Goal: Task Accomplishment & Management: Manage account settings

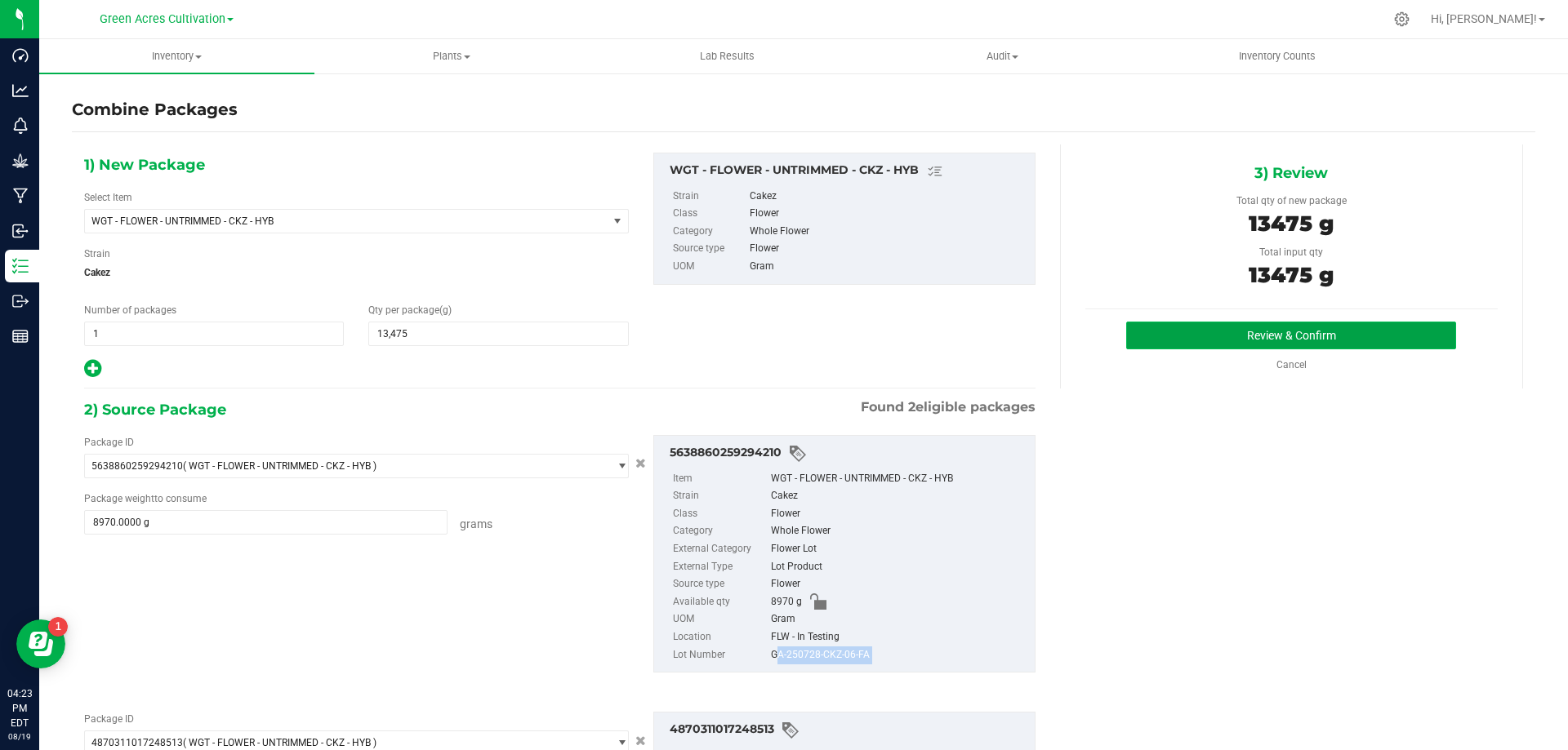
click at [1169, 322] on button "Review & Confirm" at bounding box center [1290, 335] width 330 height 28
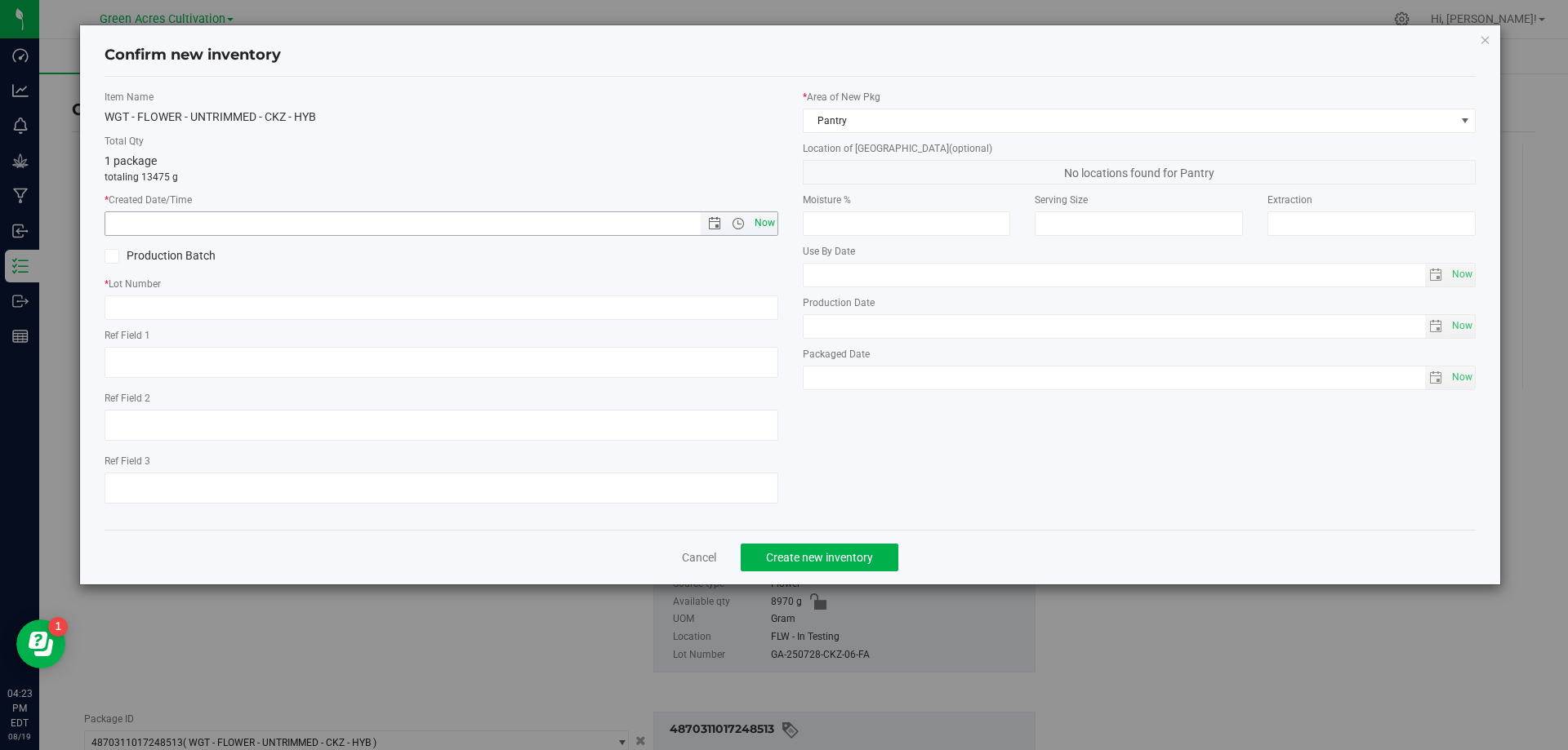
click at [770, 220] on span "Now" at bounding box center [764, 223] width 28 height 24
type input "[DATE] 4:23 PM"
click at [738, 295] on input "text" at bounding box center [441, 307] width 674 height 24
click at [709, 550] on div "Cancel Create new inventory" at bounding box center [790, 557] width 1372 height 55
click at [711, 555] on link "Cancel" at bounding box center [698, 557] width 34 height 16
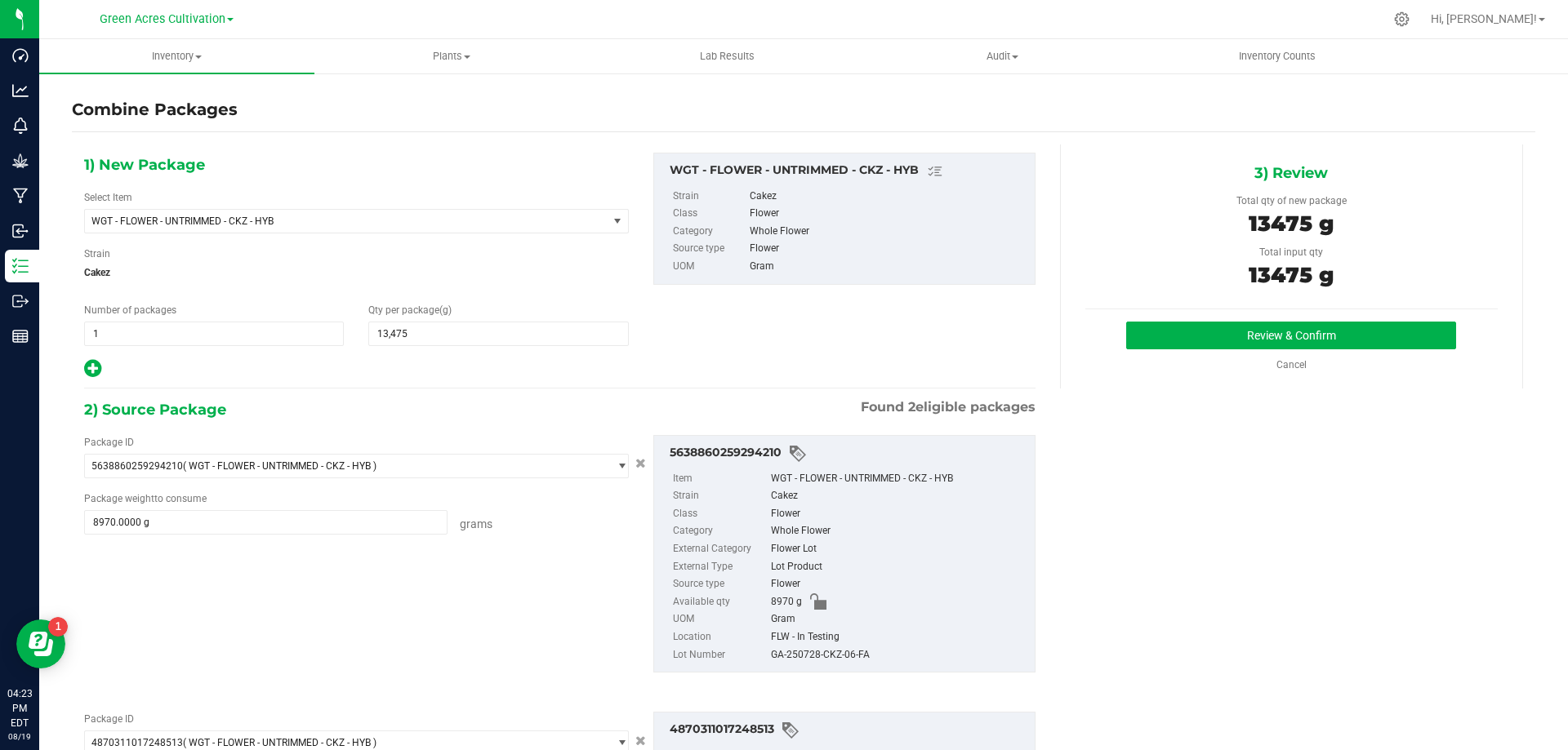
click at [802, 654] on div "GA-250728-CKZ-06-FA" at bounding box center [898, 655] width 256 height 18
copy div "GA-250728-CKZ-06-FA"
click at [1146, 335] on button "Review & Confirm" at bounding box center [1290, 335] width 330 height 28
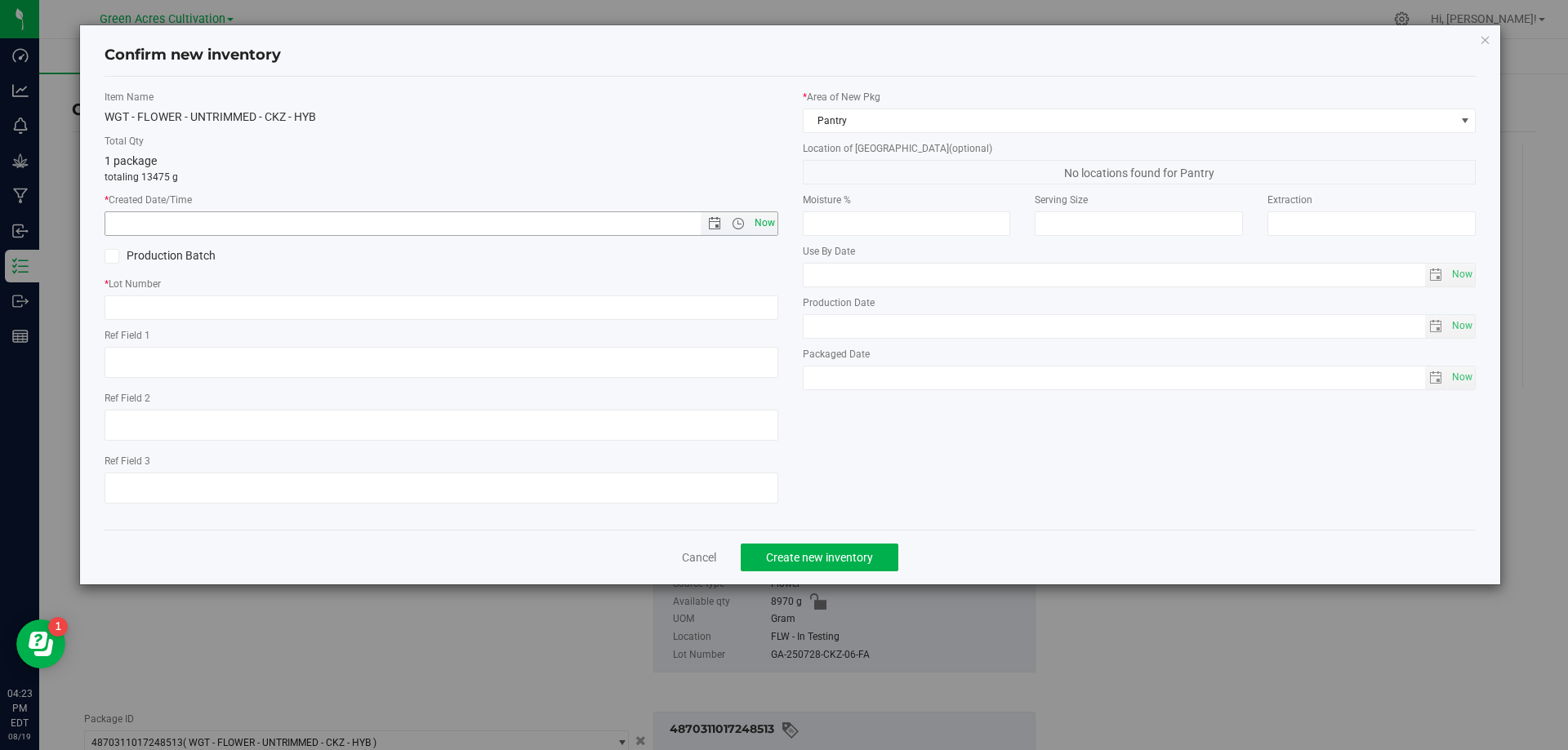
click at [766, 225] on span "Now" at bounding box center [764, 223] width 28 height 24
type input "[DATE] 4:23 PM"
click at [756, 309] on input "text" at bounding box center [441, 307] width 674 height 24
paste input "GA-250728-CKZ-06-FA"
type input "GA-250728-CKZ-06-FA"
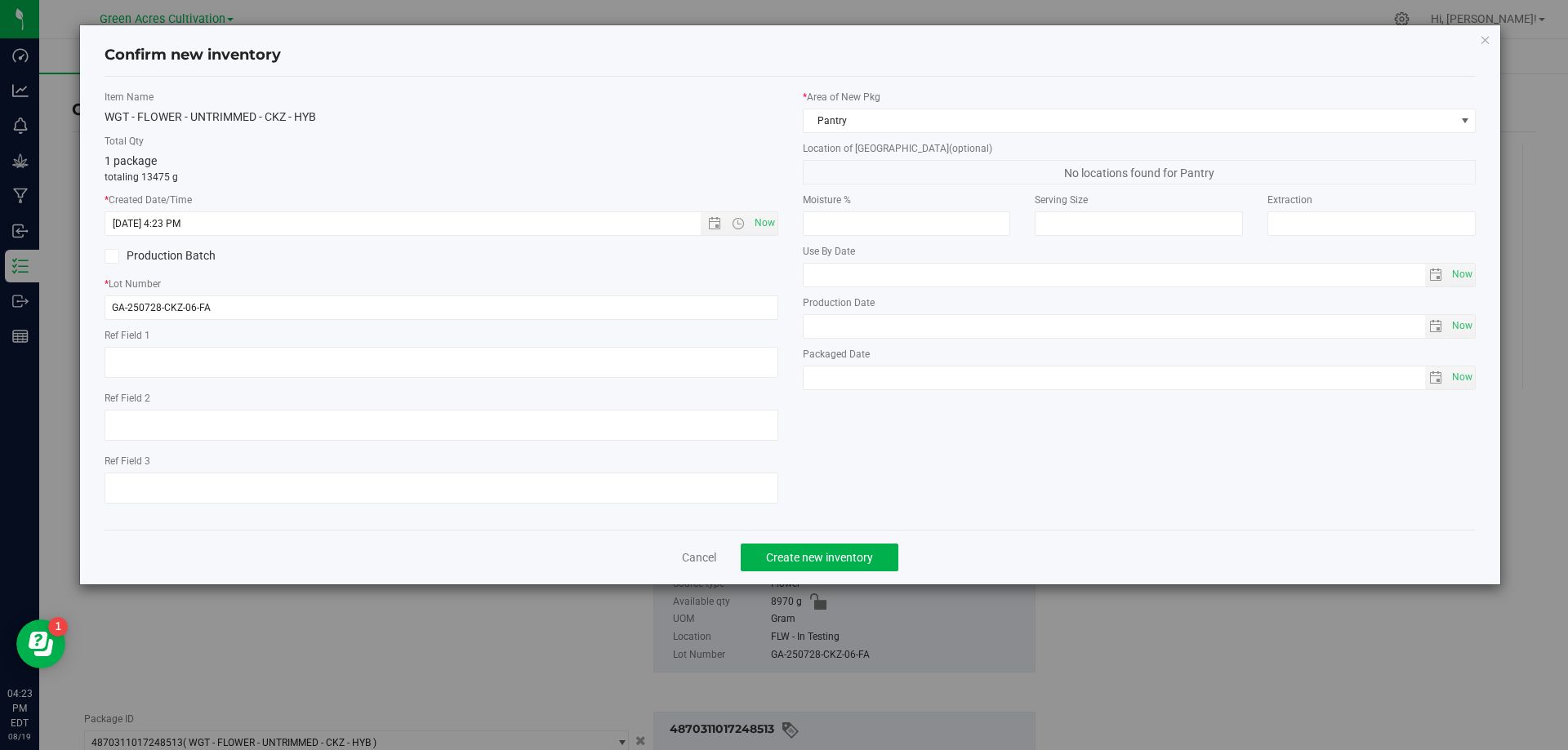
click at [907, 135] on div "* Area of [GEOGRAPHIC_DATA] Pantry Location of [GEOGRAPHIC_DATA] (optional) No …" at bounding box center [1140, 244] width 698 height 309
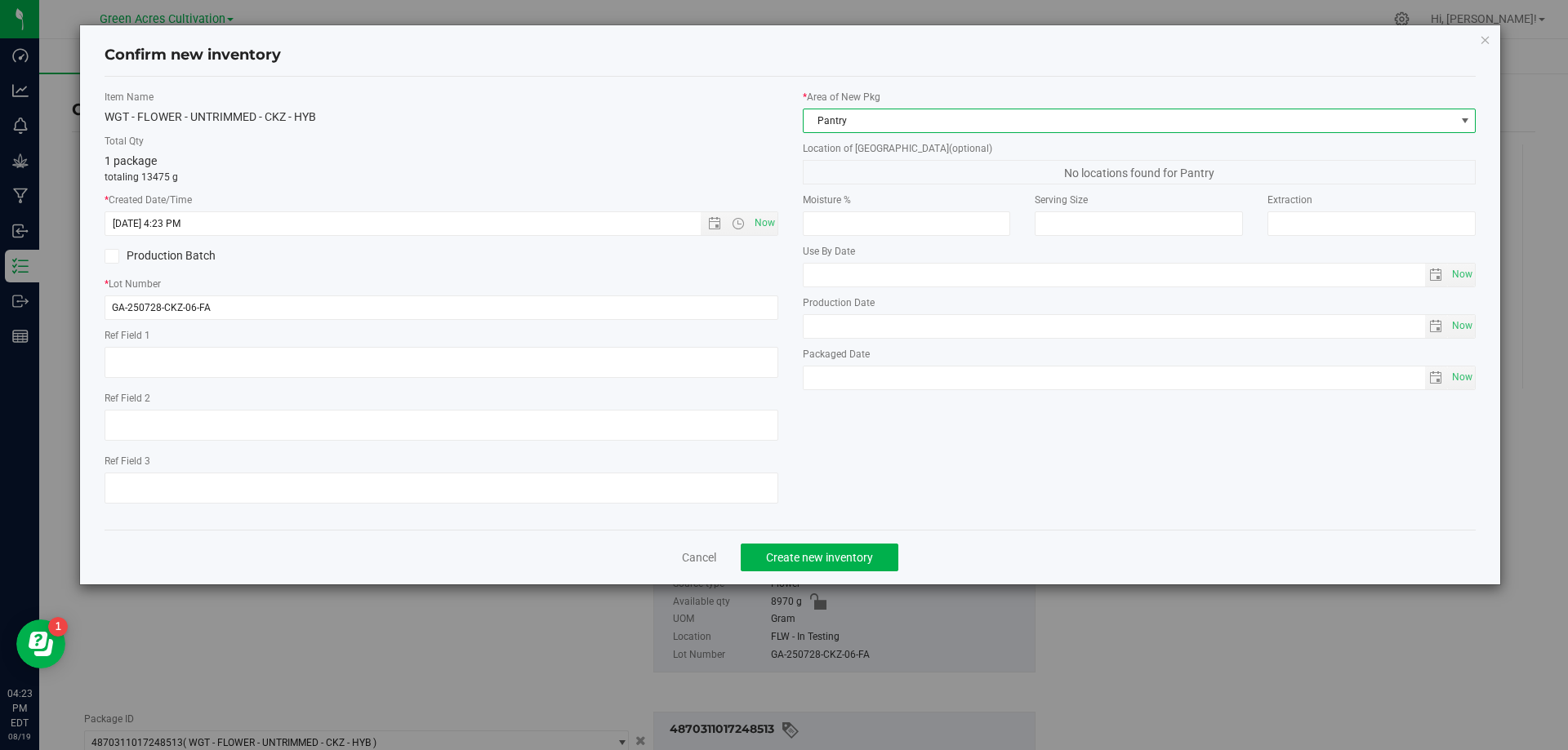
click at [908, 125] on span "Pantry" at bounding box center [1129, 120] width 652 height 23
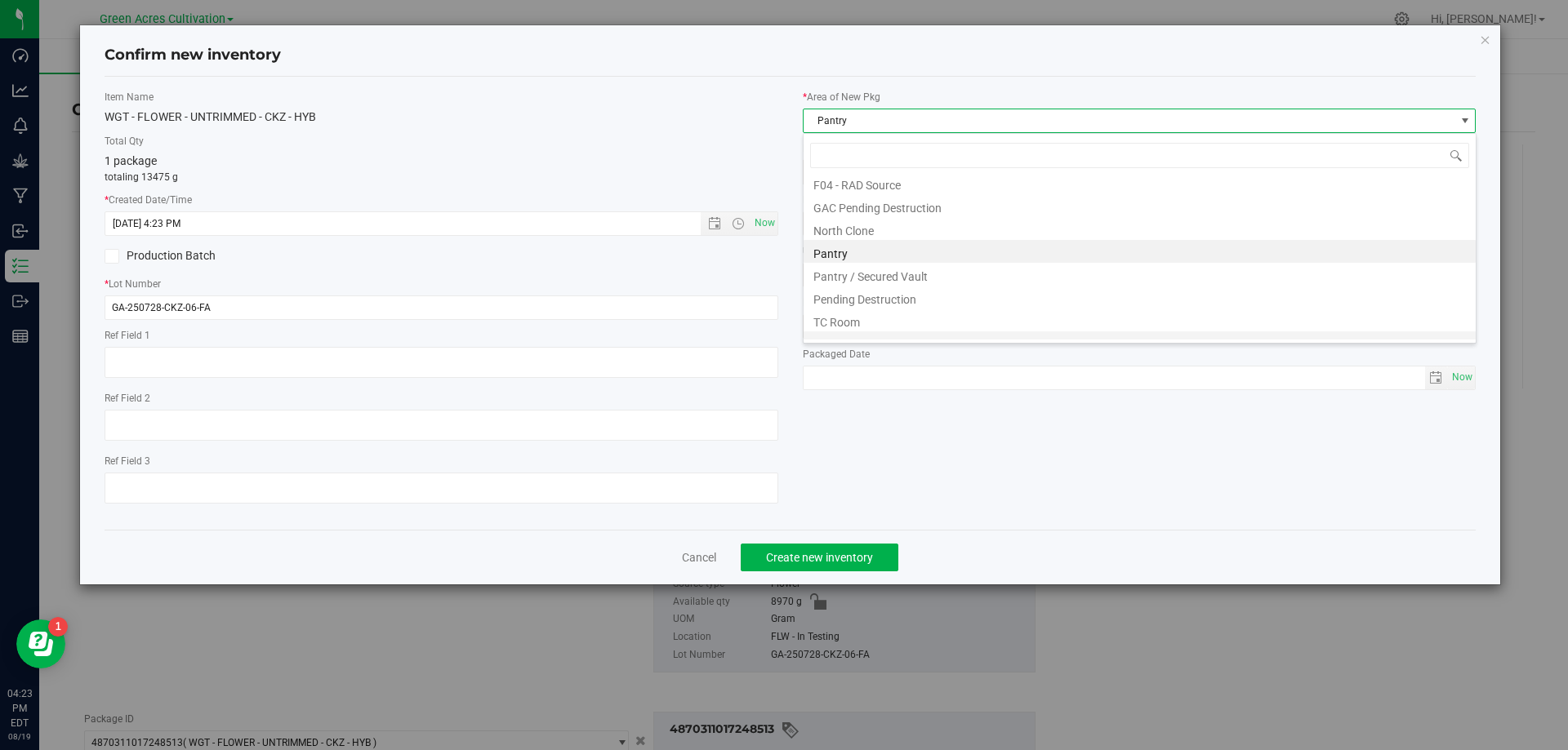
scroll to position [225, 0]
click at [879, 335] on li "Trim Room 101" at bounding box center [1139, 328] width 672 height 23
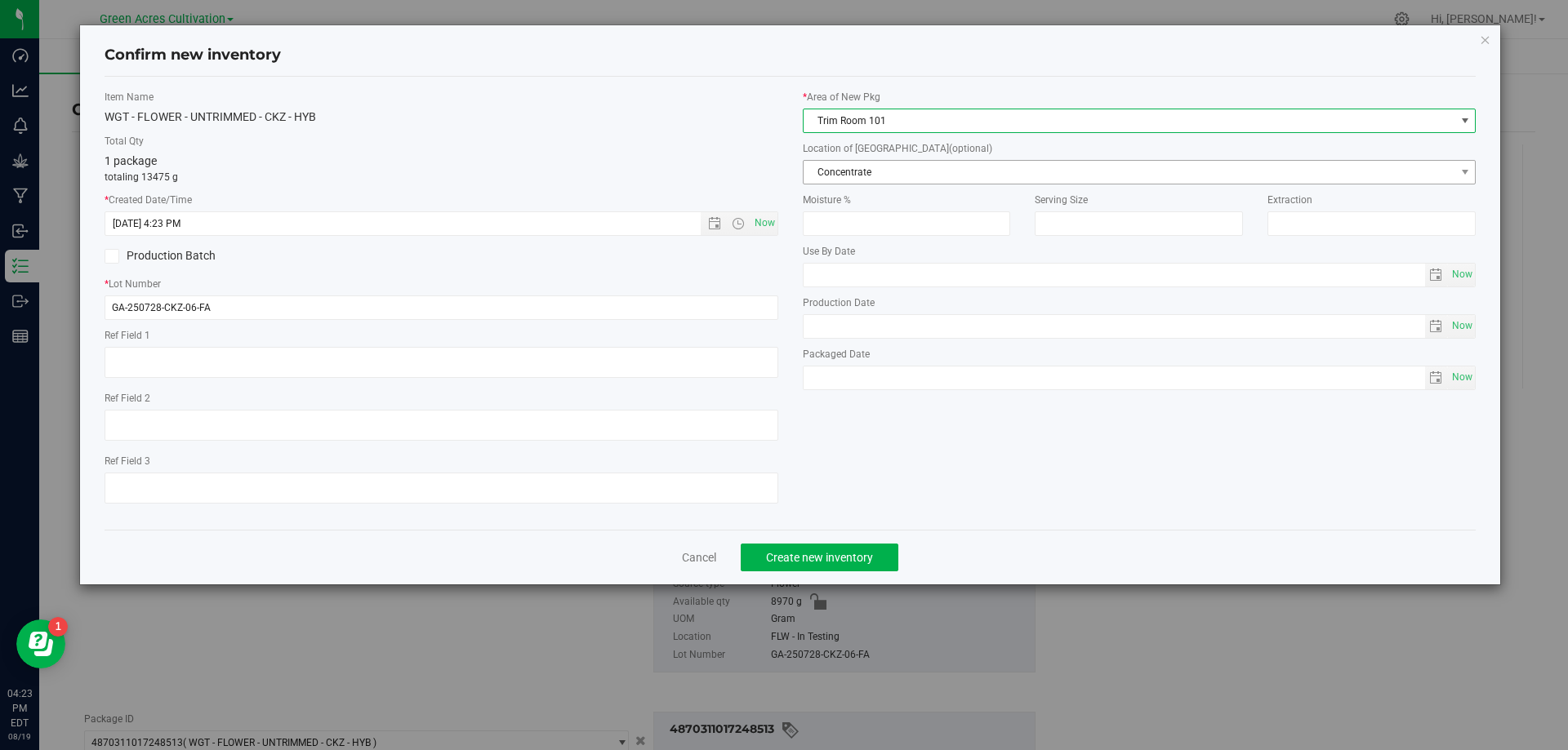
click at [905, 183] on span "Concentrate" at bounding box center [1139, 172] width 674 height 24
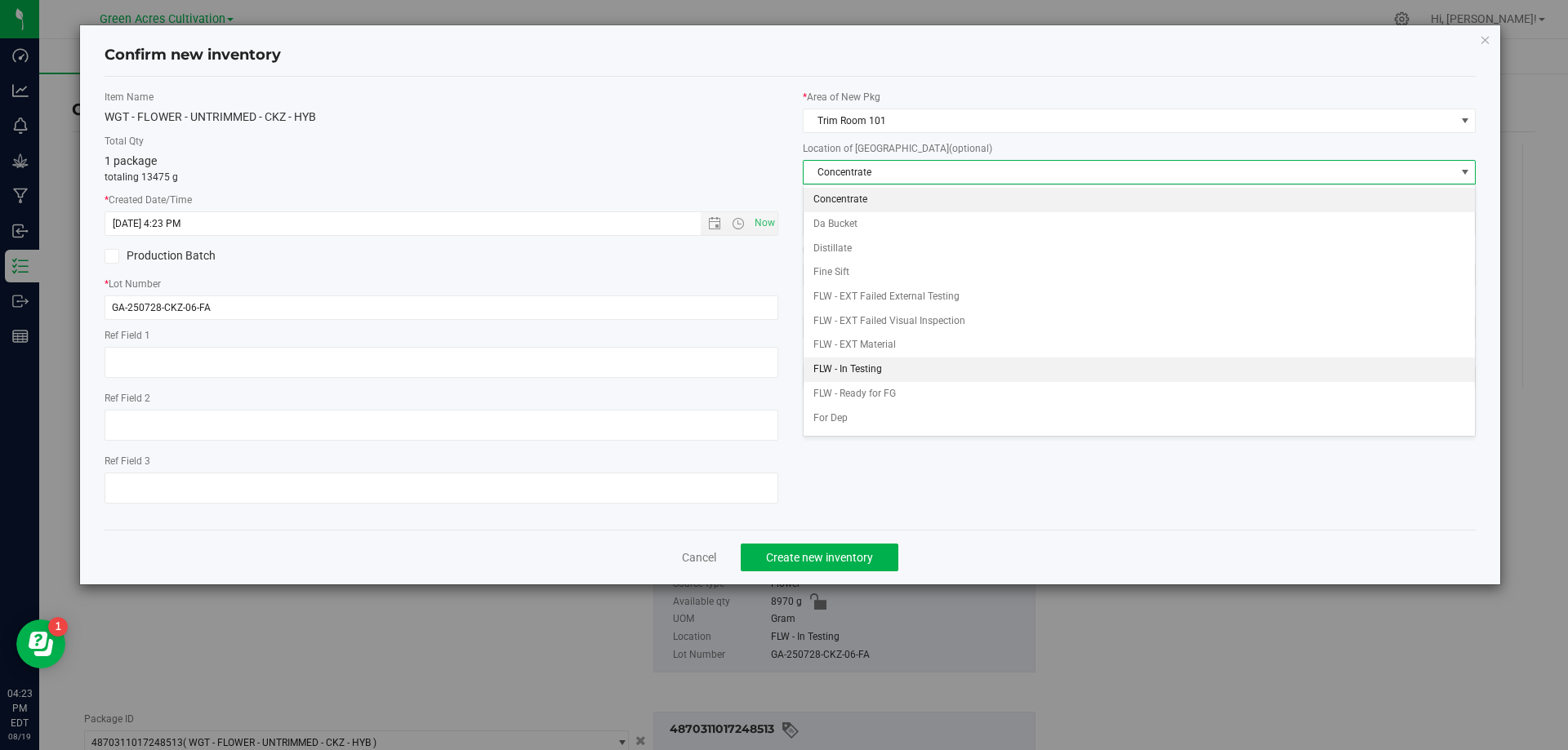
click at [882, 367] on li "FLW - In Testing" at bounding box center [1139, 369] width 672 height 24
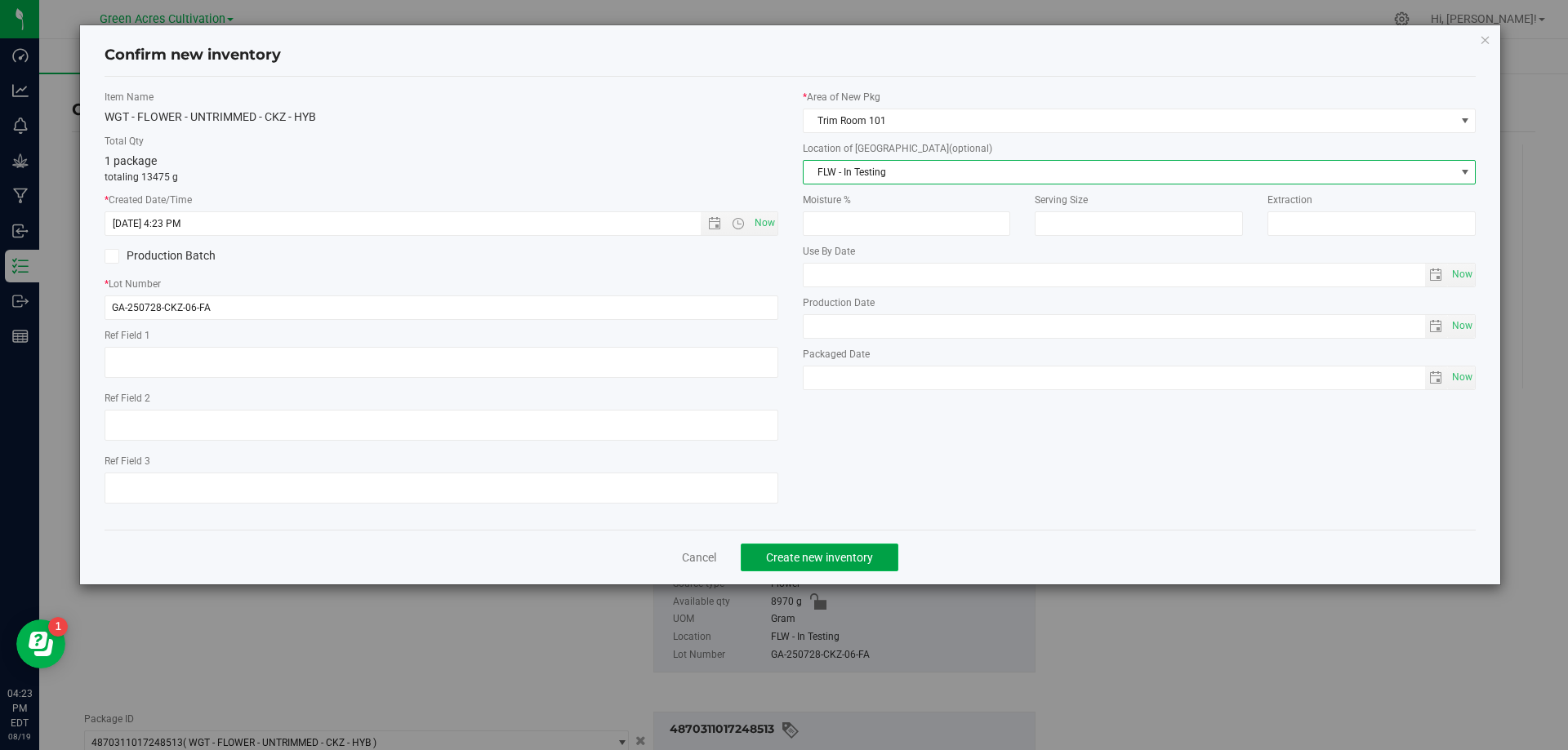
click at [850, 554] on span "Create new inventory" at bounding box center [818, 557] width 107 height 13
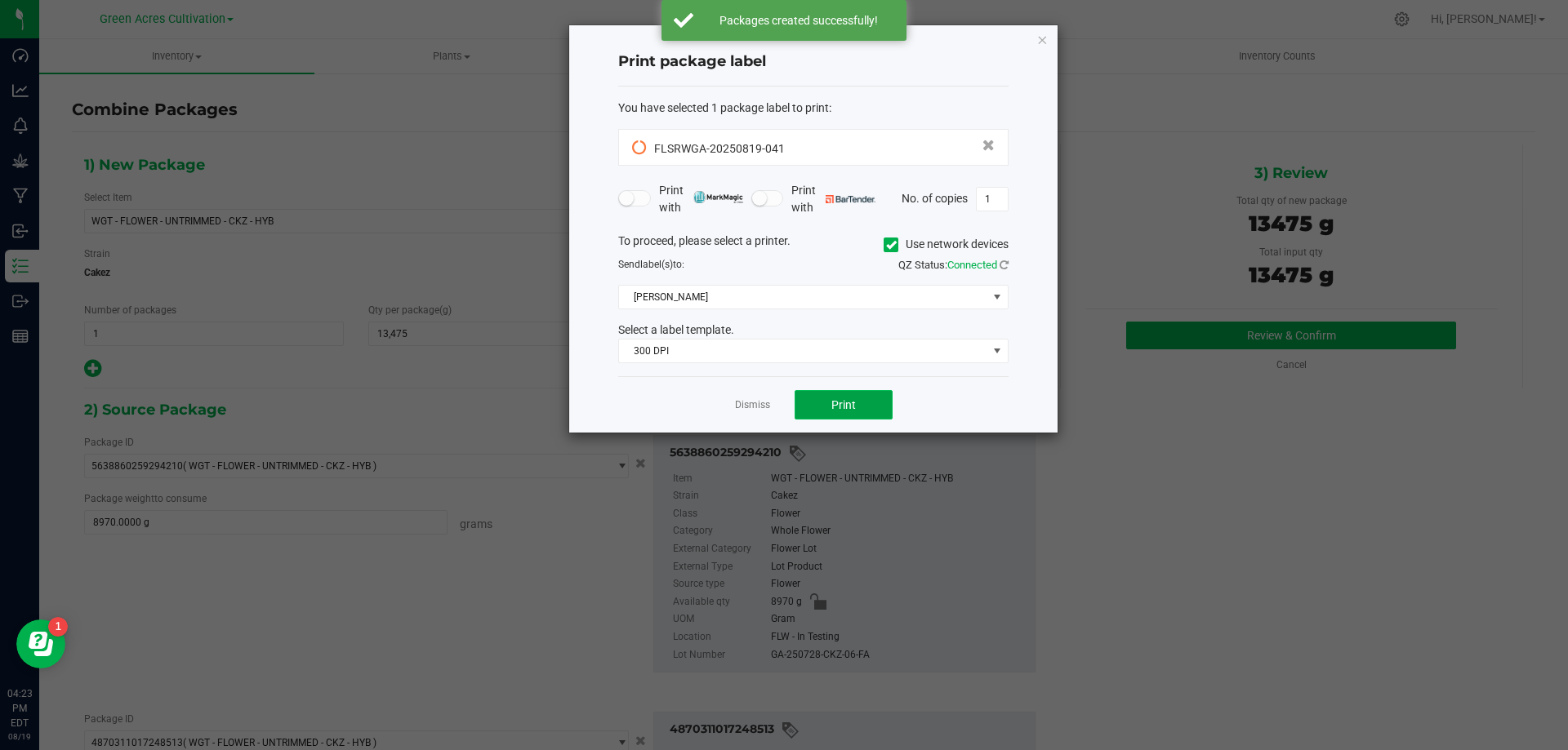
click at [863, 404] on button "Print" at bounding box center [843, 404] width 98 height 29
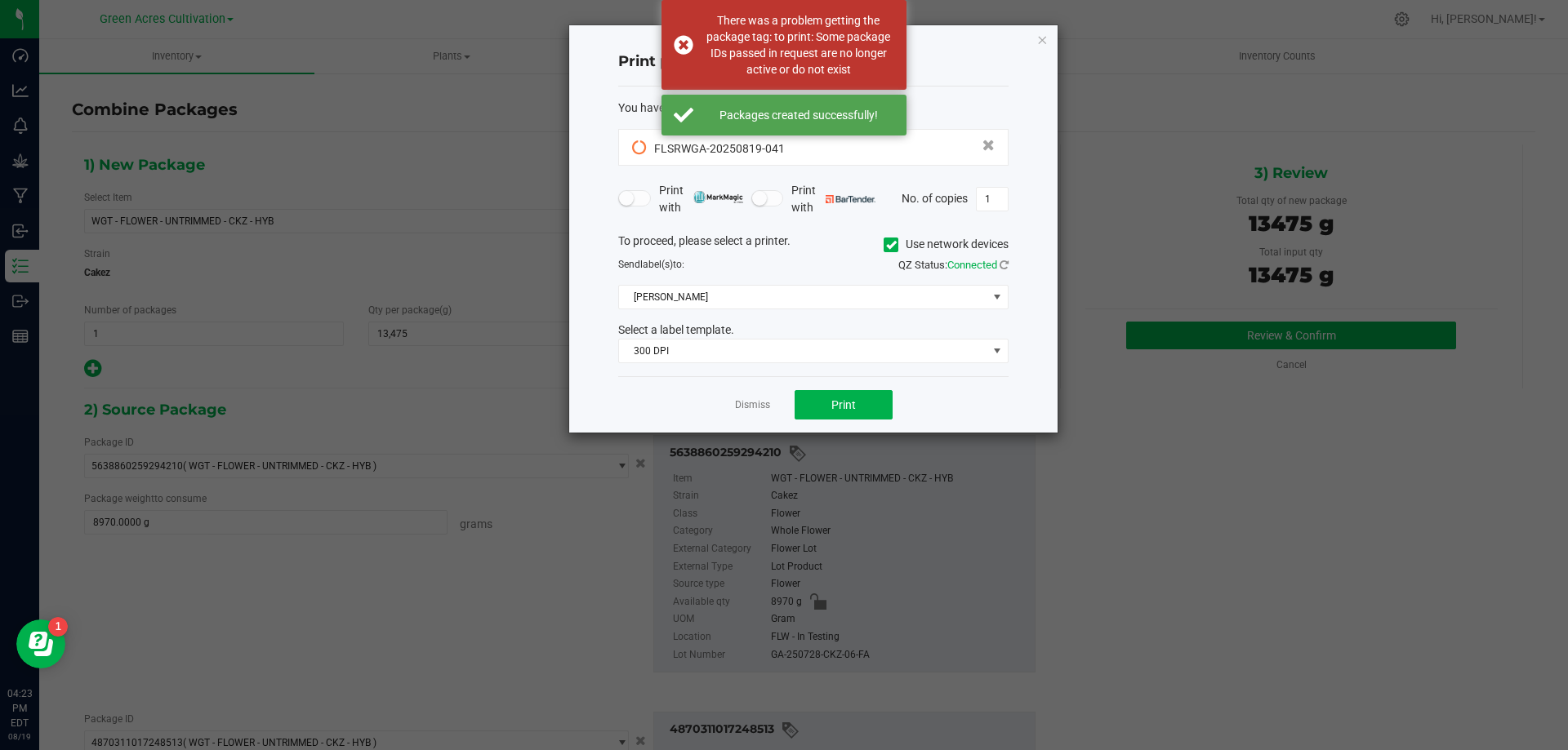
click at [901, 254] on span "Use network devices" at bounding box center [946, 245] width 125 height 24
drag, startPoint x: 900, startPoint y: 249, endPoint x: 898, endPoint y: 264, distance: 15.1
click at [899, 249] on label "Use network devices" at bounding box center [946, 245] width 125 height 17
click at [898, 316] on div "To proceed, please select a printer. Use network devices Send label(s) to: QZ S…" at bounding box center [813, 298] width 390 height 131
click at [890, 245] on icon at bounding box center [891, 245] width 11 height 0
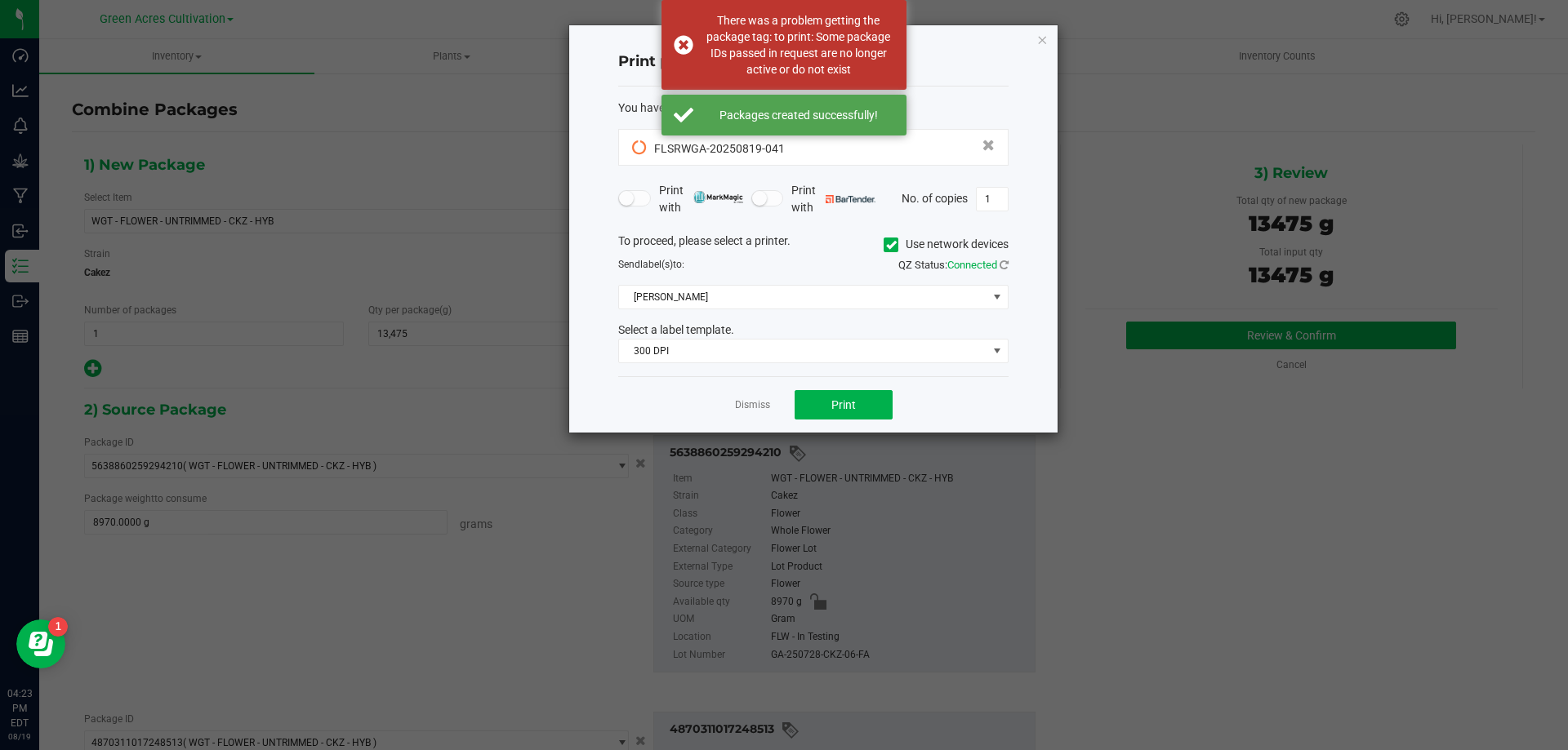
click at [0, 0] on input "Use network devices" at bounding box center [0, 0] width 0 height 0
click at [890, 298] on span at bounding box center [803, 297] width 368 height 23
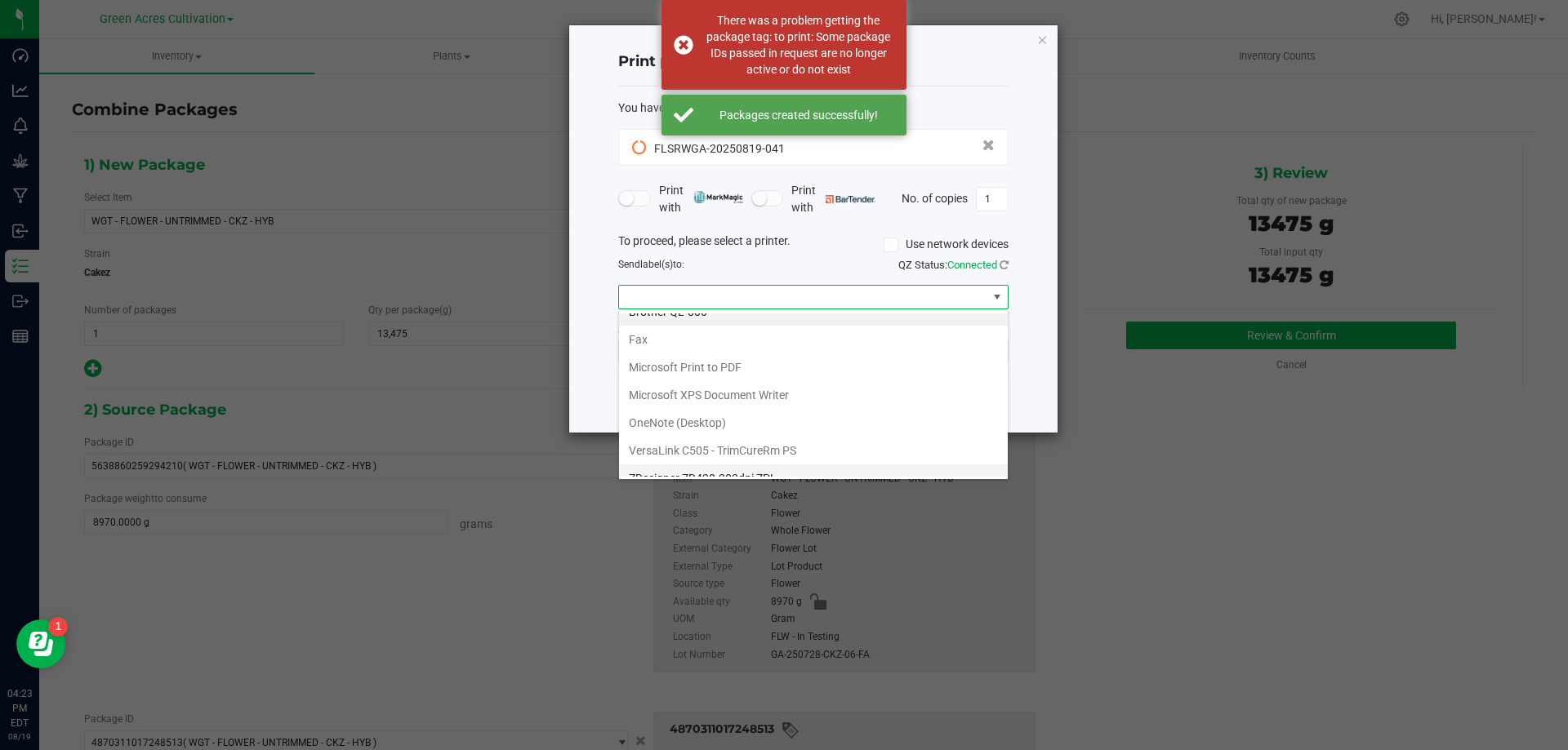
scroll to position [31, 0]
click at [793, 463] on ZPL "ZDesigner ZD420-203dpi ZPL" at bounding box center [813, 462] width 389 height 28
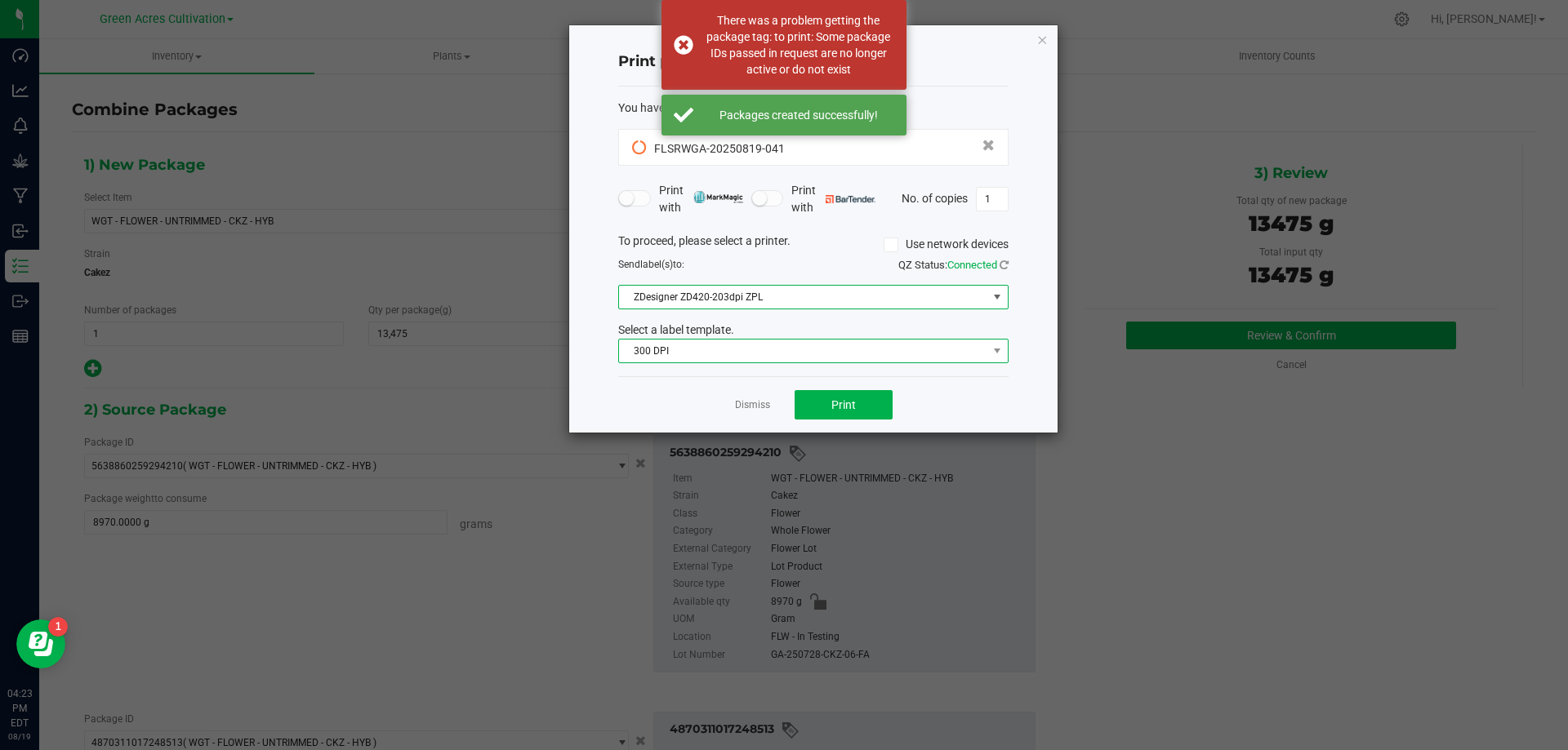
click at [818, 342] on span "300 DPI" at bounding box center [803, 351] width 368 height 23
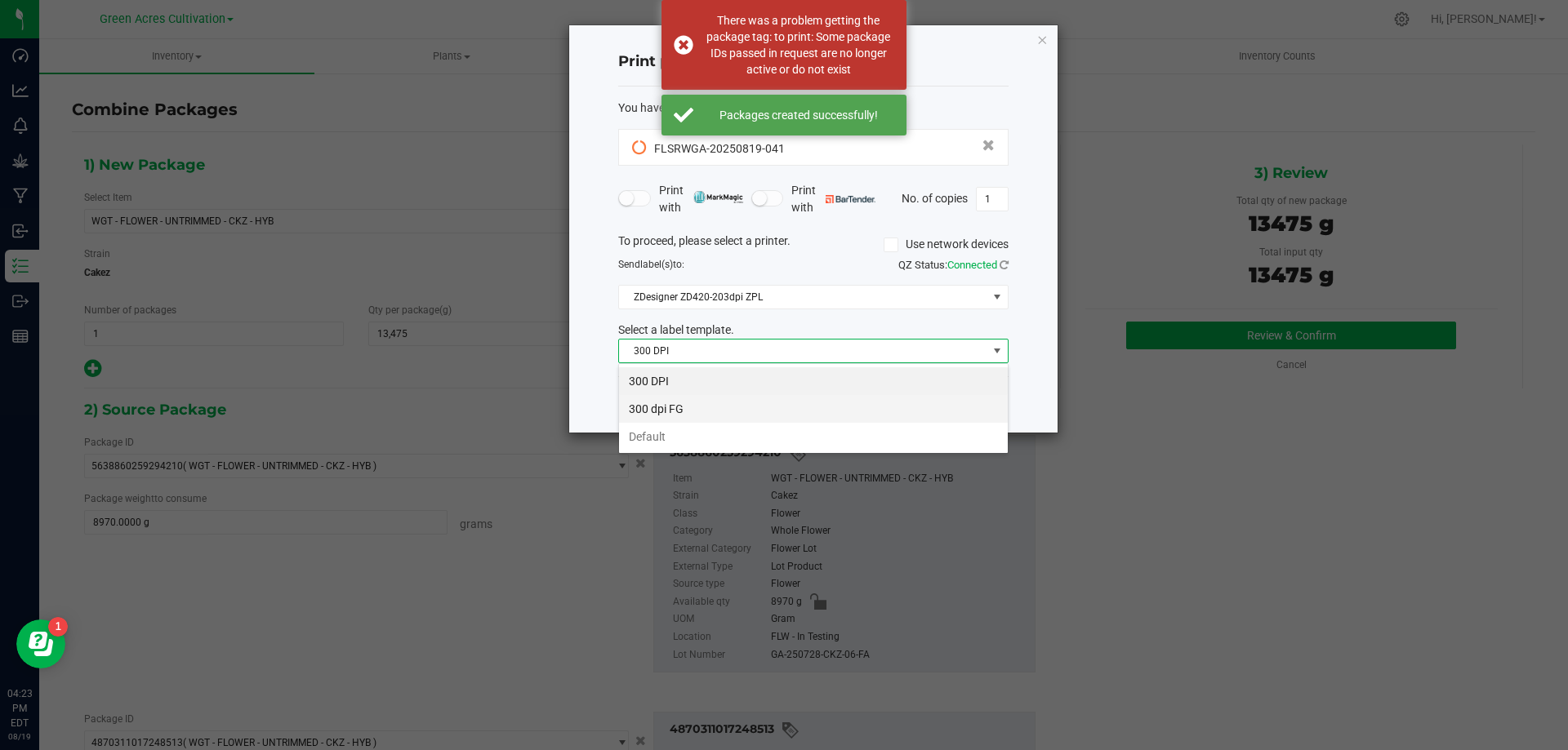
scroll to position [24, 390]
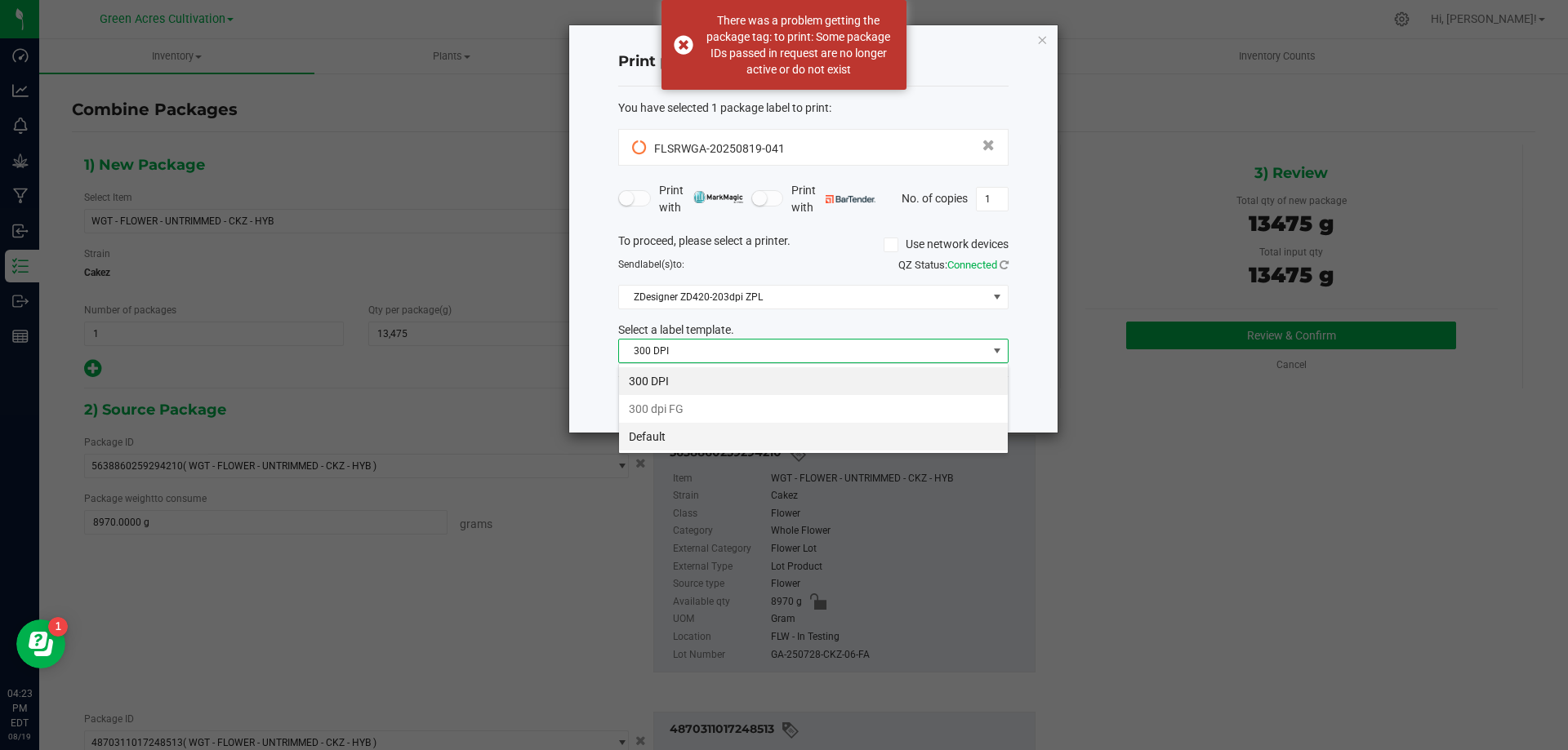
click at [799, 425] on li "Default" at bounding box center [813, 436] width 389 height 28
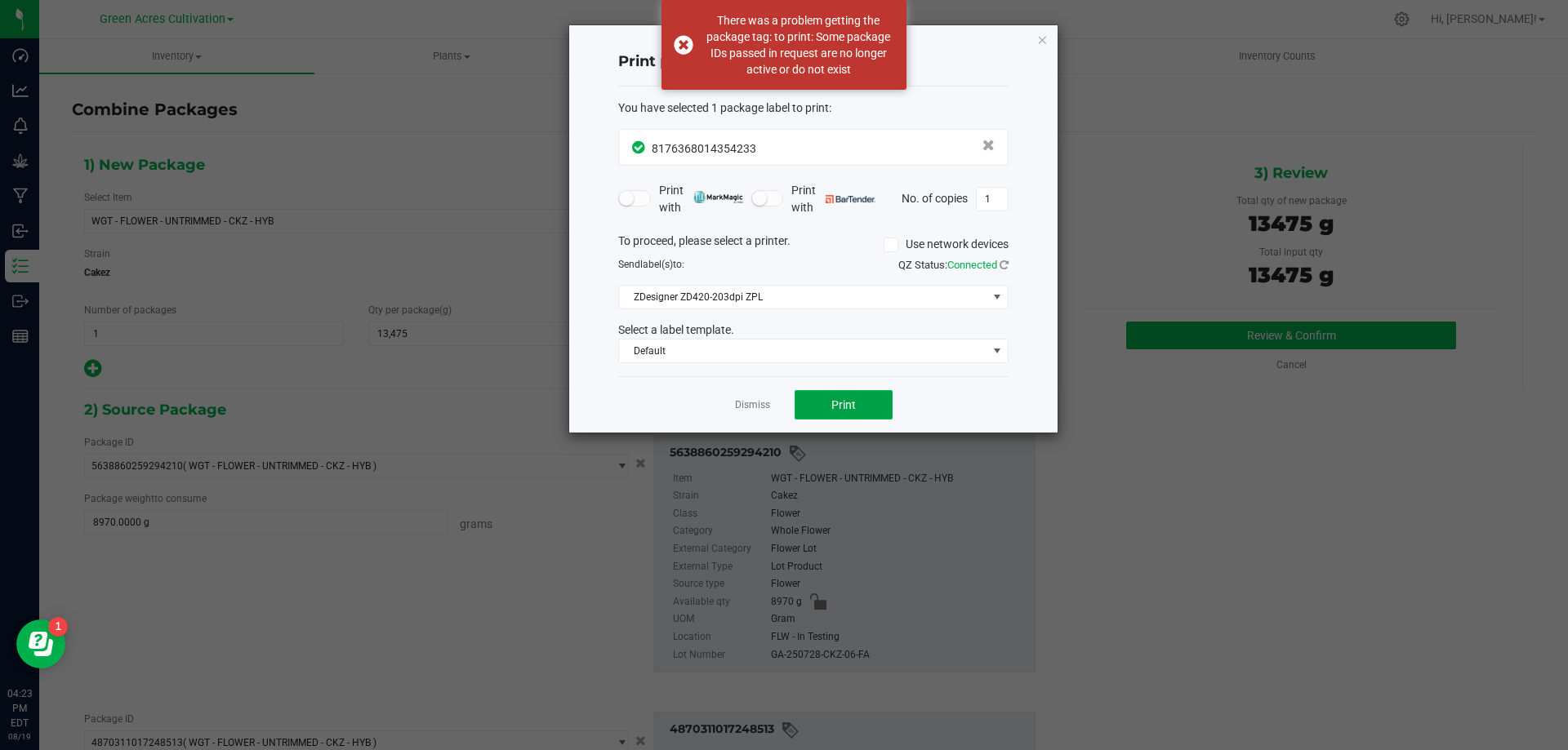
click at [829, 400] on button "Print" at bounding box center [843, 404] width 98 height 29
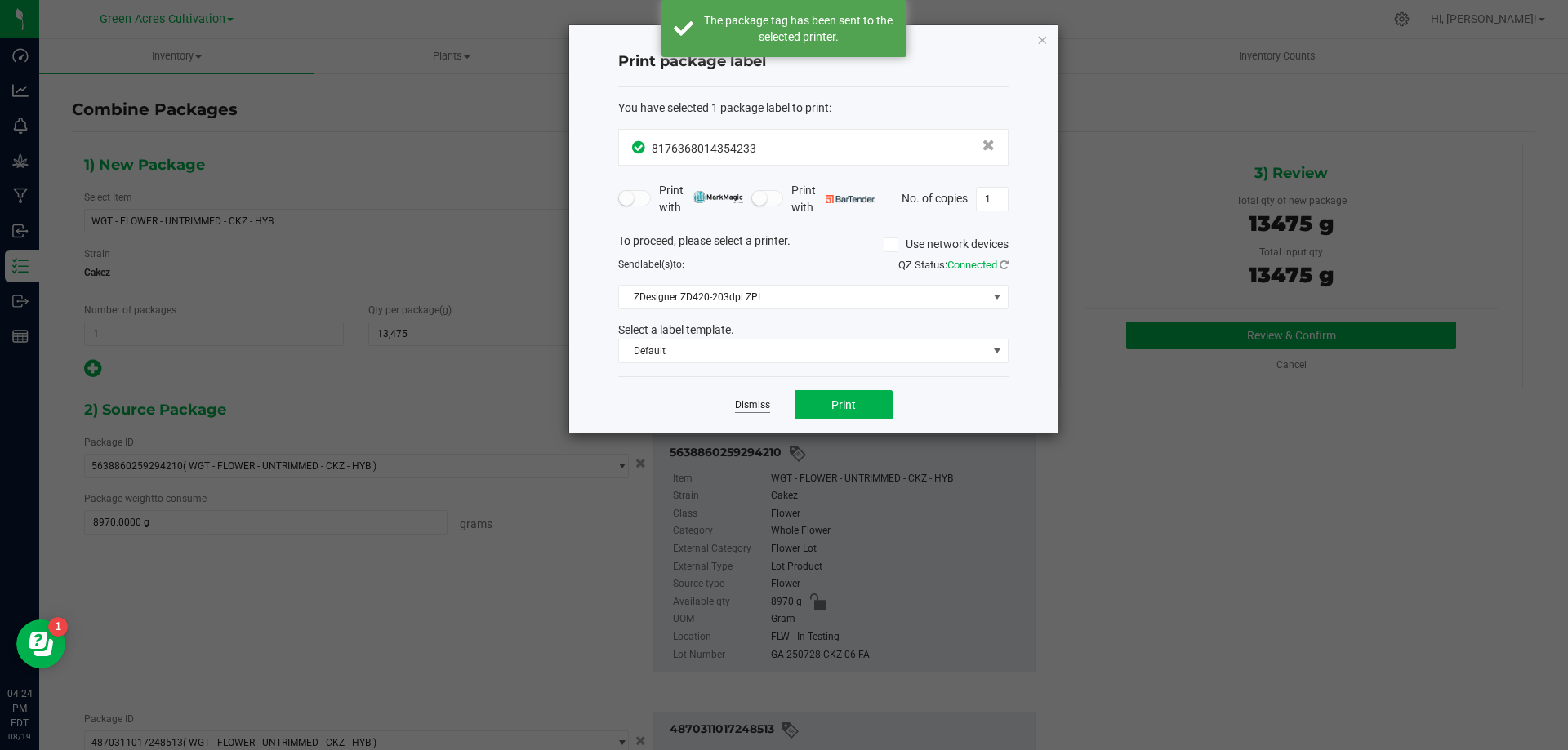
click at [753, 407] on link "Dismiss" at bounding box center [753, 405] width 35 height 14
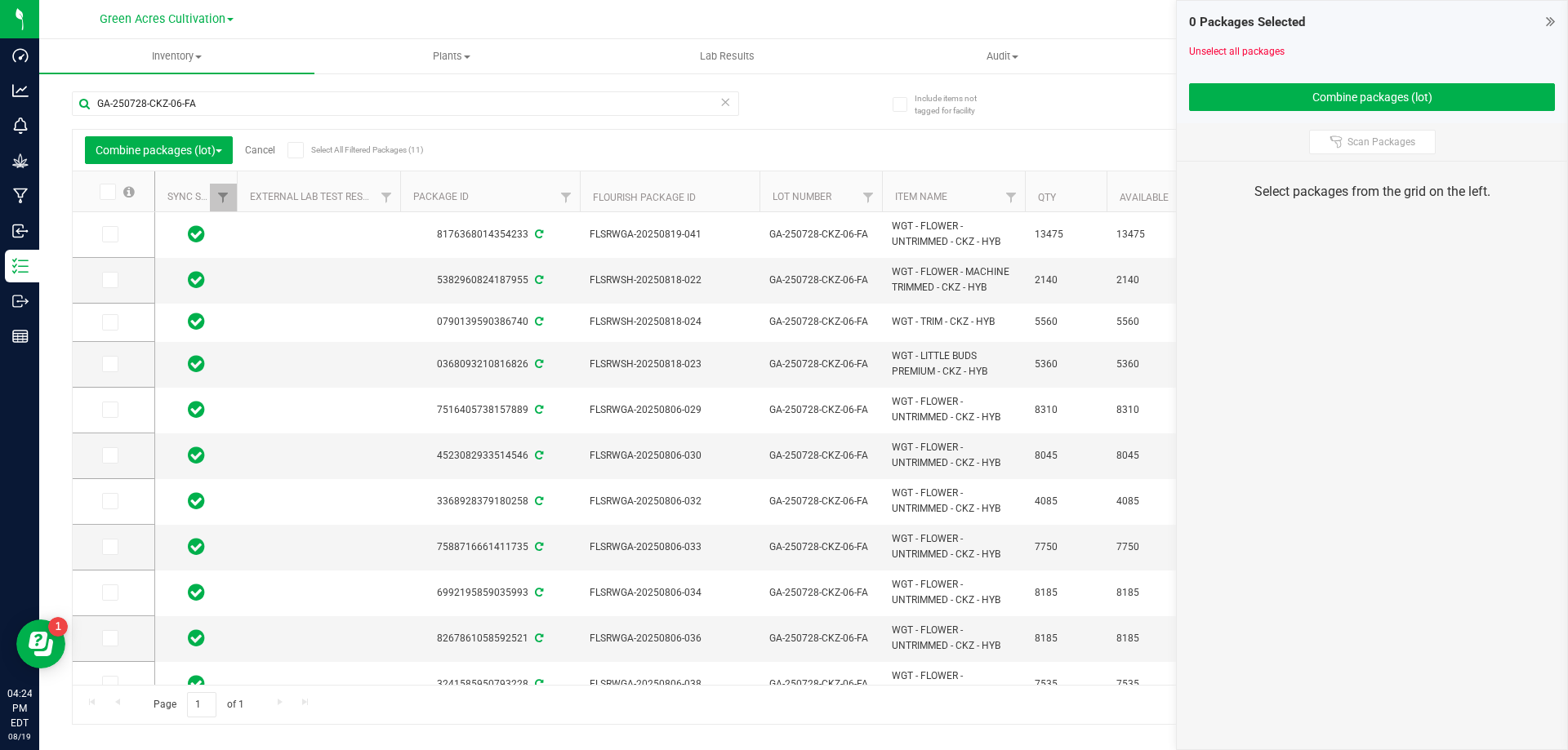
click at [265, 159] on div "Combine packages (lot) Cancel Select All Filtered Packages (11)" at bounding box center [239, 150] width 308 height 28
click at [272, 145] on link "Cancel" at bounding box center [260, 151] width 30 height 12
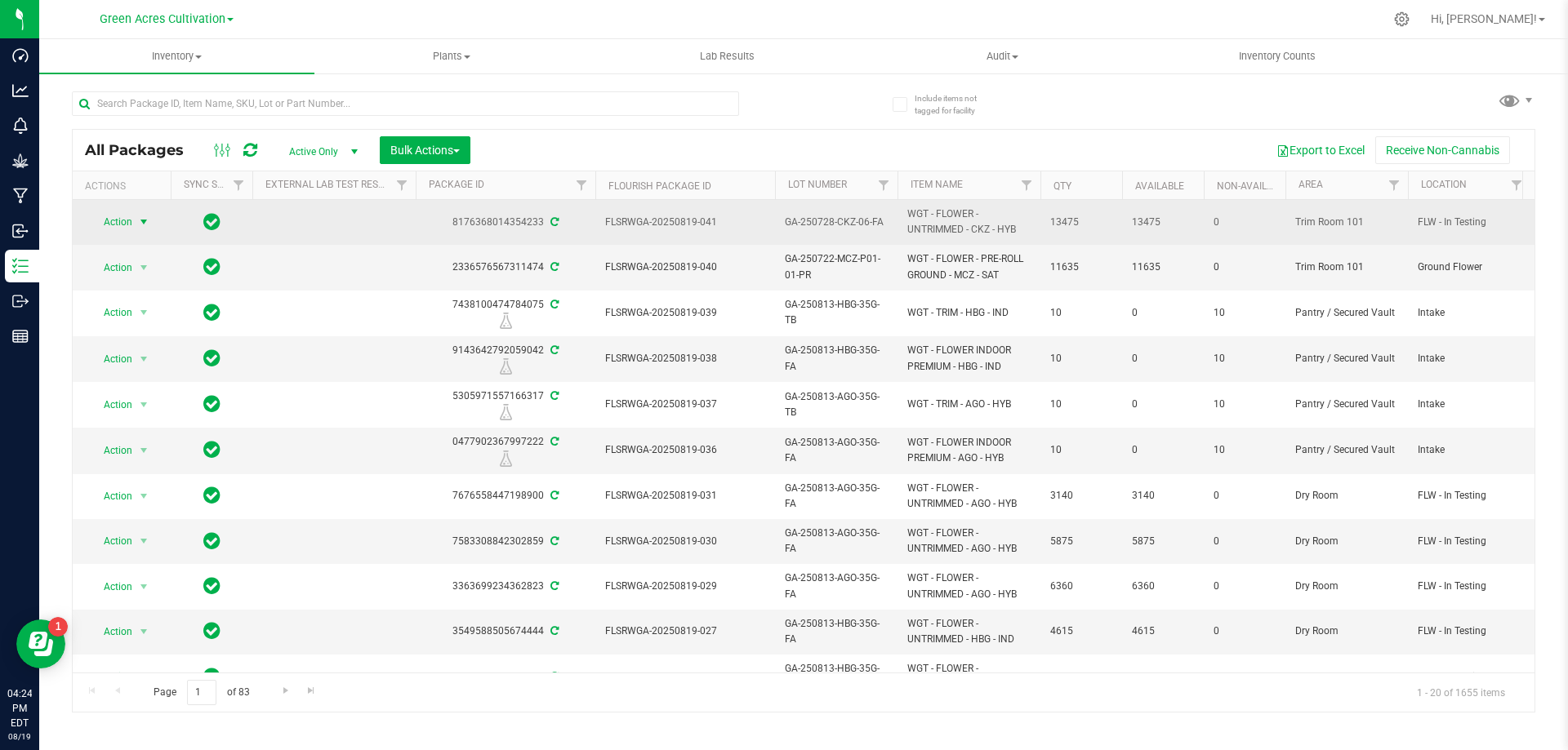
click at [104, 220] on span "Action" at bounding box center [111, 221] width 44 height 23
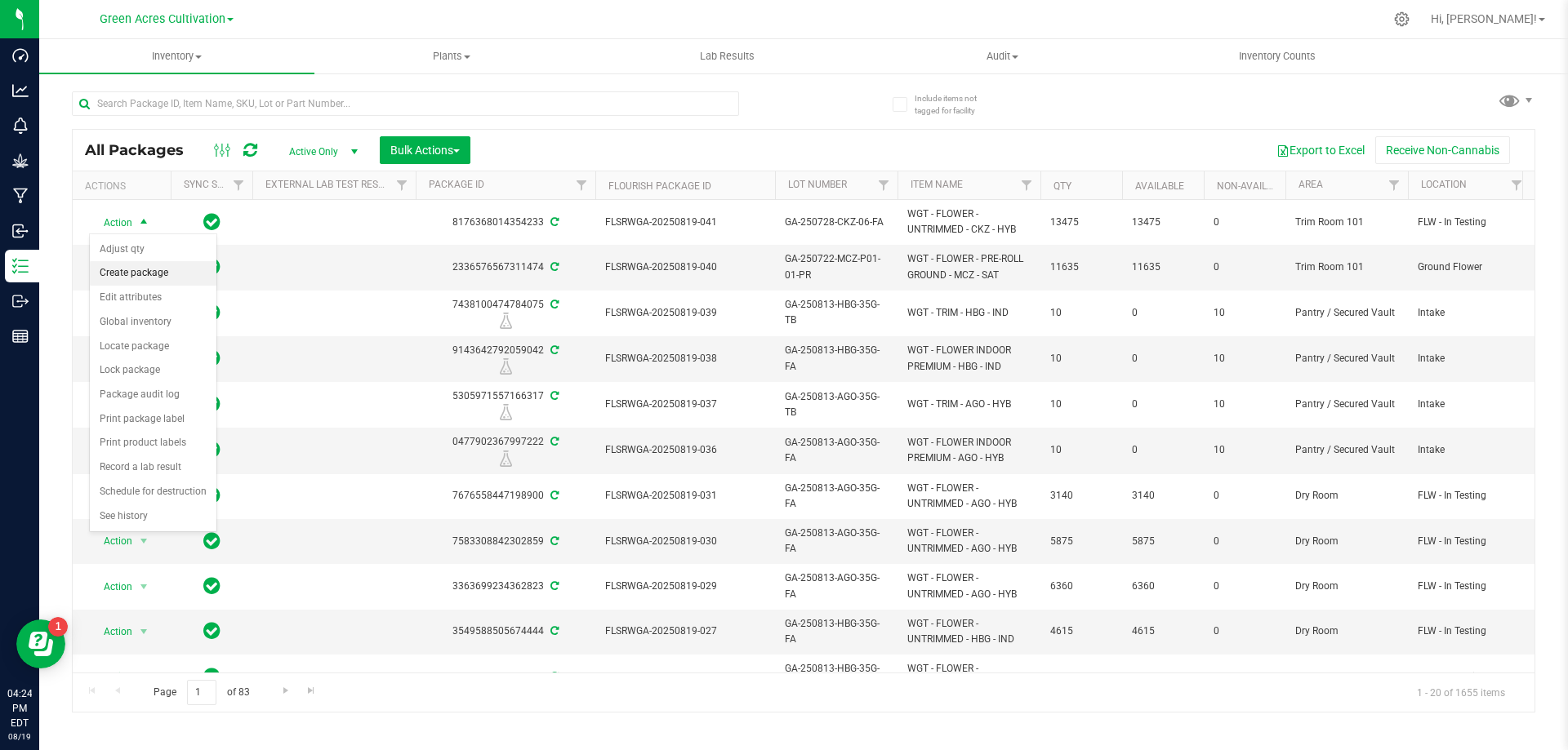
click at [146, 272] on li "Create package" at bounding box center [153, 273] width 126 height 24
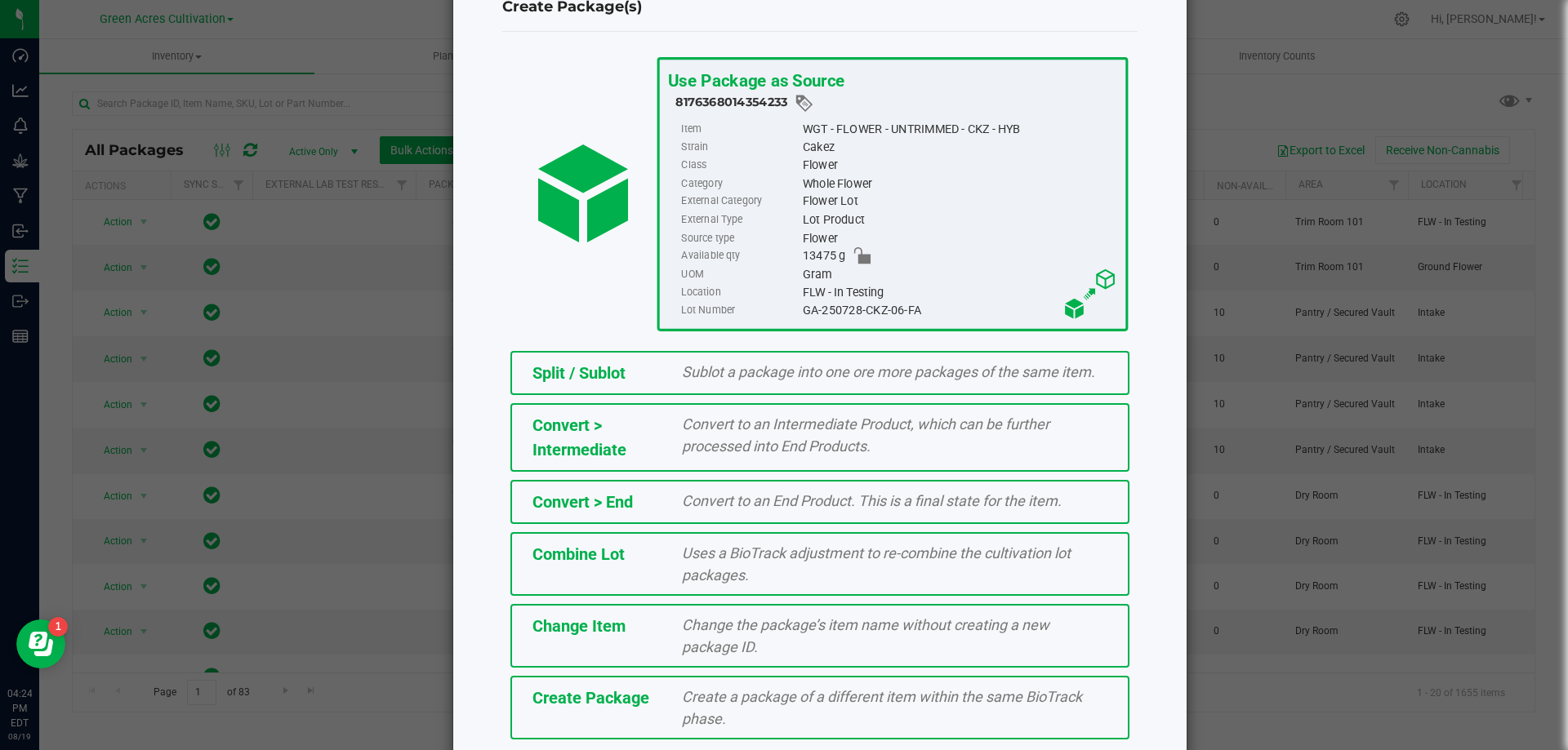
scroll to position [118, 0]
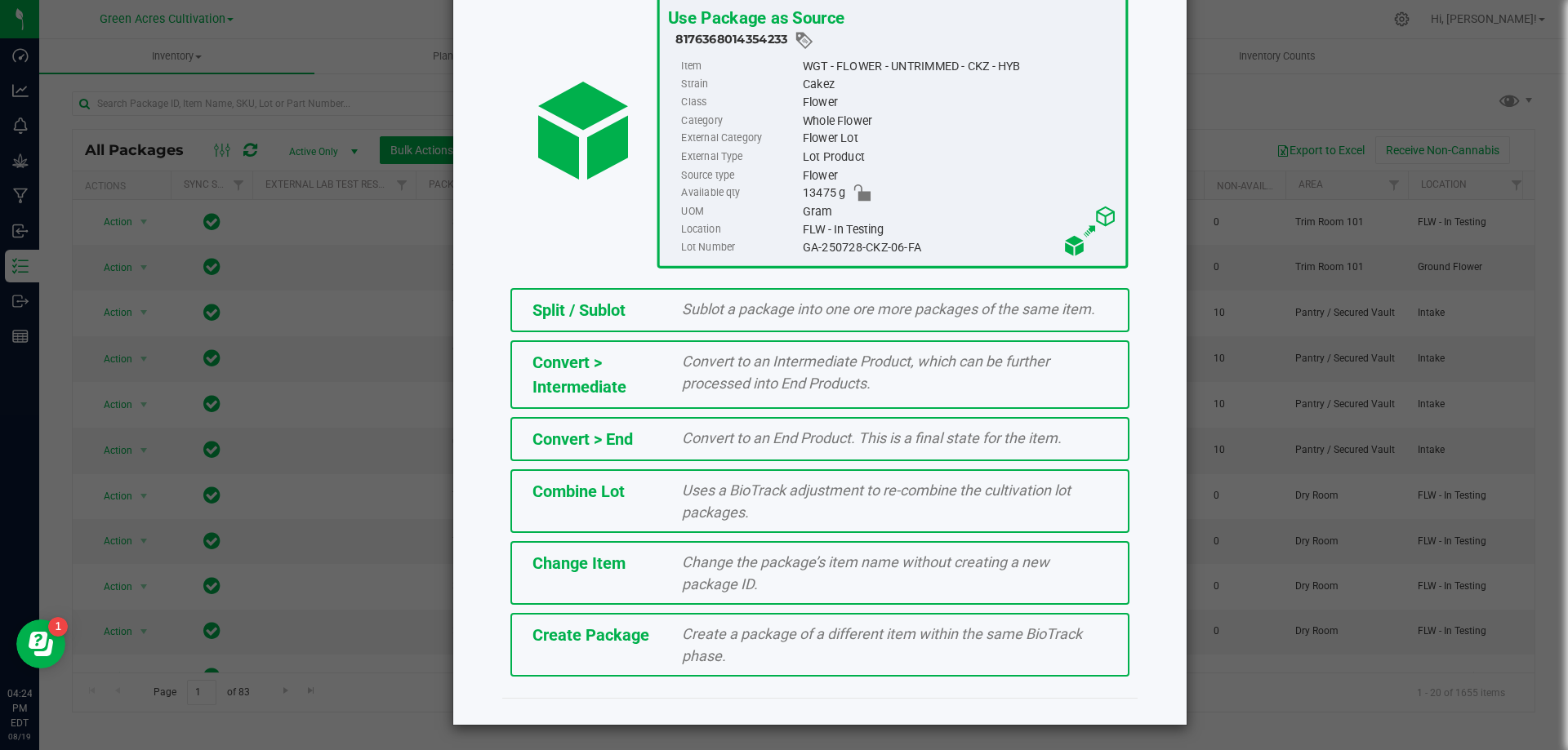
click at [797, 649] on div "Create a package of a different item within the same BioTrack phase." at bounding box center [894, 645] width 450 height 44
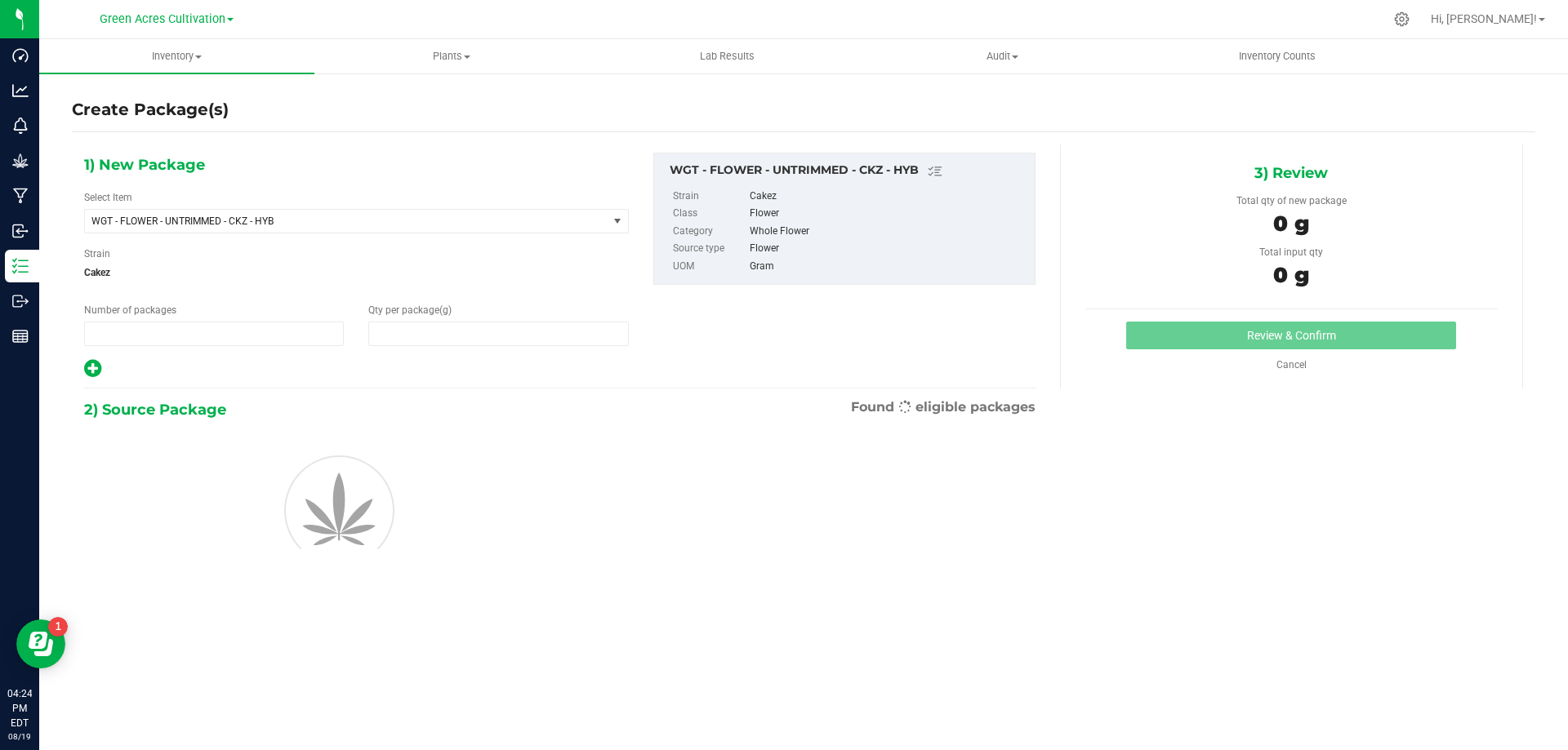
type input "1"
type input "0.0000"
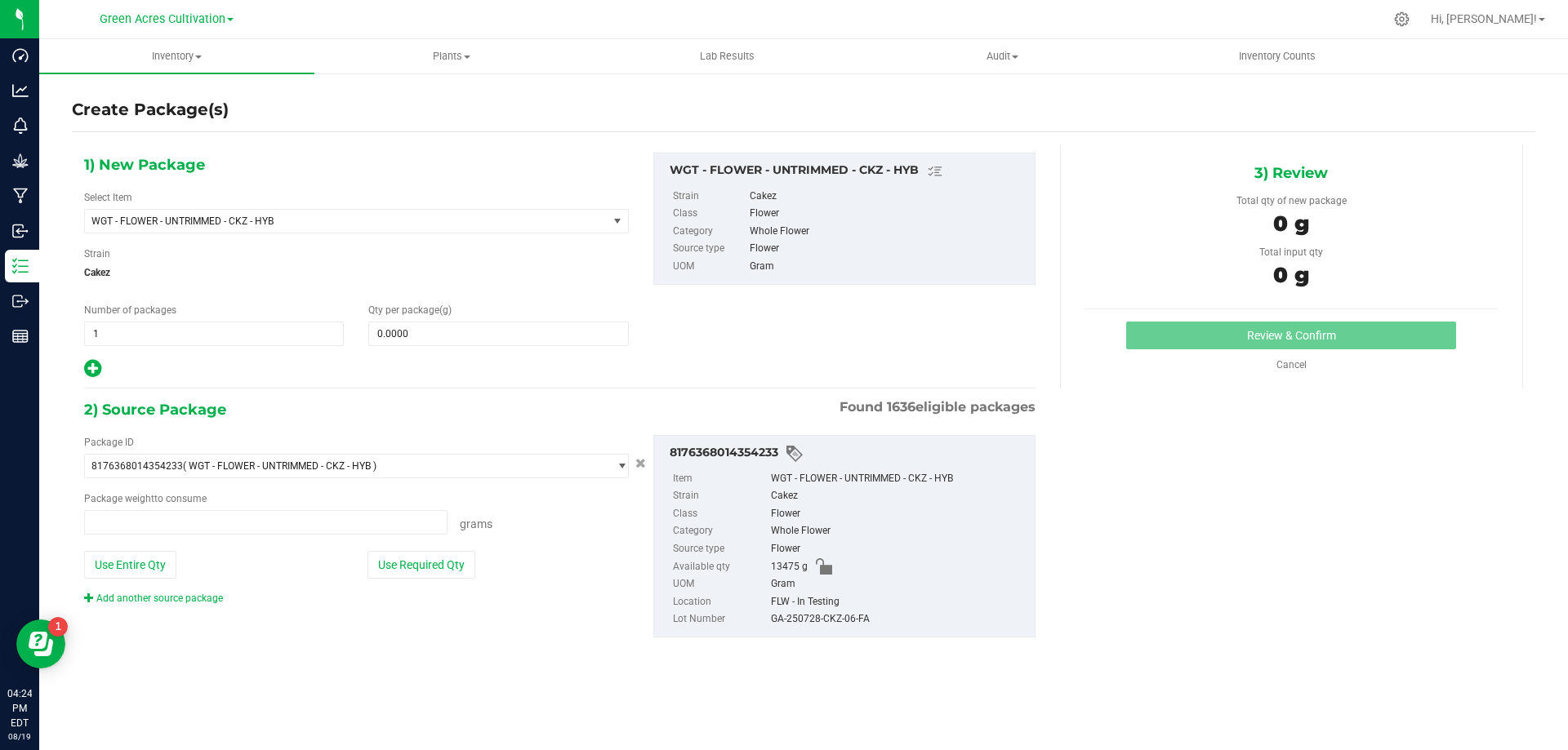
type input "0.0000 g"
click at [436, 210] on span "WGT - FLOWER - UNTRIMMED - CKZ - HYB" at bounding box center [346, 220] width 522 height 23
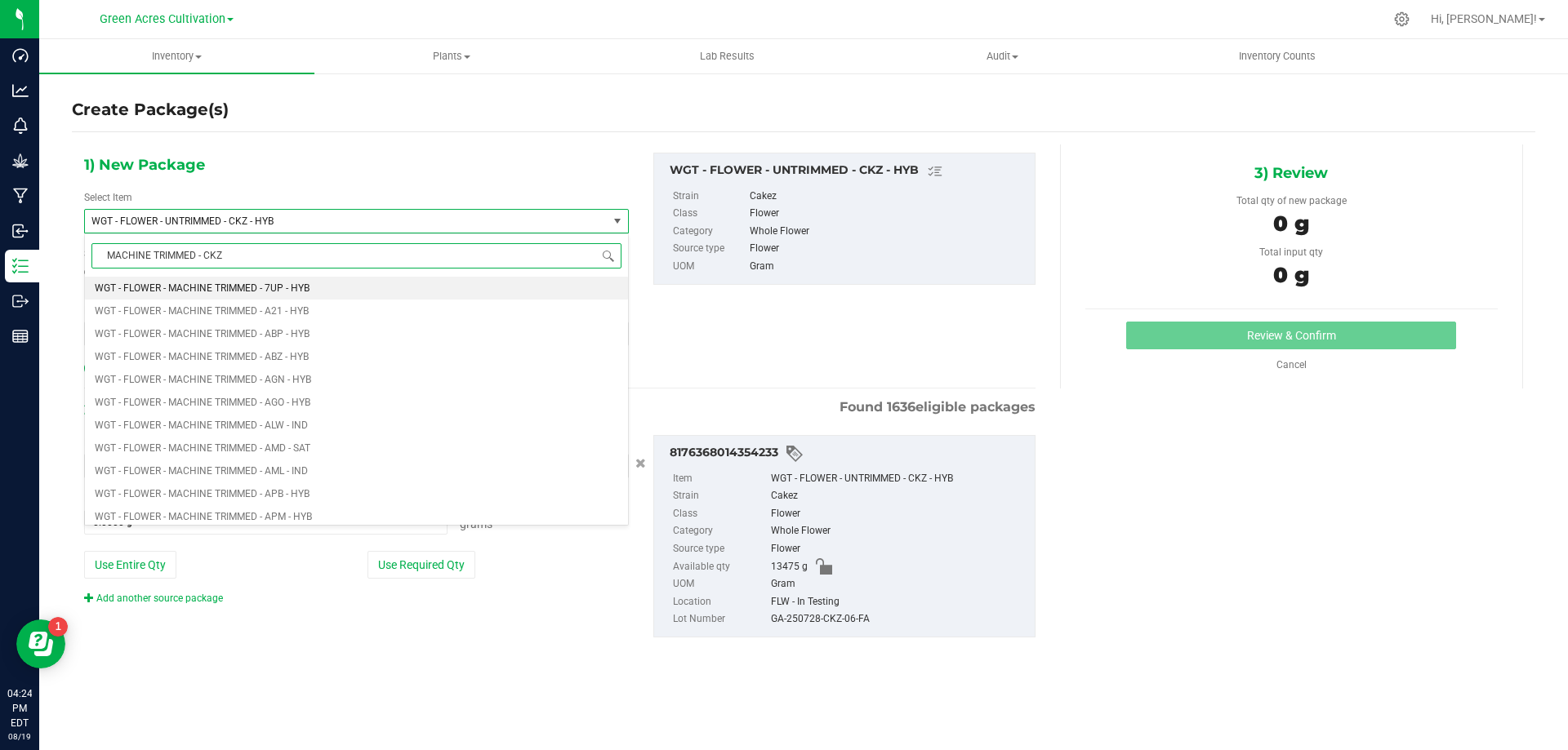
type input "MACHINE TRIMMED - CKZ"
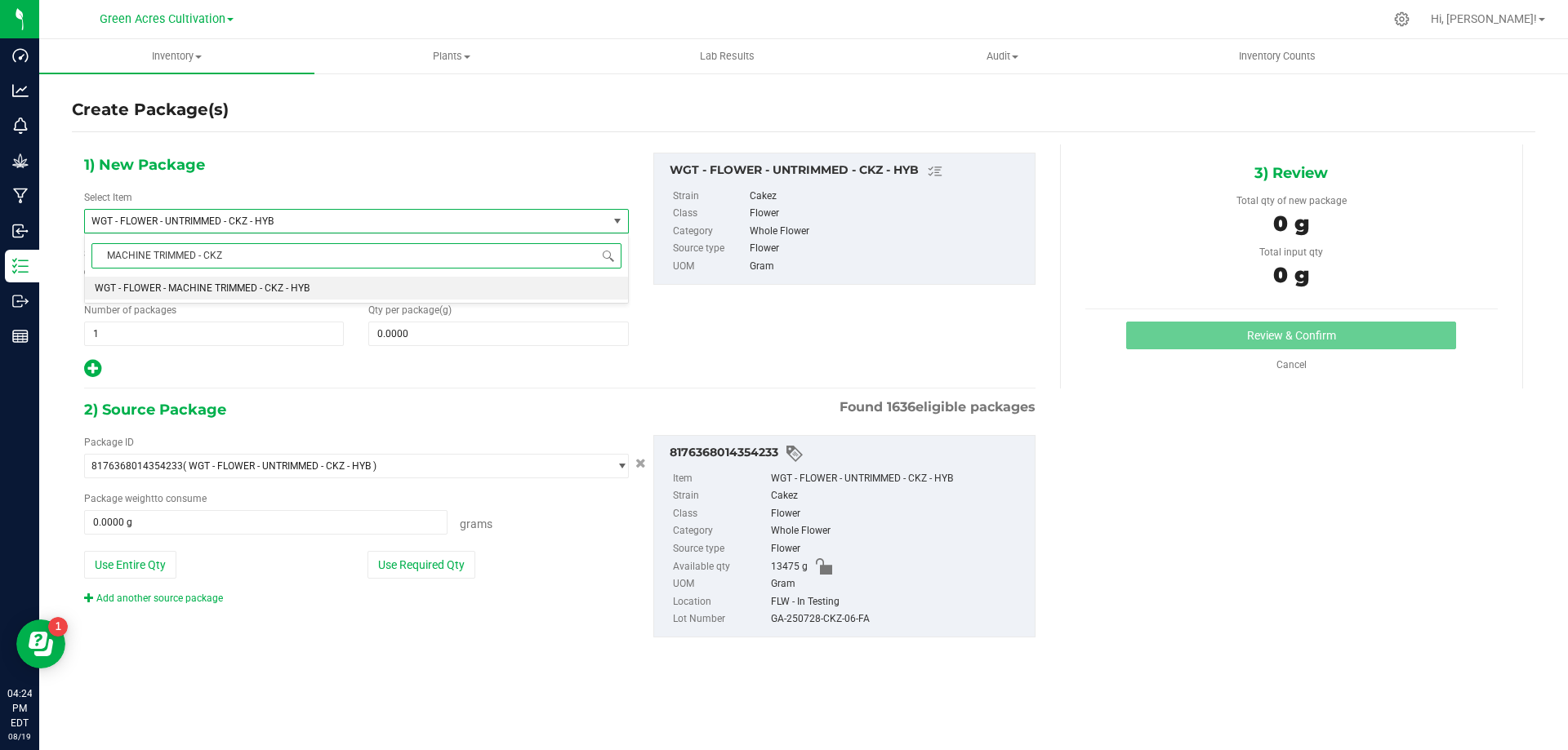
click at [453, 298] on li "WGT - FLOWER - MACHINE TRIMMED - CKZ - HYB" at bounding box center [356, 288] width 543 height 23
type input "0.0000"
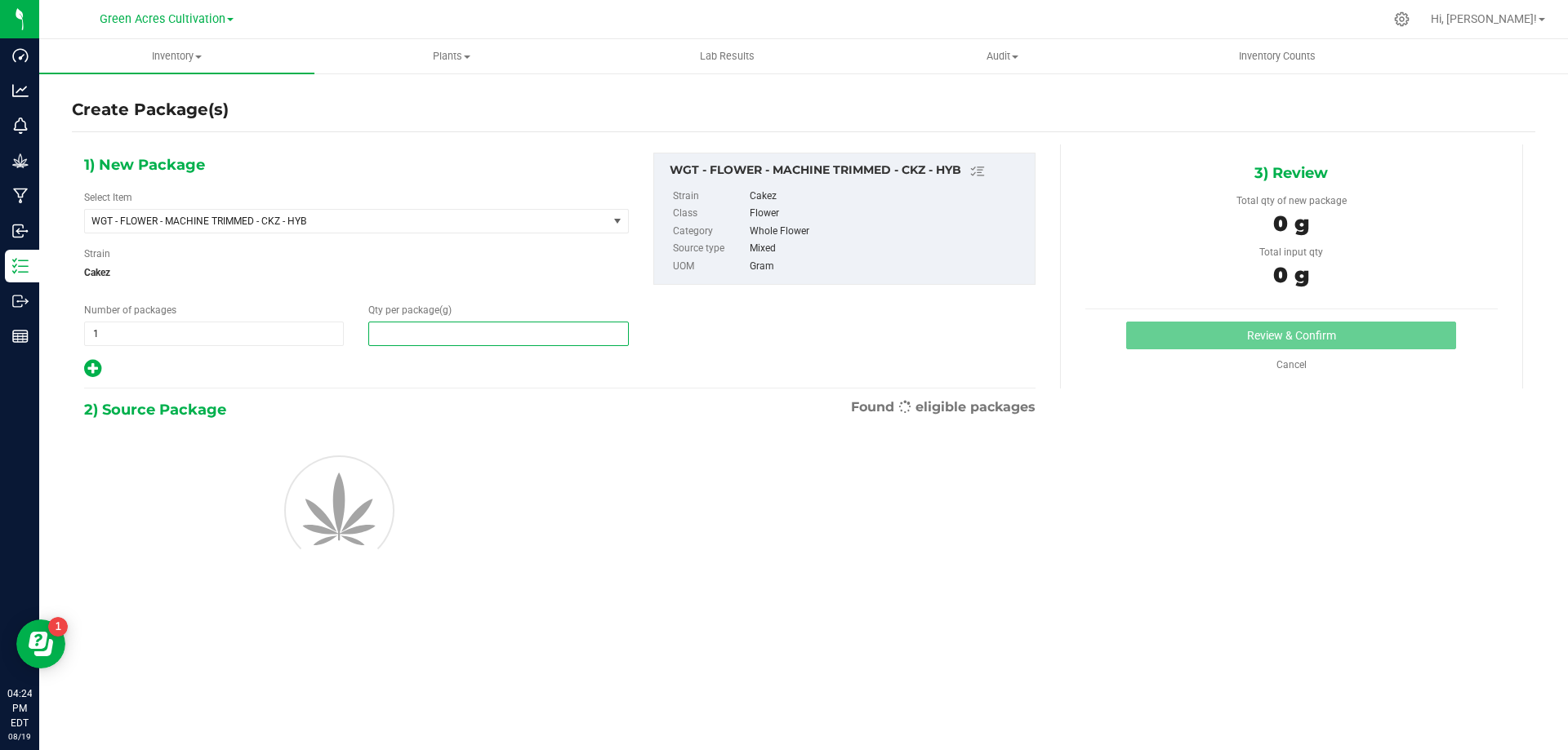
click at [464, 324] on span at bounding box center [498, 333] width 260 height 24
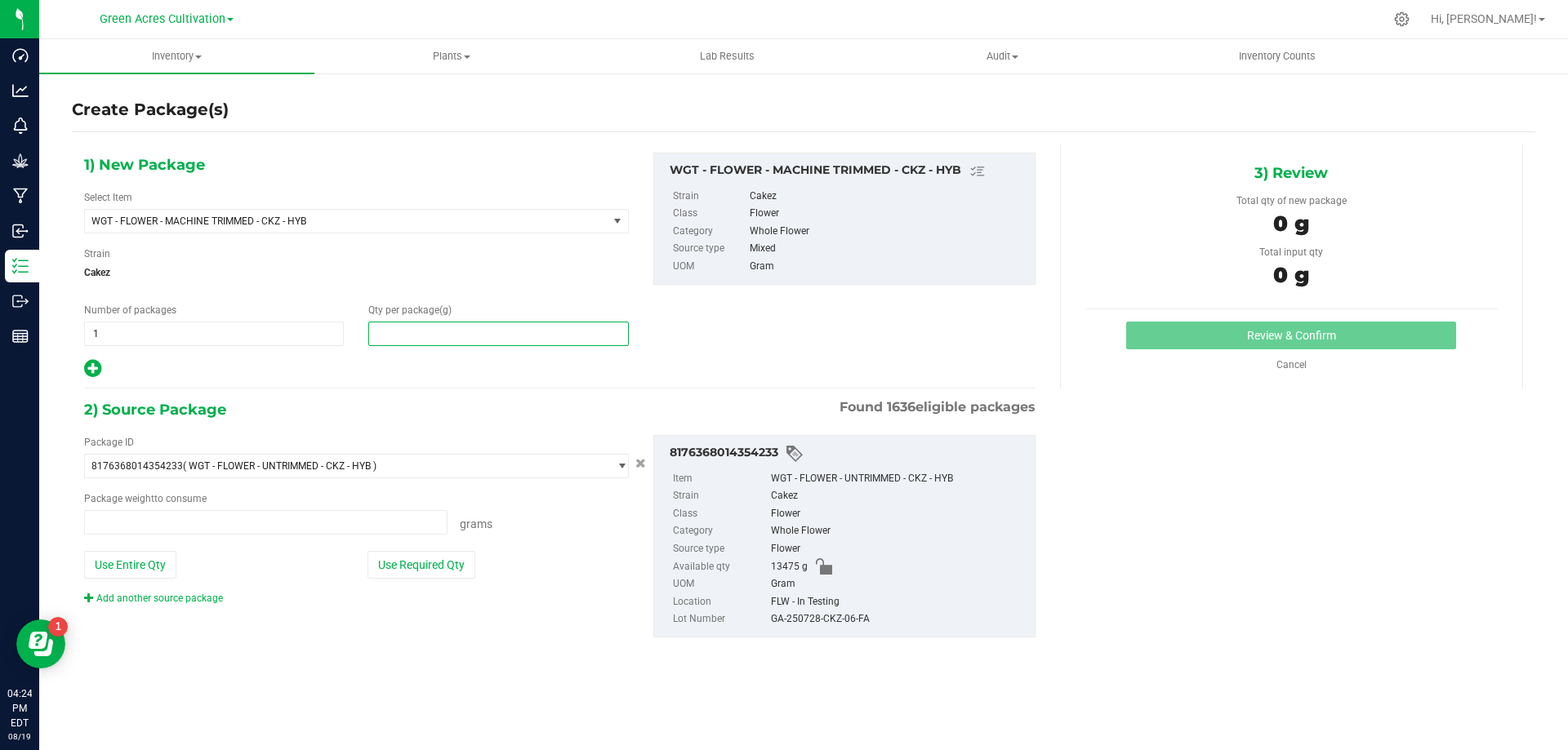
type input "0.0000 g"
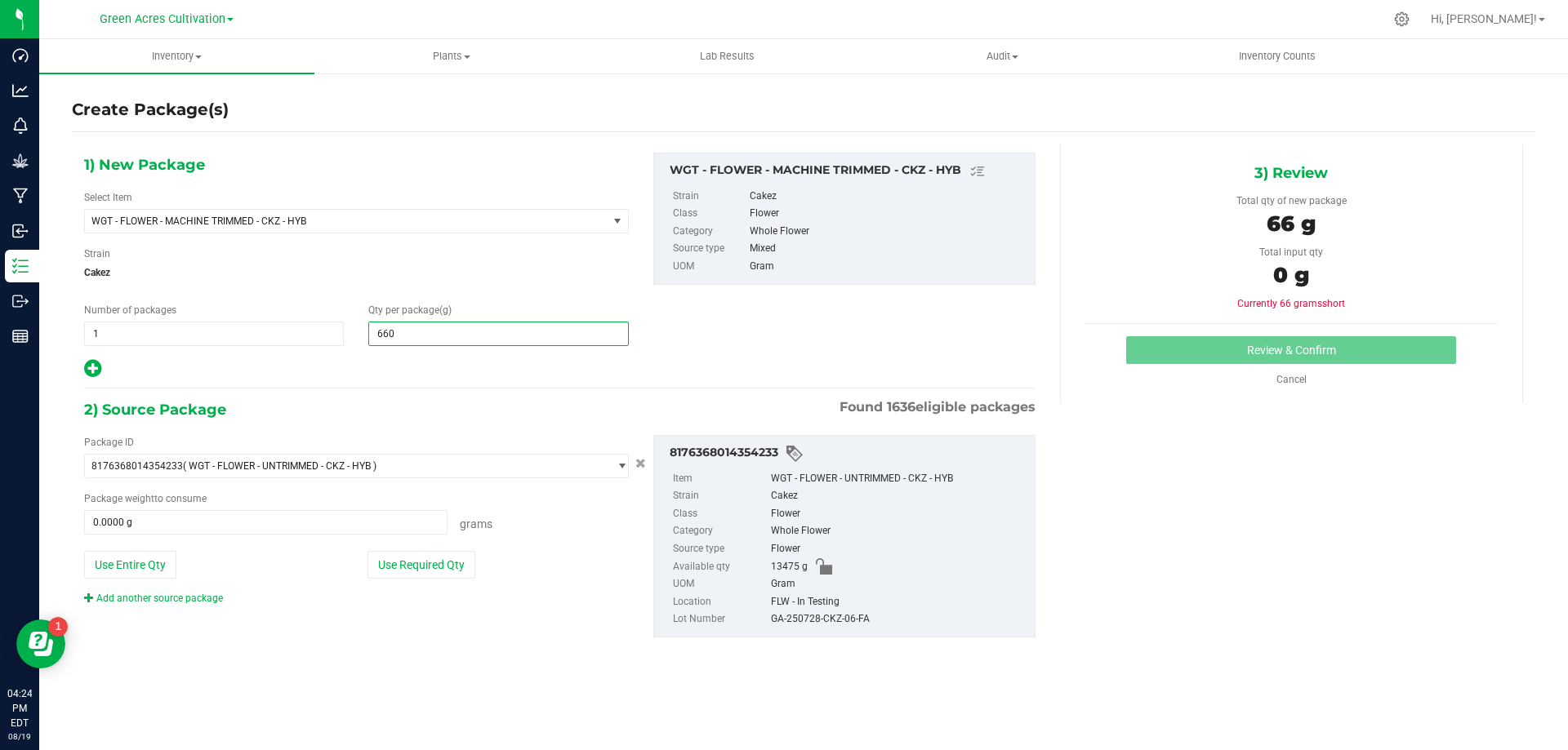
type input "6600"
type input "6,600.0000"
click at [469, 571] on button "Use Required Qty" at bounding box center [421, 564] width 108 height 28
type input "6600.0000 g"
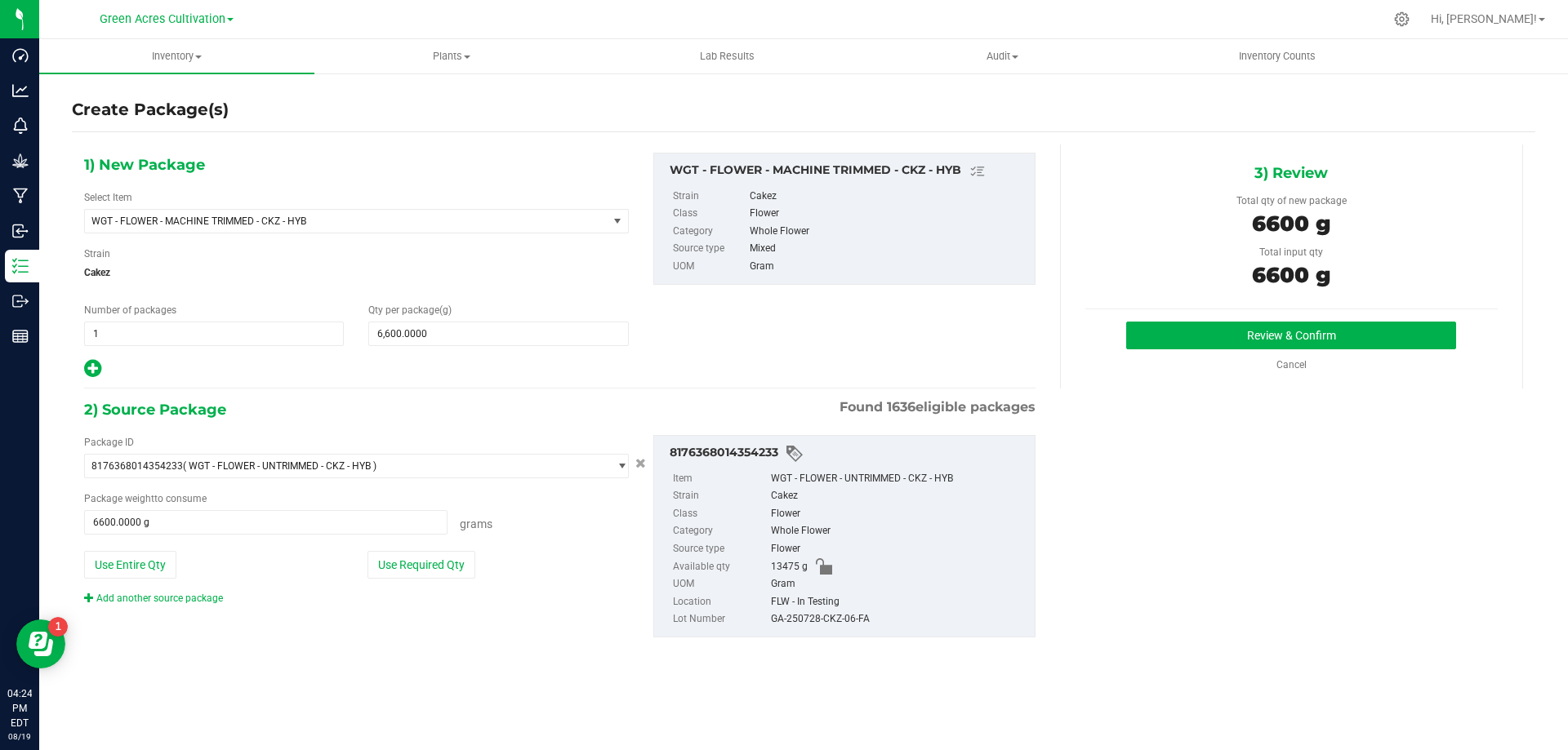
click at [788, 613] on div "GA-250728-CKZ-06-FA" at bounding box center [898, 619] width 256 height 18
copy div "GA-250728-CKZ-06-FA"
click at [1180, 352] on div "Review & Confirm Cancel" at bounding box center [1291, 346] width 412 height 50
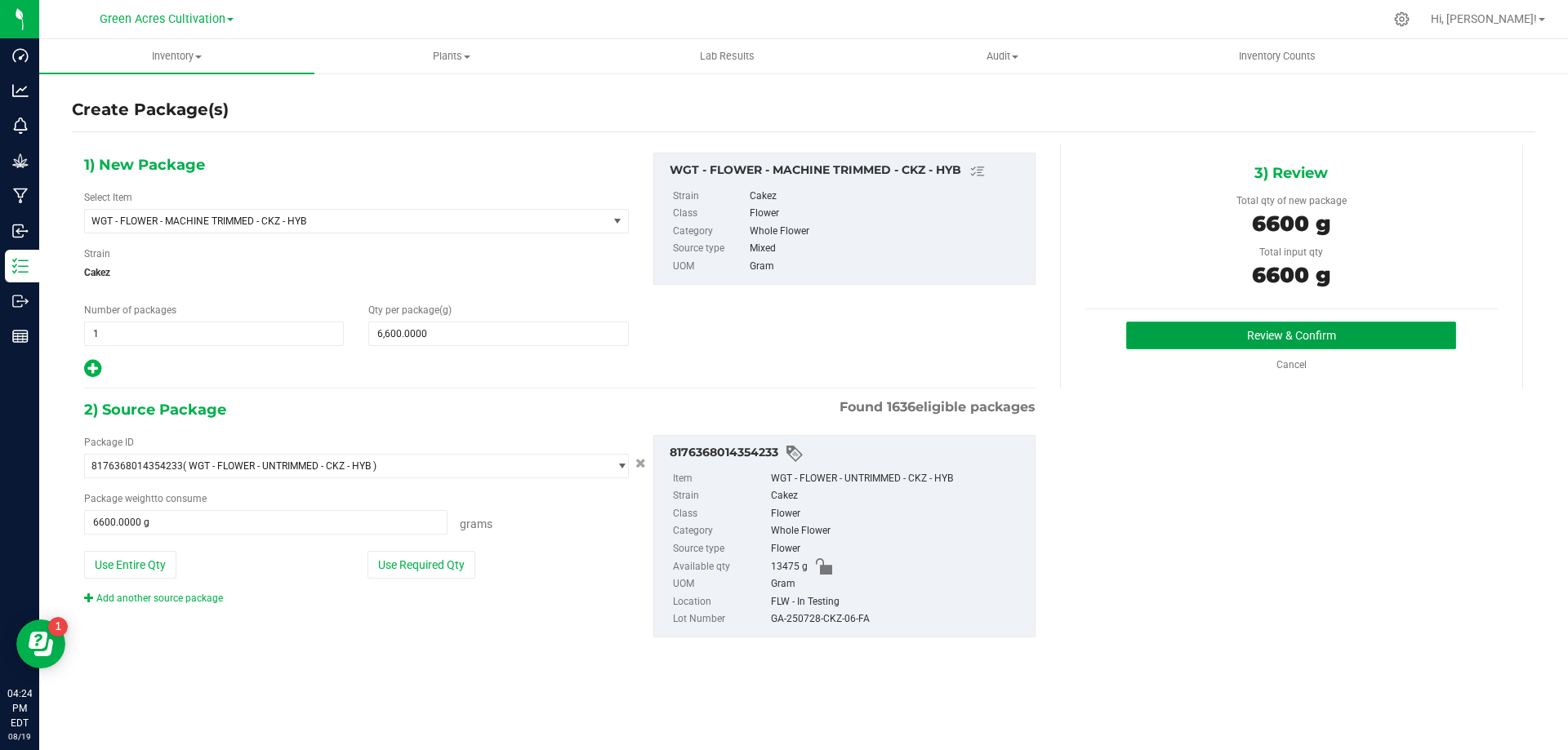
click at [1180, 339] on button "Review & Confirm" at bounding box center [1290, 335] width 330 height 28
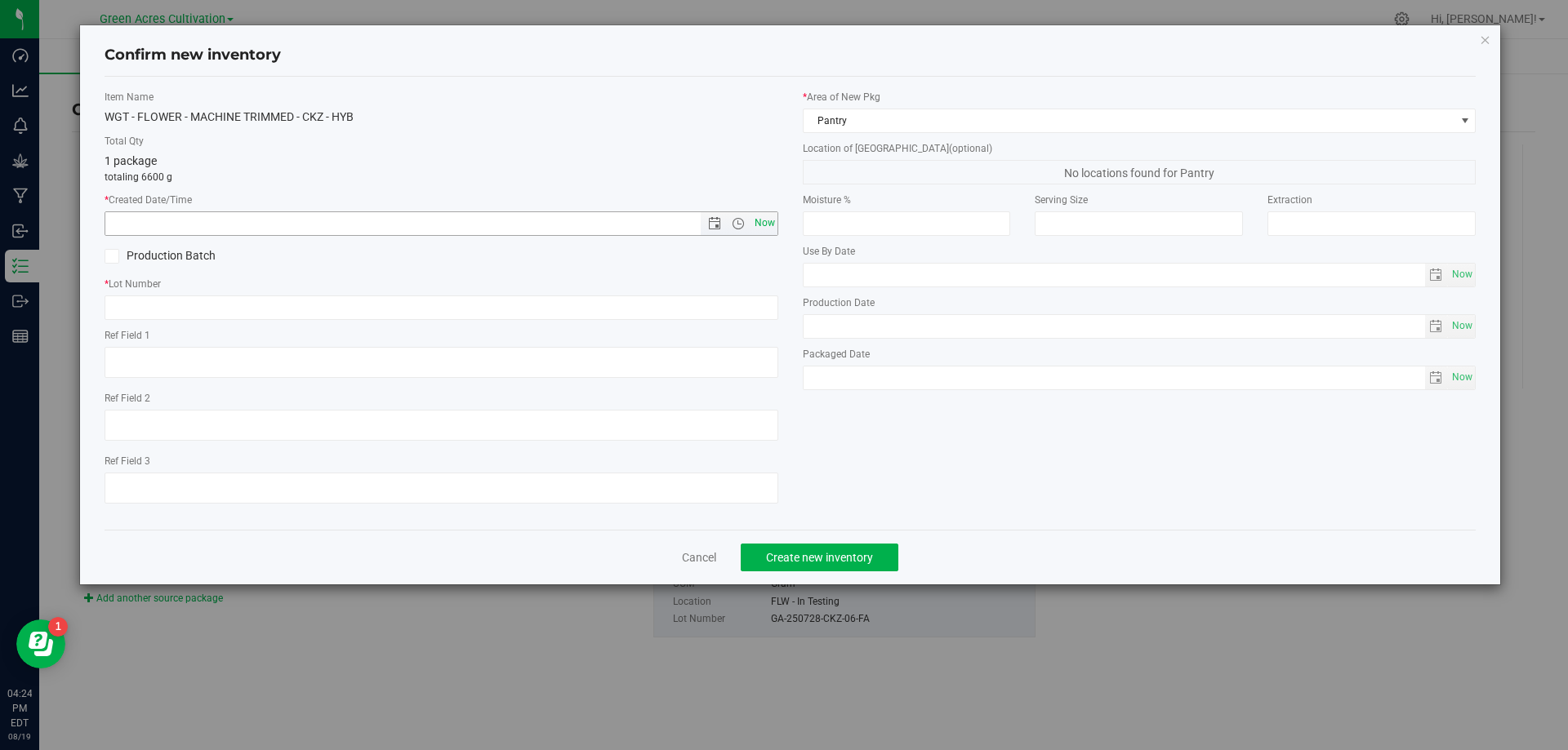
click at [769, 227] on span "Now" at bounding box center [764, 223] width 28 height 24
type input "[DATE] 4:24 PM"
click at [746, 293] on div "* Lot Number" at bounding box center [441, 298] width 674 height 43
click at [743, 301] on input "text" at bounding box center [441, 307] width 674 height 24
paste input "GA-250728-CKZ-06-FA"
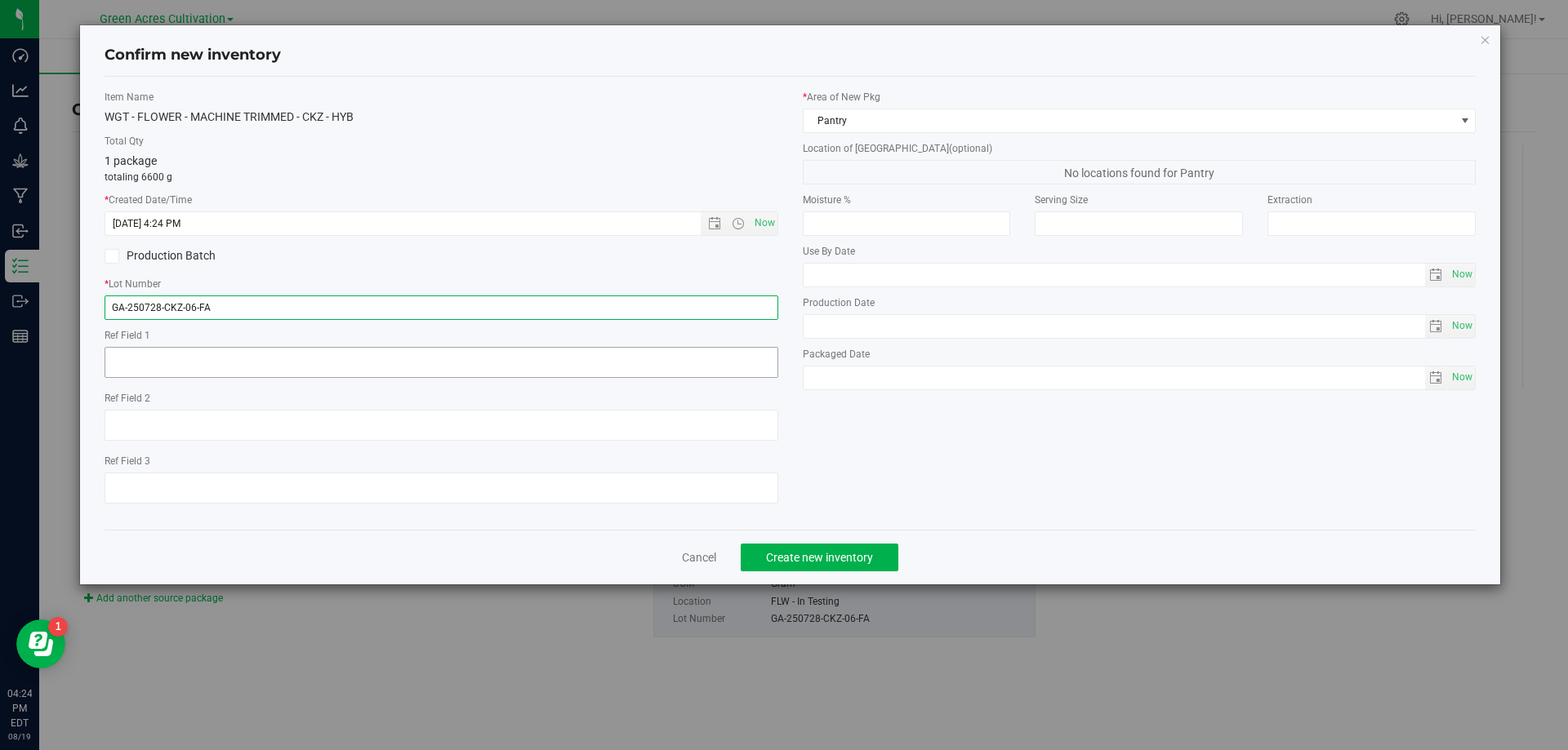
type input "GA-250728-CKZ-06-FA"
click at [646, 364] on textarea at bounding box center [441, 362] width 674 height 31
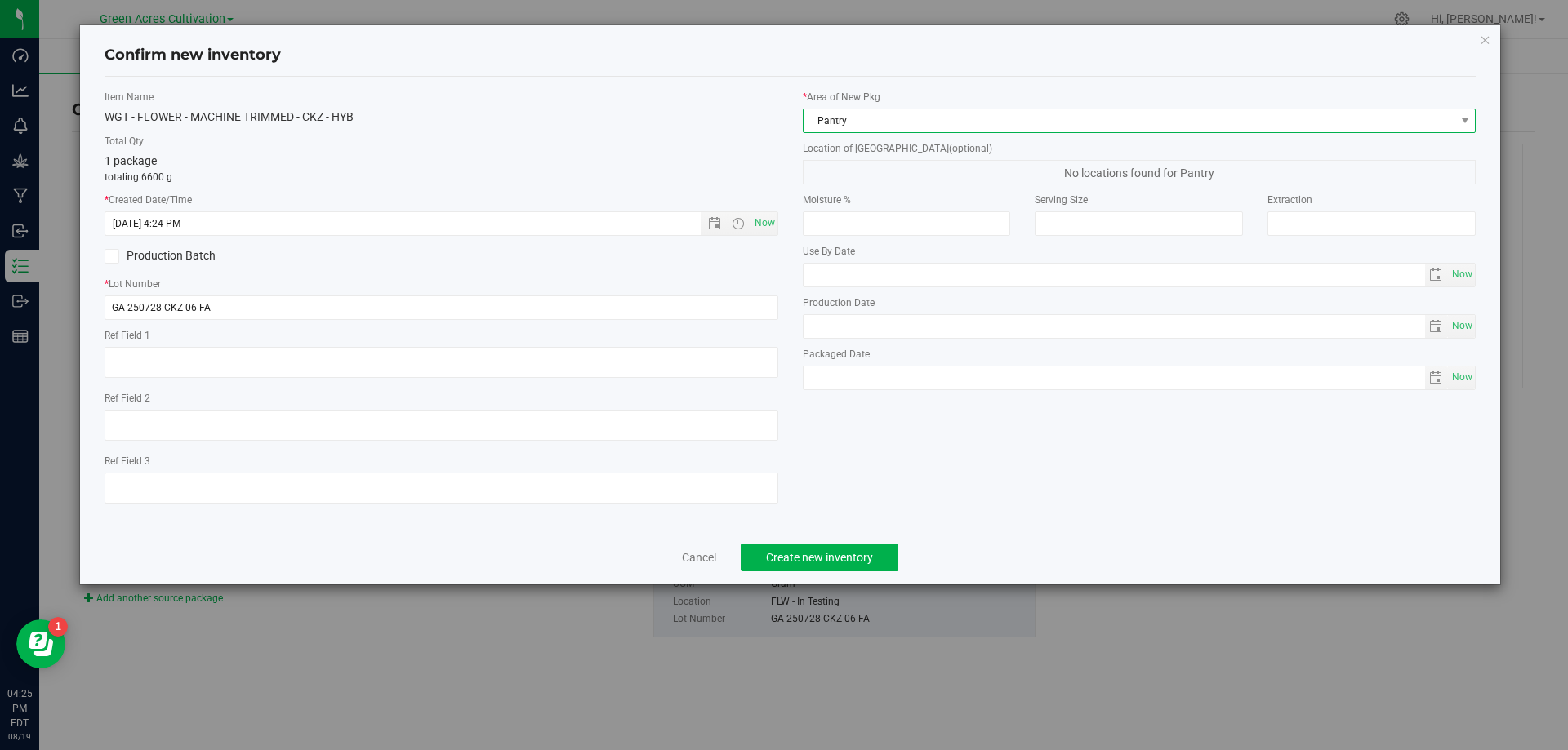
click at [925, 129] on span "Pantry" at bounding box center [1129, 120] width 652 height 23
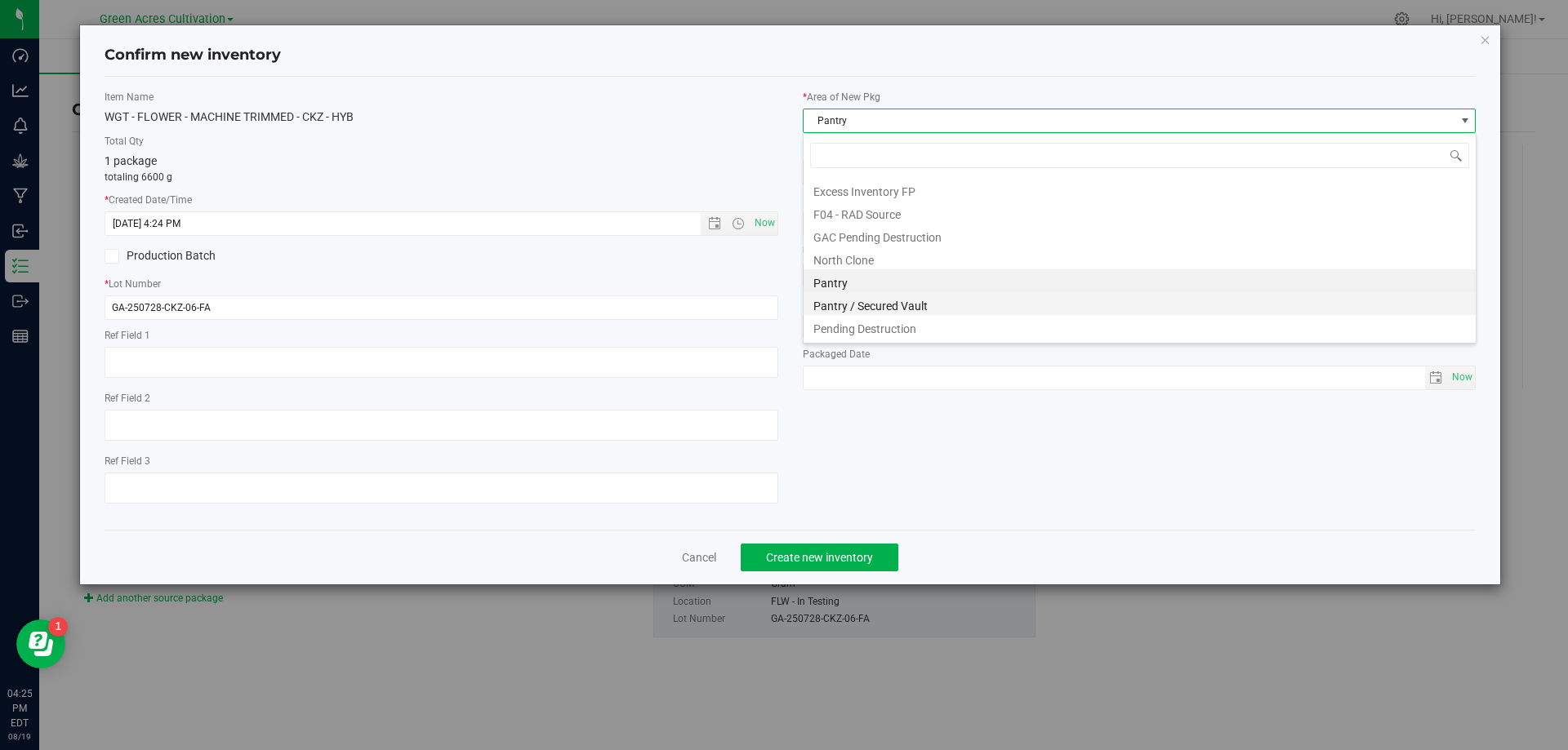
scroll to position [225, 0]
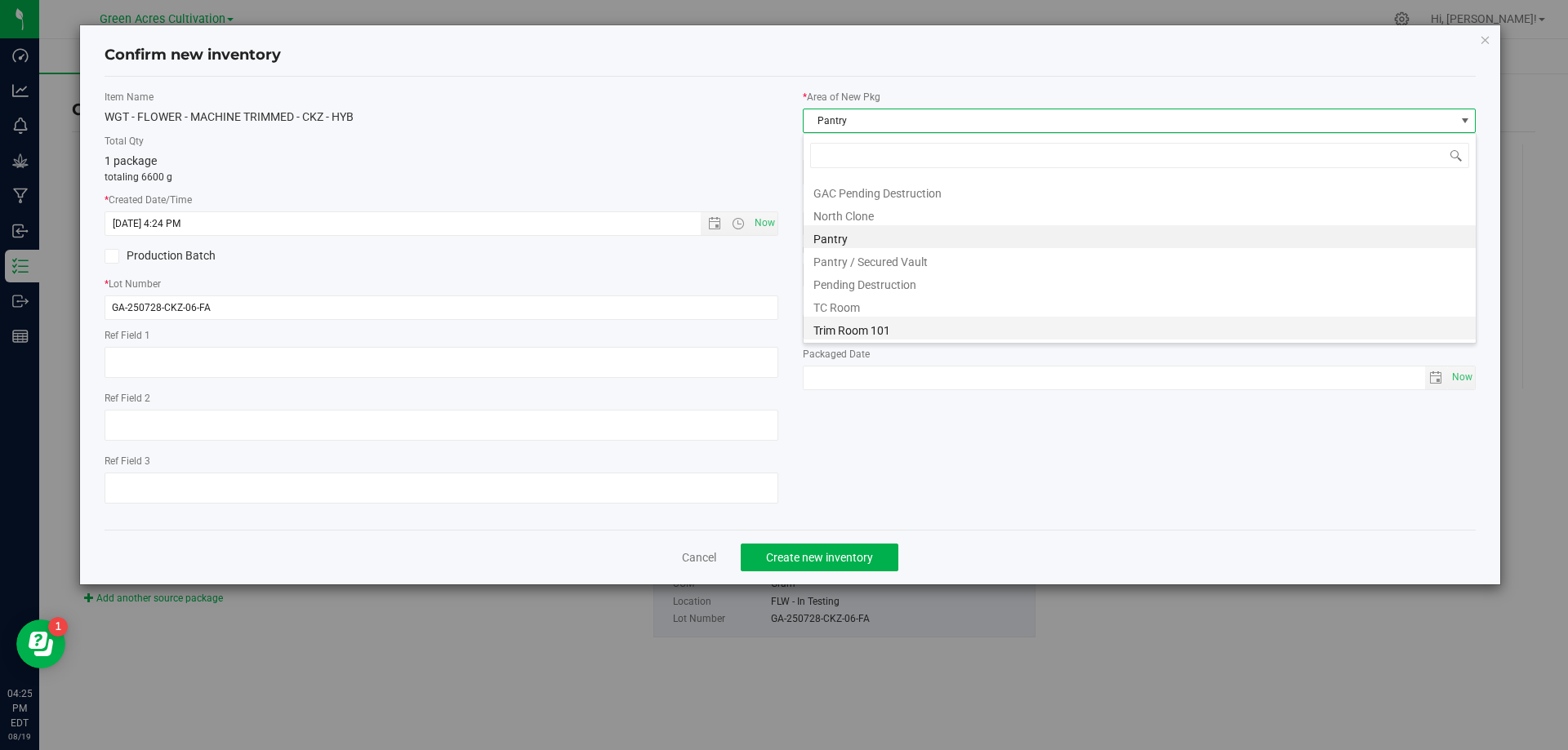
click at [868, 323] on li "Trim Room 101" at bounding box center [1139, 328] width 672 height 23
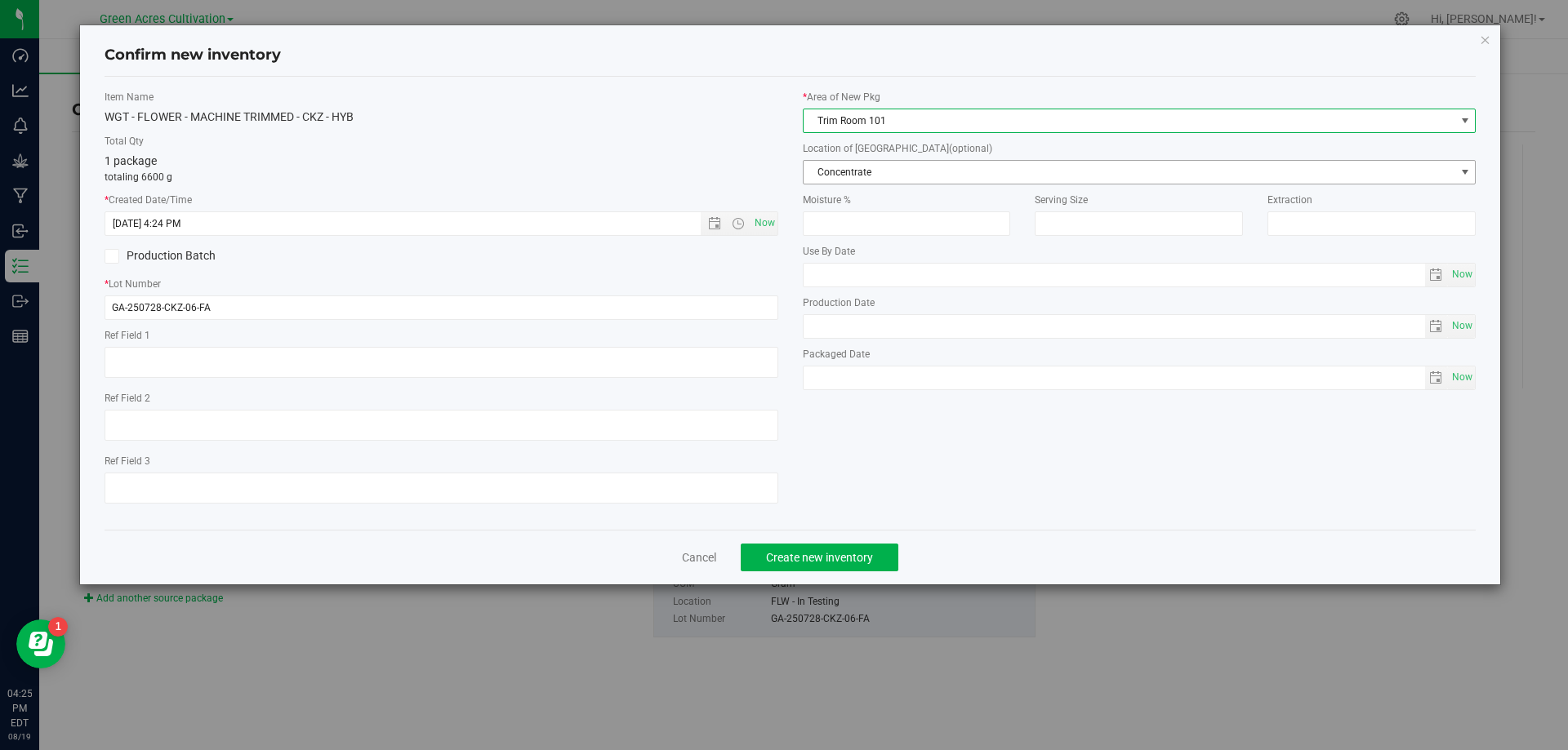
click at [903, 182] on span "Concentrate" at bounding box center [1129, 172] width 652 height 23
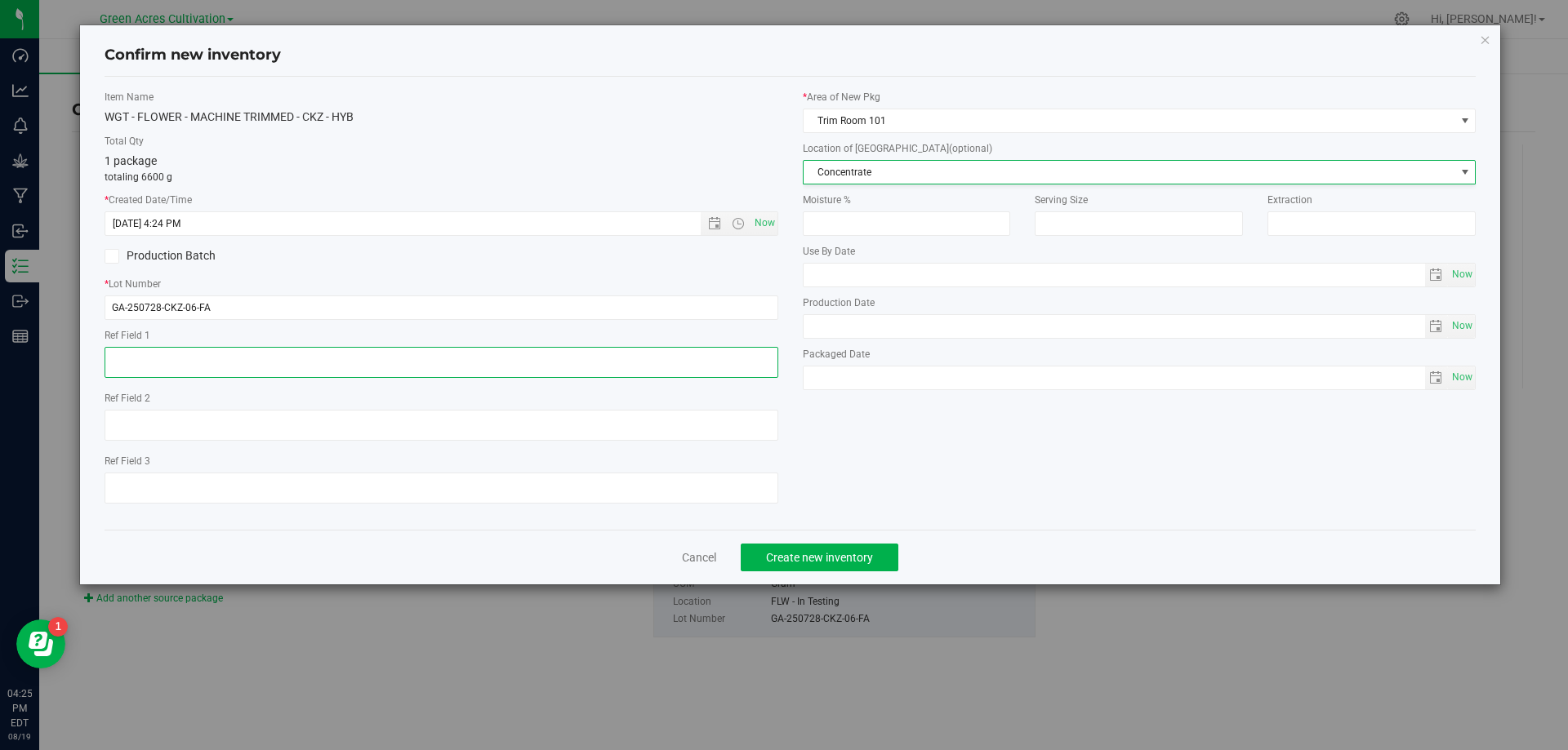
click at [533, 347] on textarea at bounding box center [441, 362] width 674 height 31
type textarea "TRIAL BATCH"
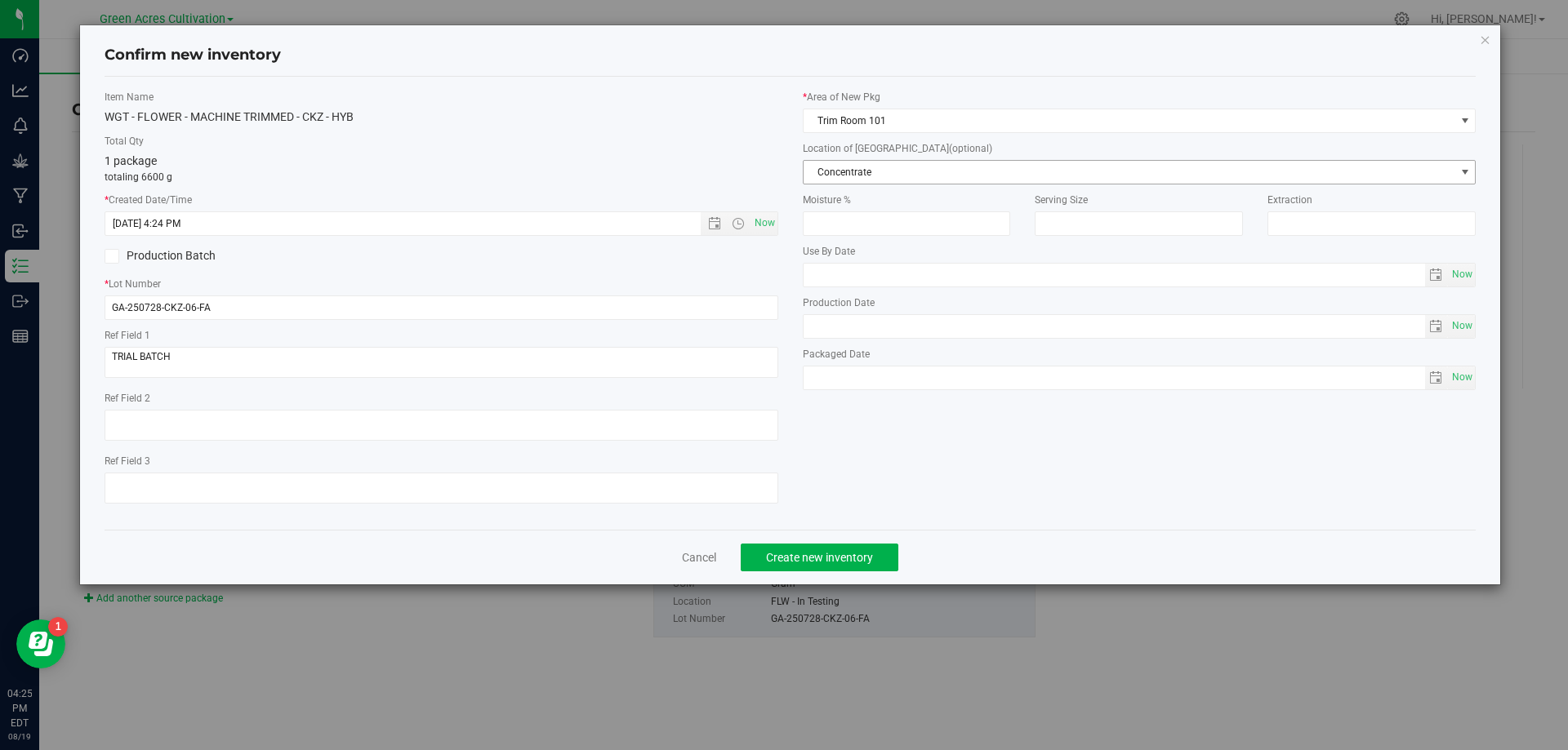
click at [1014, 169] on span "Concentrate" at bounding box center [1129, 172] width 652 height 23
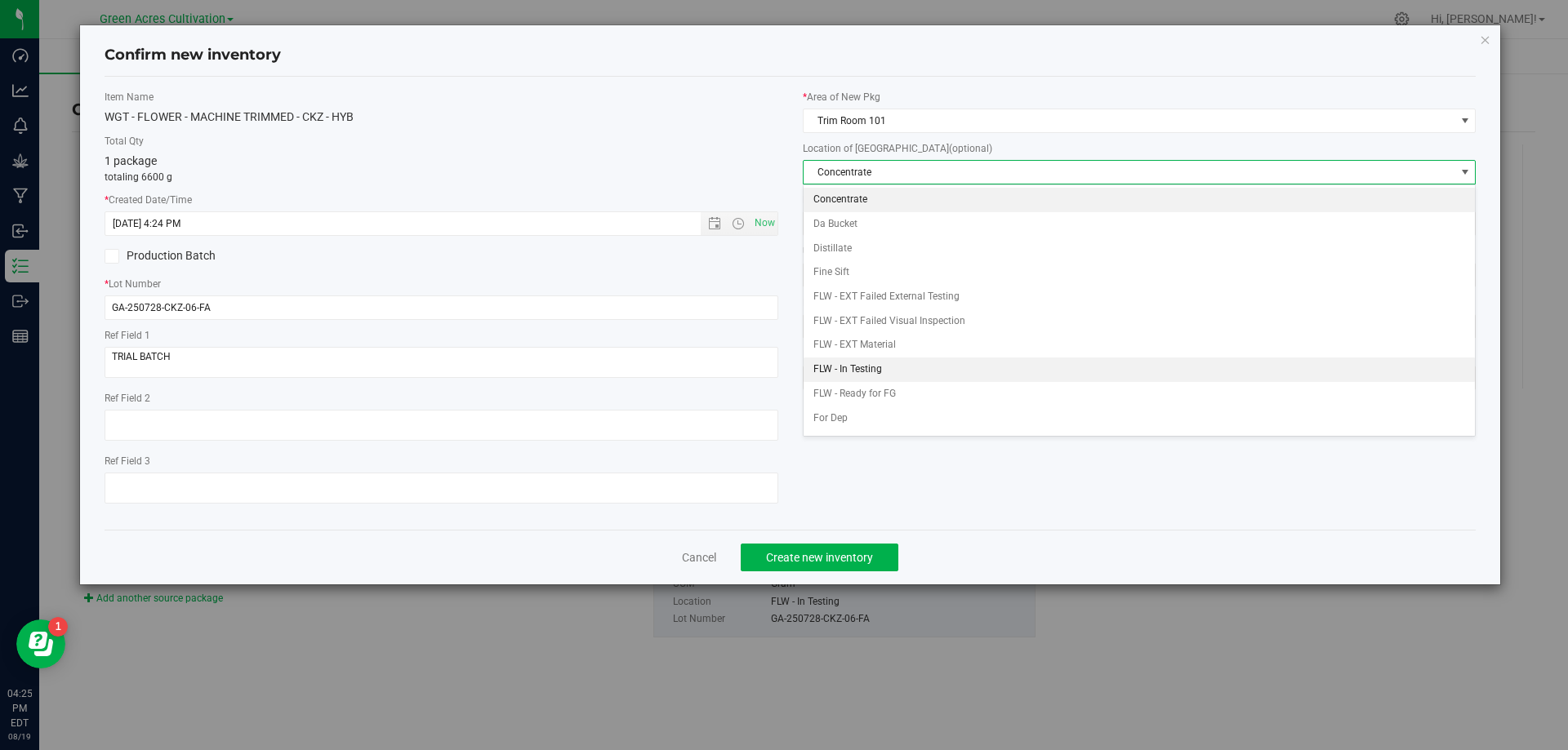
click at [962, 375] on li "FLW - In Testing" at bounding box center [1139, 369] width 672 height 24
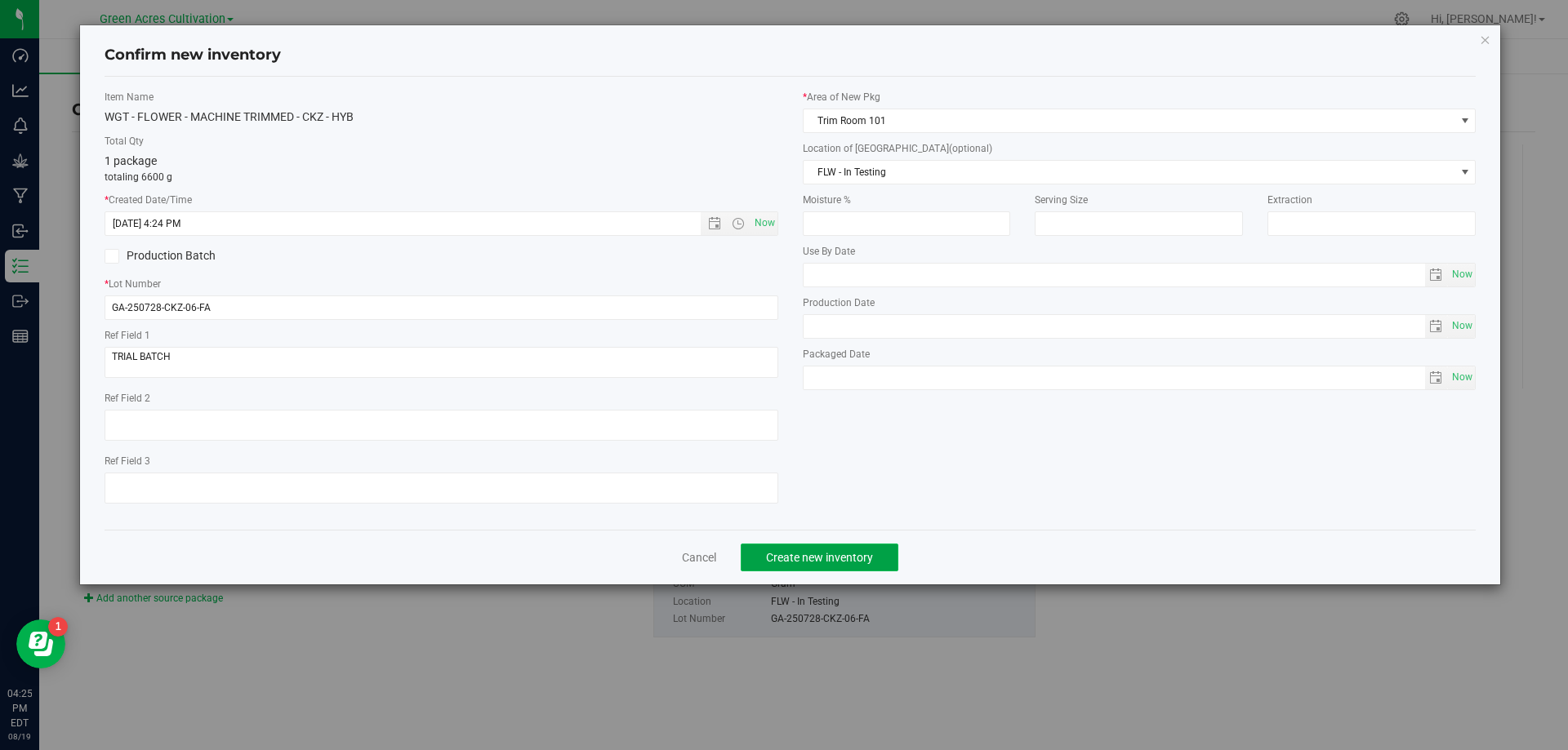
click at [849, 561] on span "Create new inventory" at bounding box center [818, 557] width 107 height 13
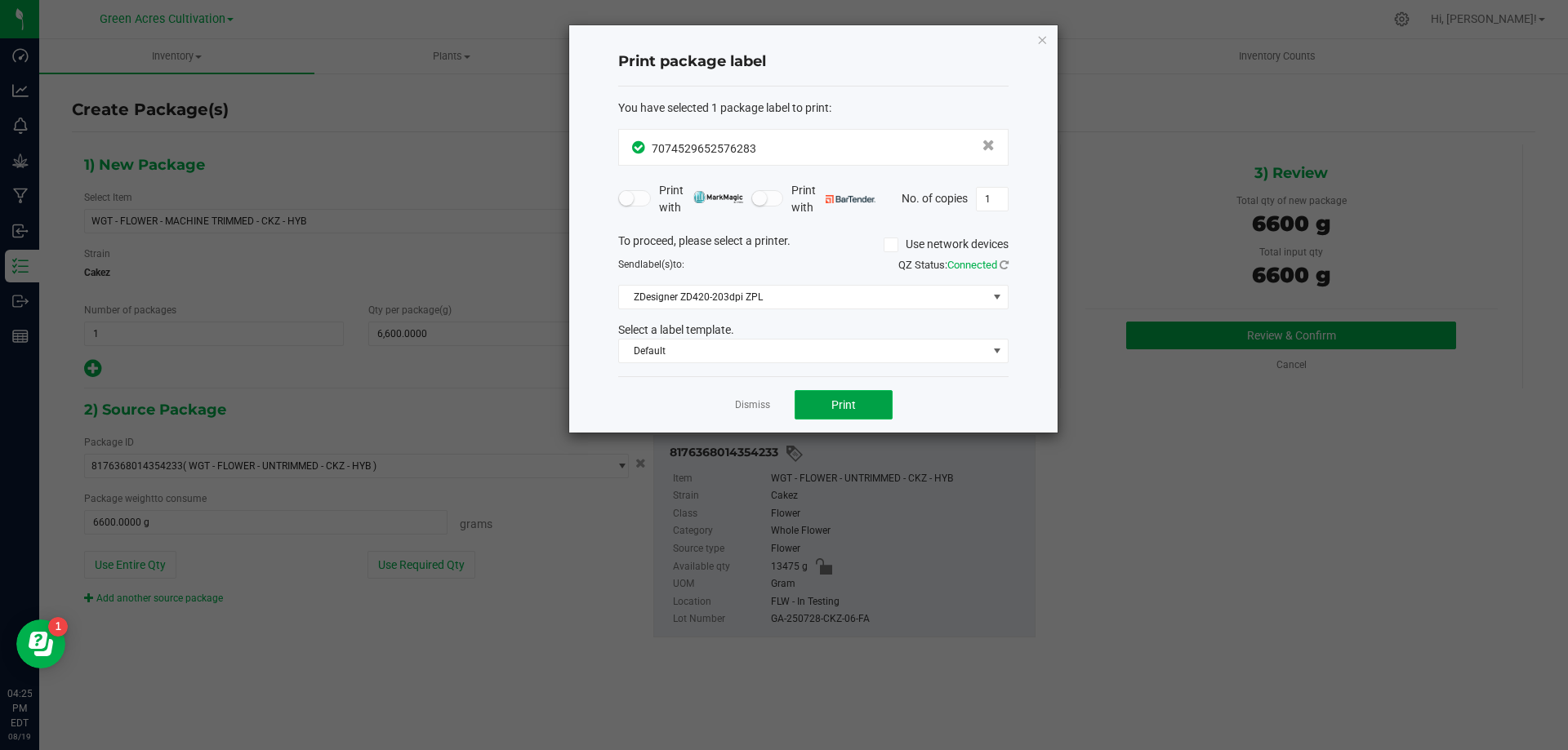
click at [845, 408] on span "Print" at bounding box center [843, 405] width 24 height 13
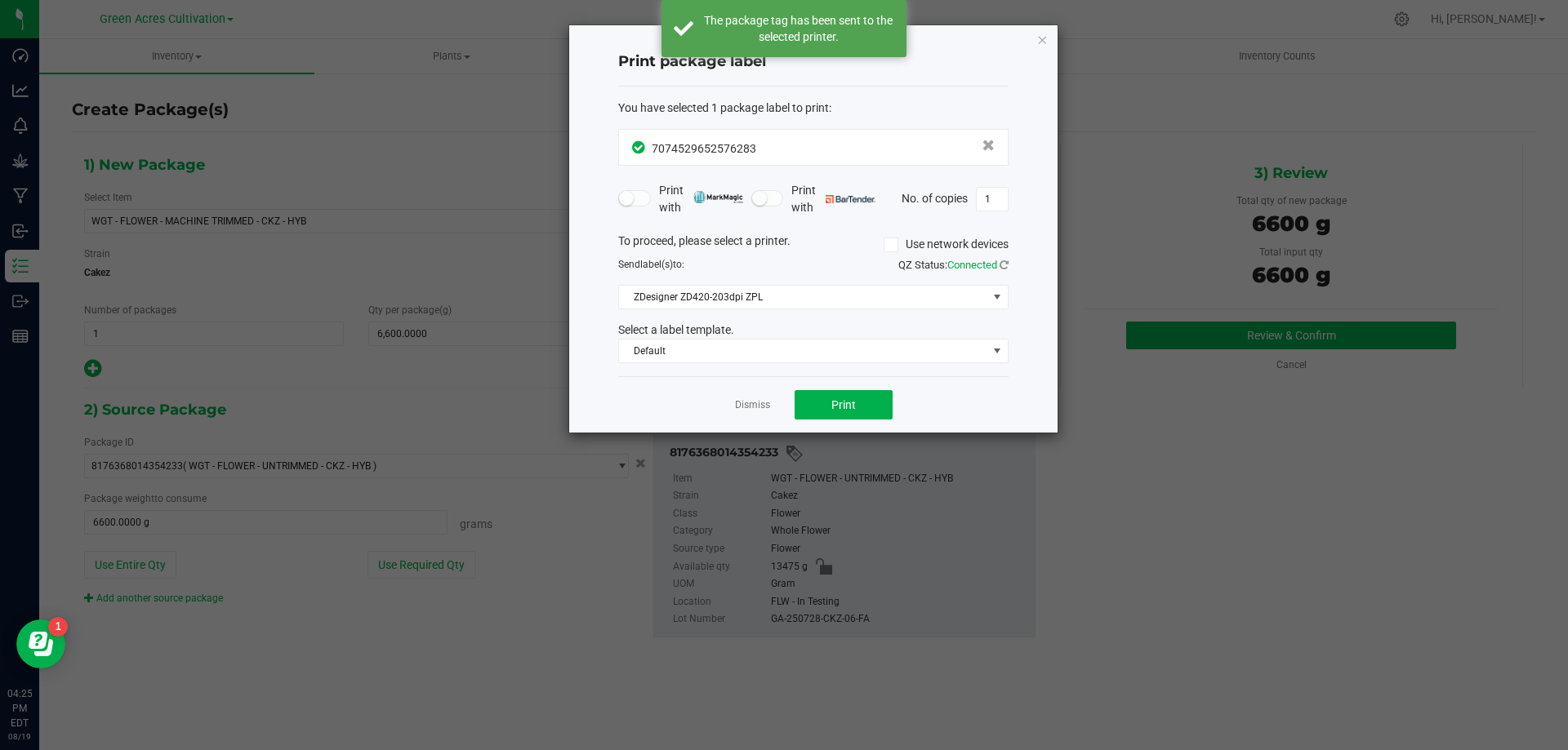
click at [695, 397] on div "Dismiss Print" at bounding box center [813, 404] width 390 height 56
click at [750, 409] on link "Dismiss" at bounding box center [753, 405] width 35 height 14
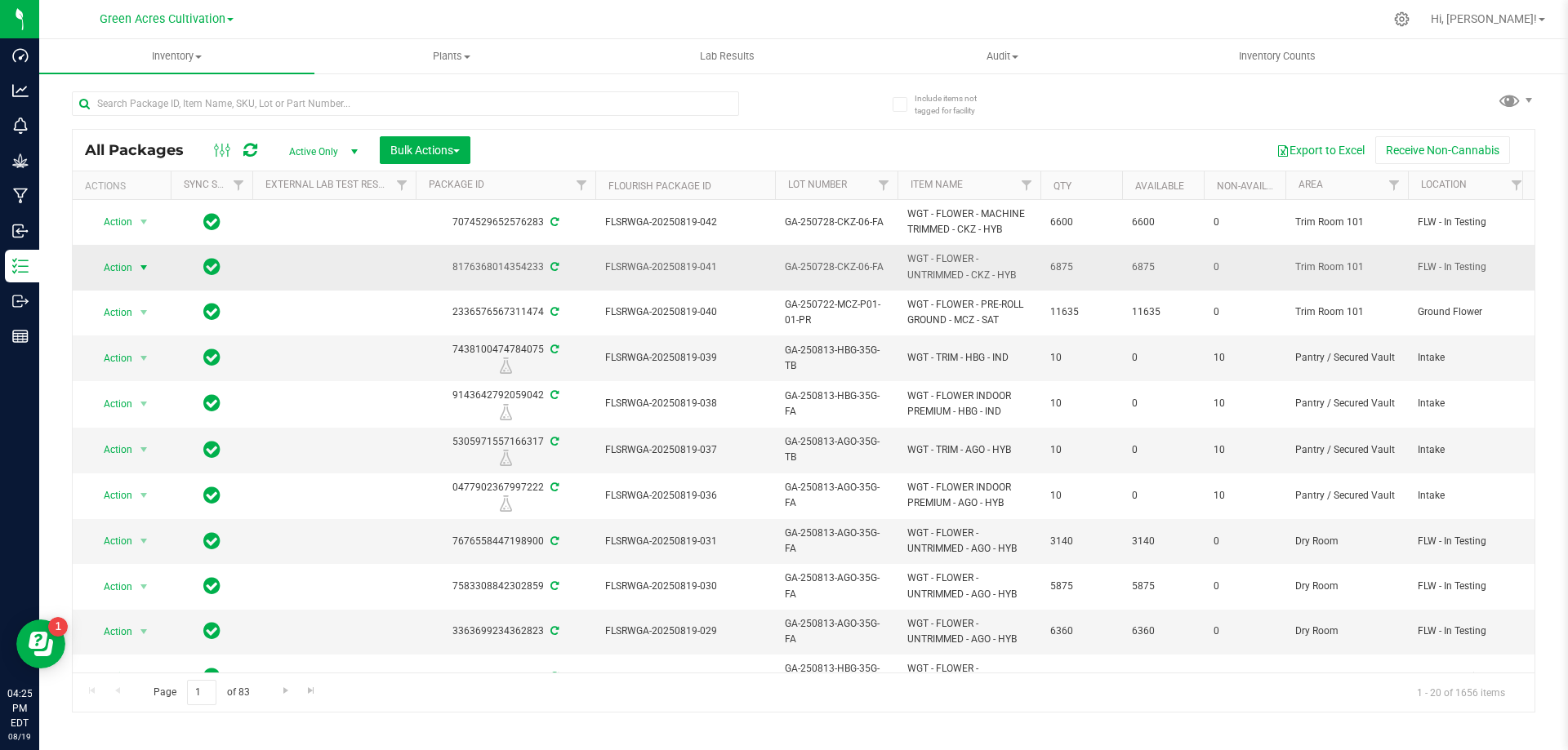
click at [125, 264] on span "Action" at bounding box center [111, 267] width 44 height 23
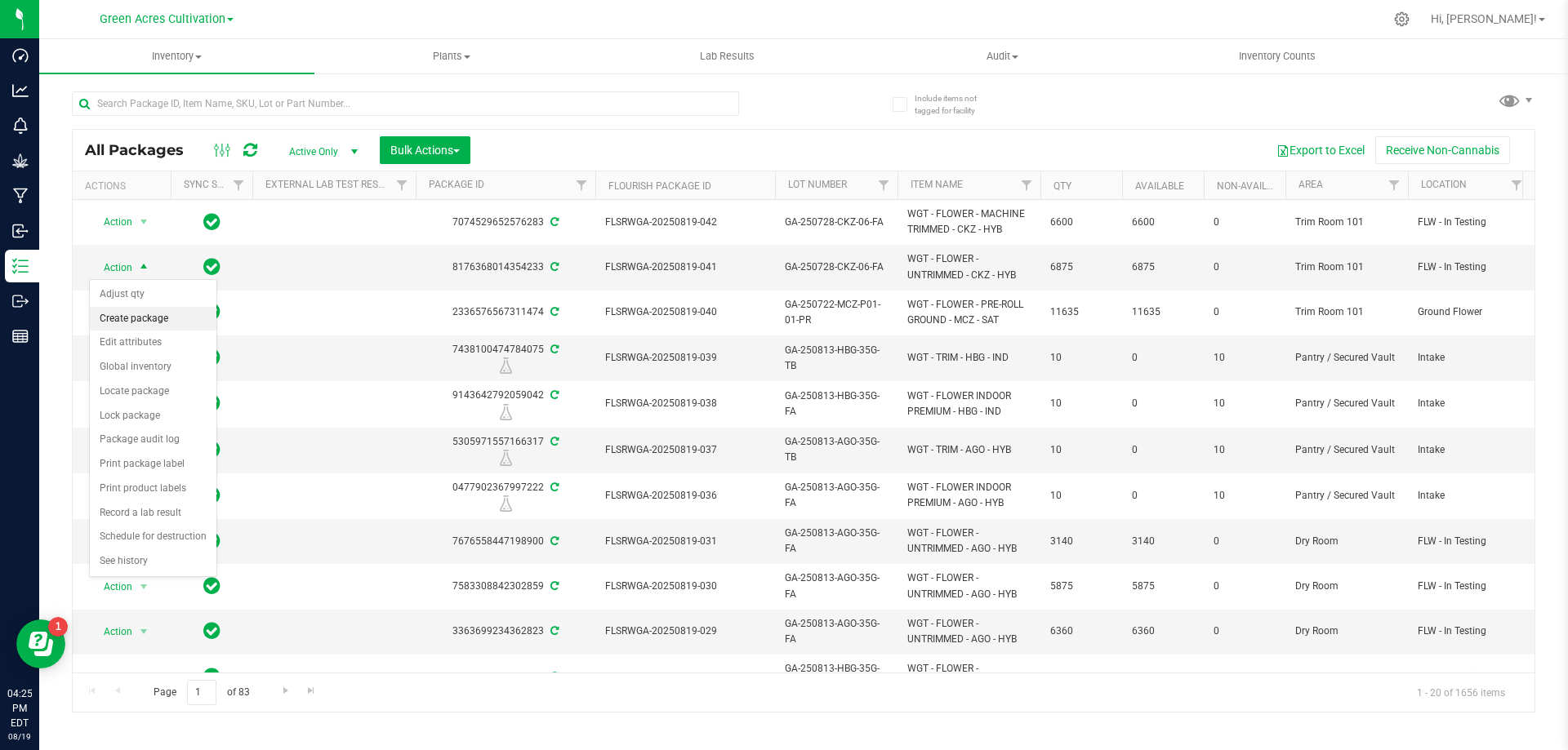
click at [145, 312] on li "Create package" at bounding box center [153, 319] width 126 height 24
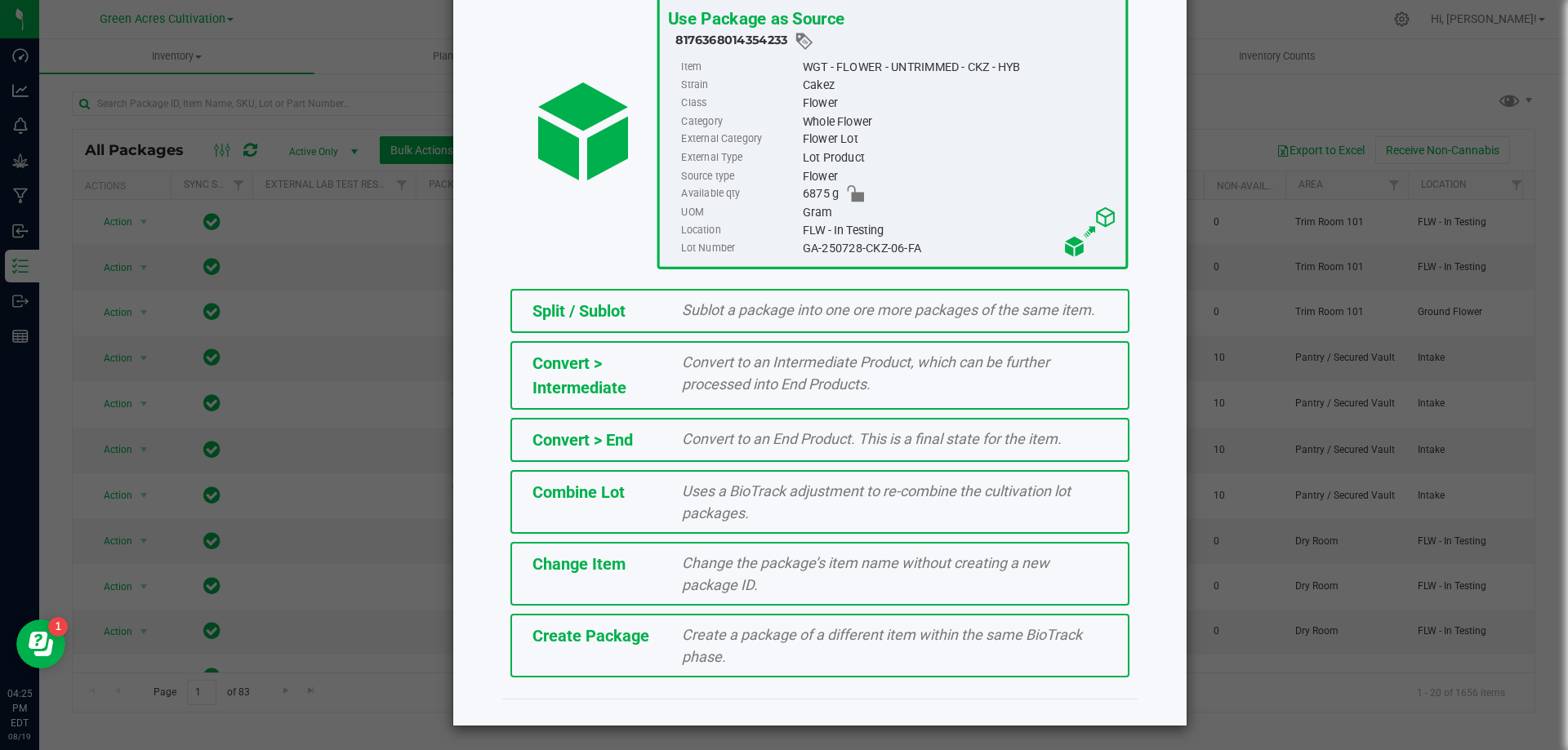
scroll to position [118, 0]
click at [699, 638] on span "Create a package of a different item within the same BioTrack phase." at bounding box center [882, 644] width 400 height 40
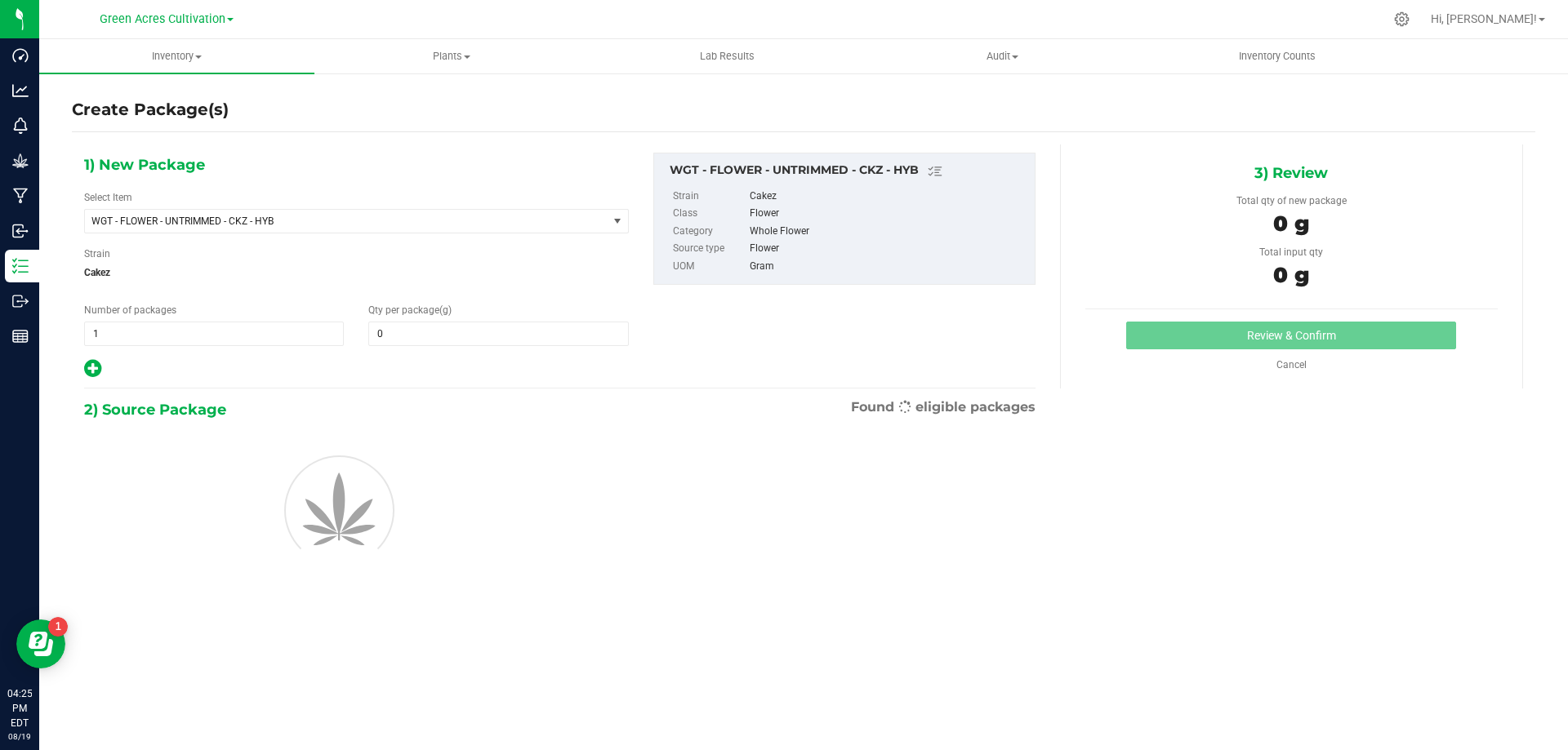
type input "0.0000"
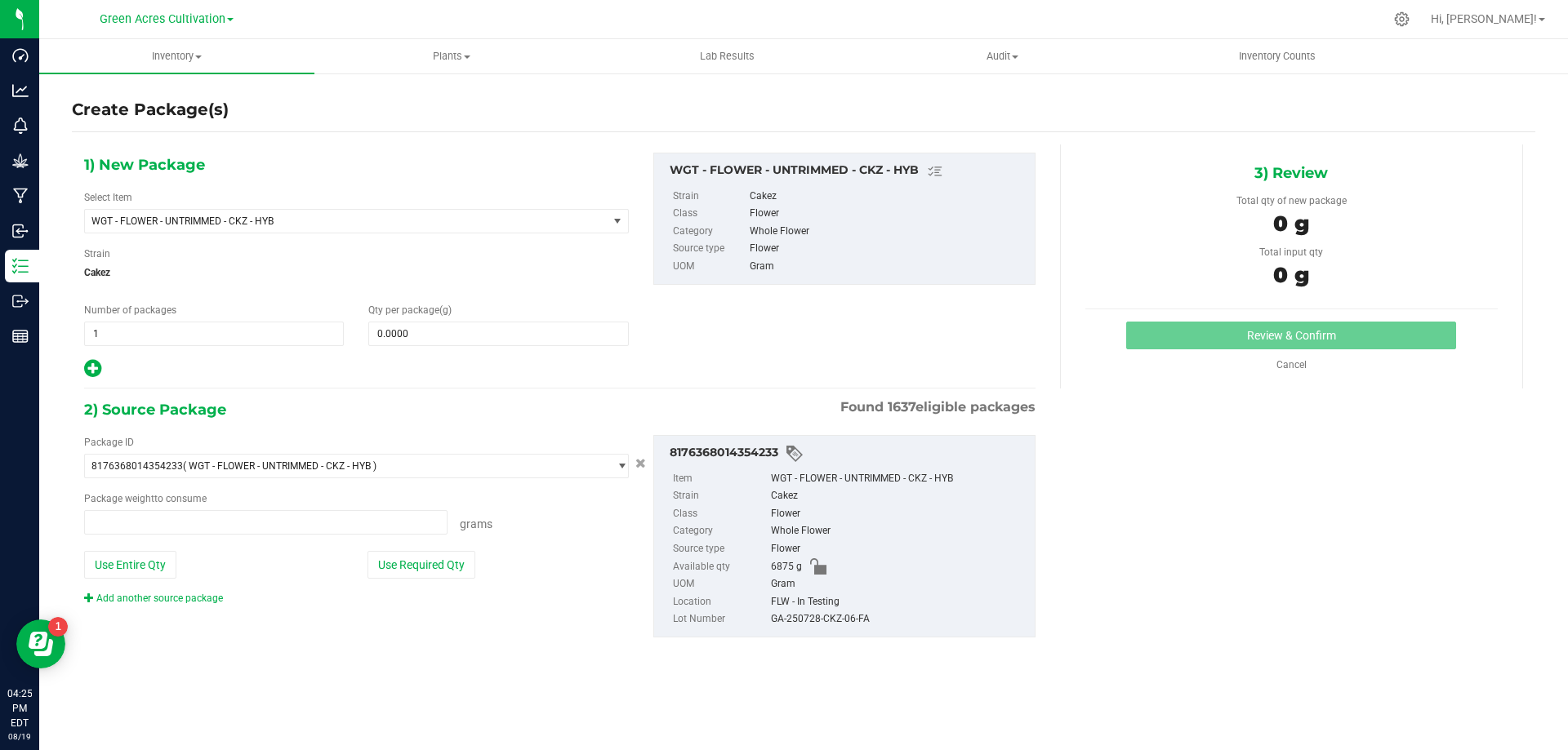
type input "0.0000 g"
click at [511, 230] on span "WGT - FLOWER - UNTRIMMED - CKZ - HYB" at bounding box center [346, 220] width 522 height 23
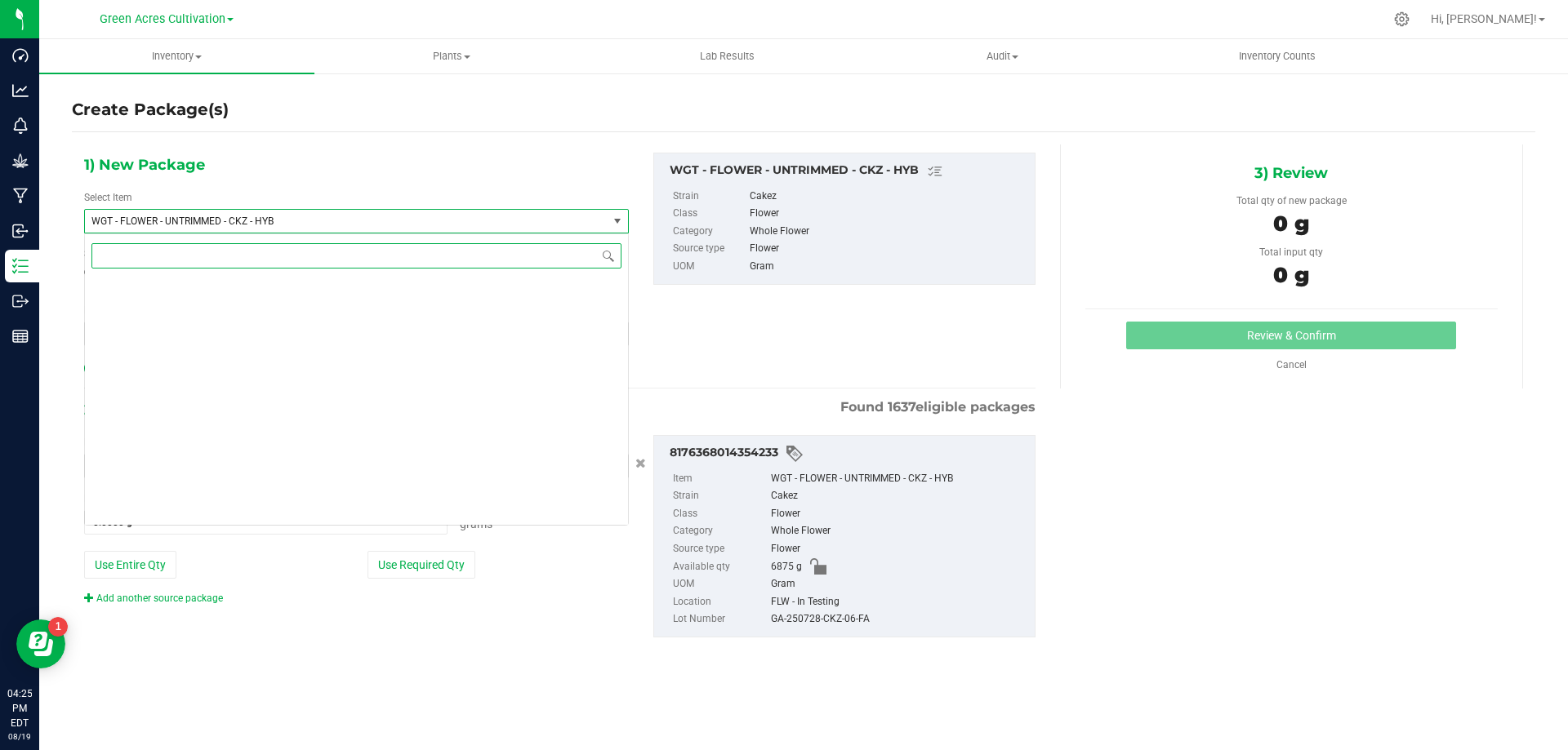
scroll to position [339084, 0]
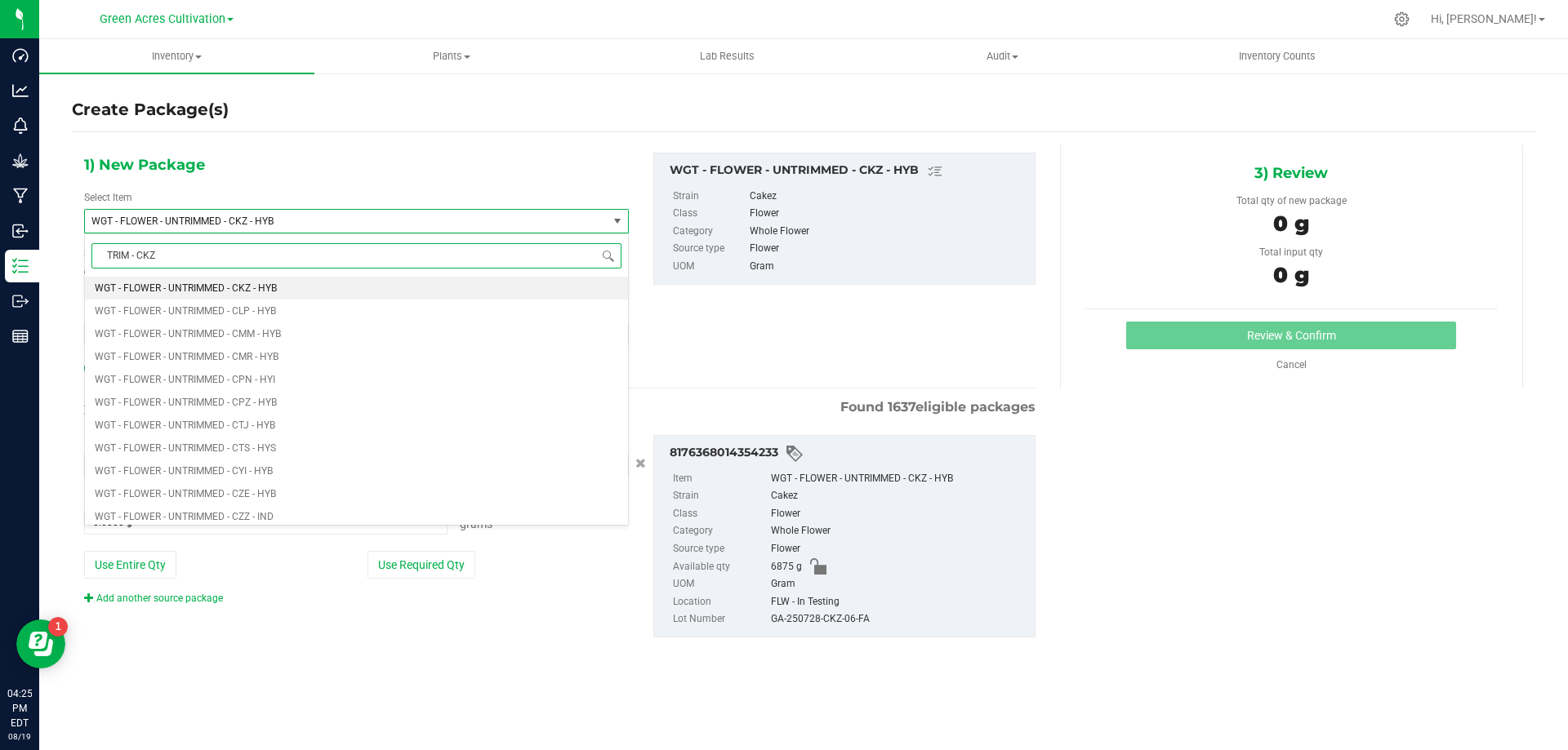
type input "TRIM - CKZ"
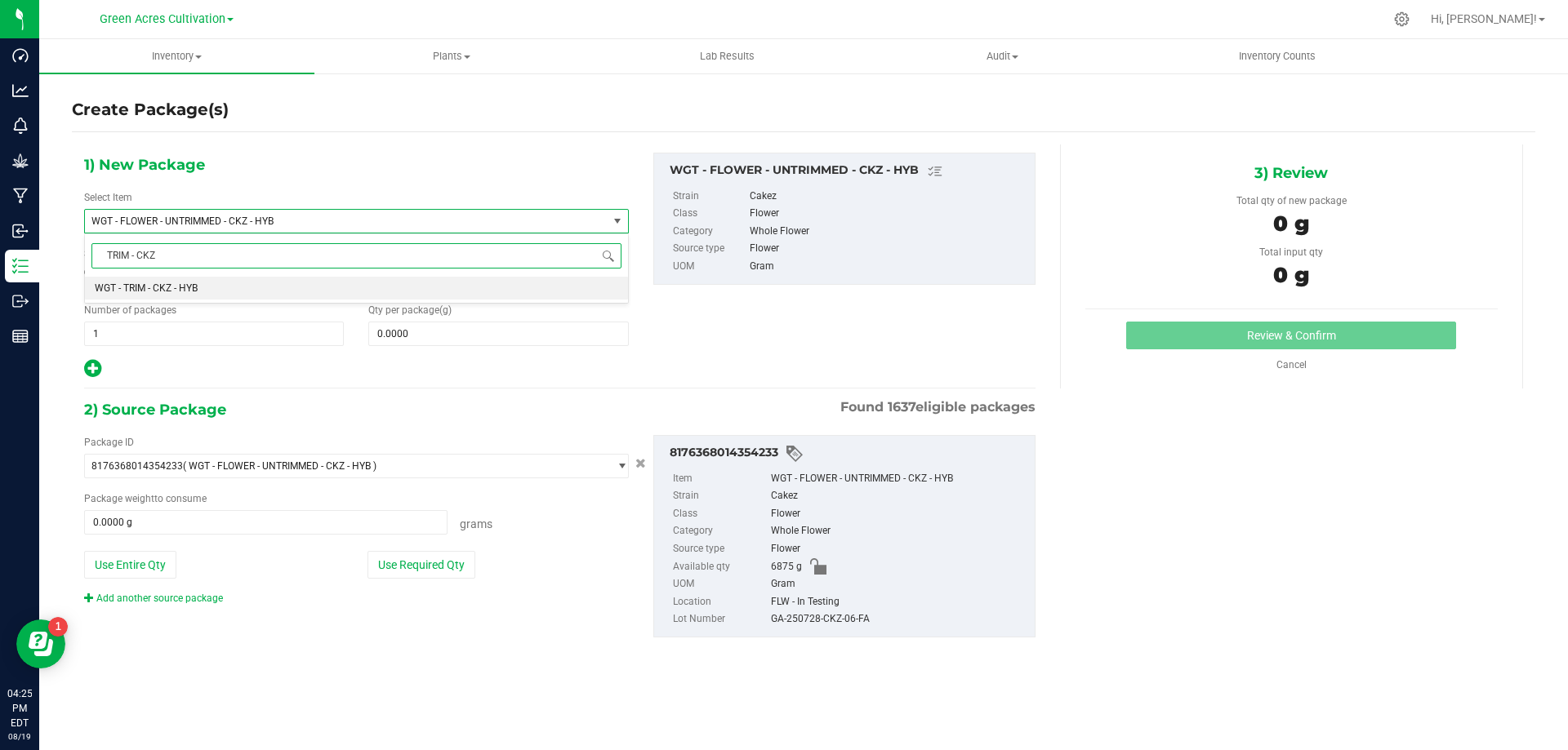
scroll to position [0, 0]
click at [486, 278] on li "WGT - TRIM - CKZ - HYB" at bounding box center [356, 288] width 543 height 23
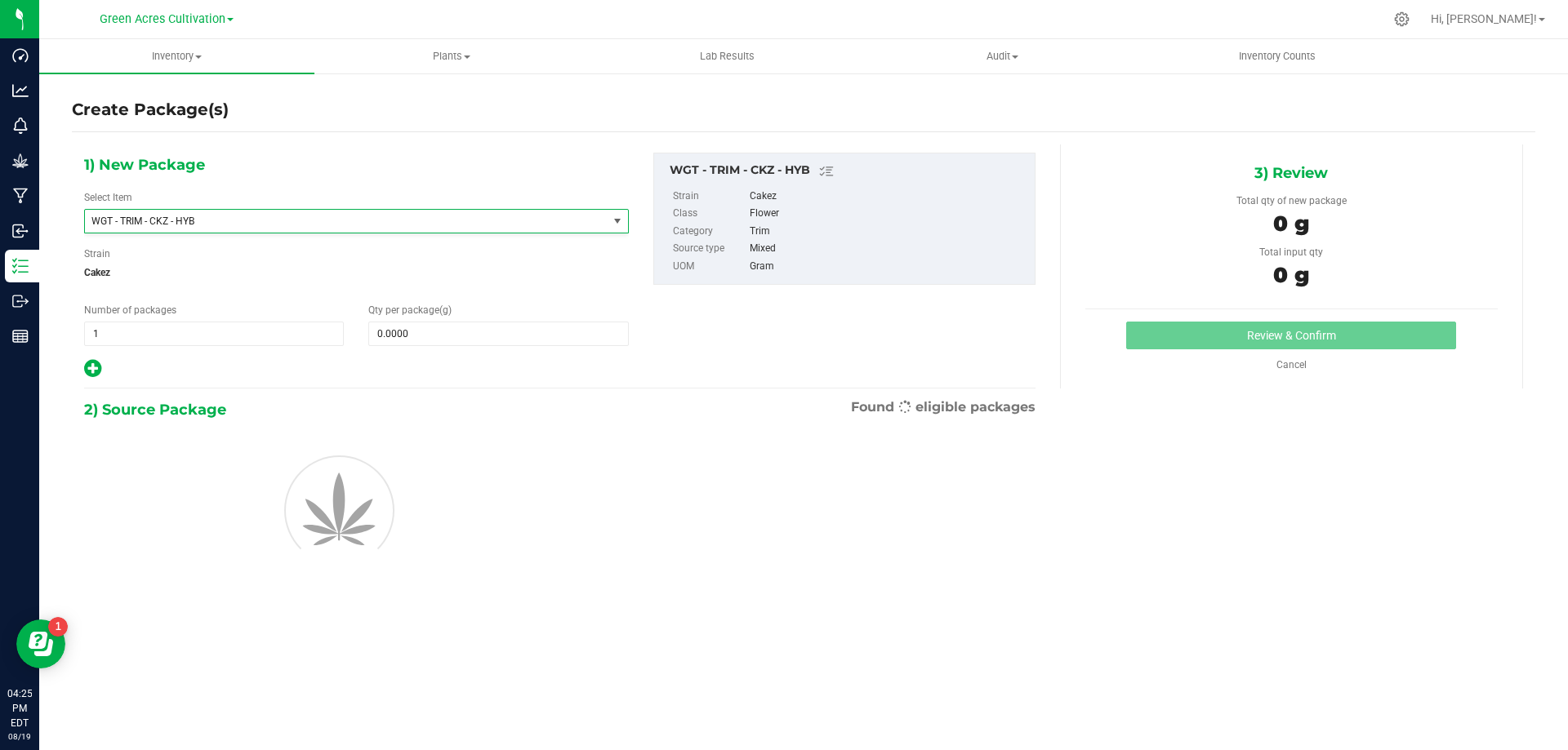
type input "0.0000"
click at [505, 333] on span at bounding box center [498, 333] width 260 height 24
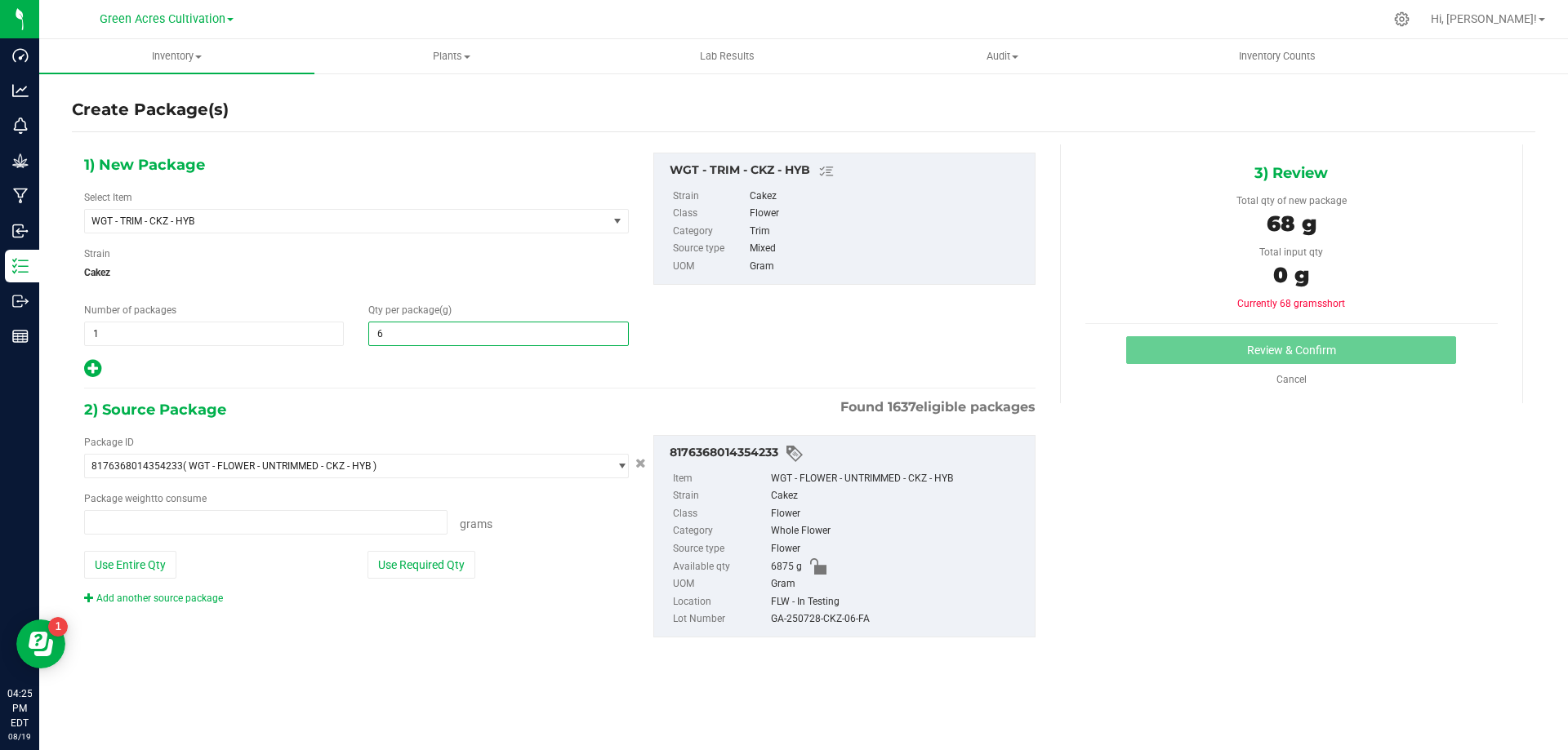
type input "68"
type input "0.0000 g"
type input "6850"
type input "6,850.0000"
click at [458, 568] on button "Use Required Qty" at bounding box center [421, 564] width 108 height 28
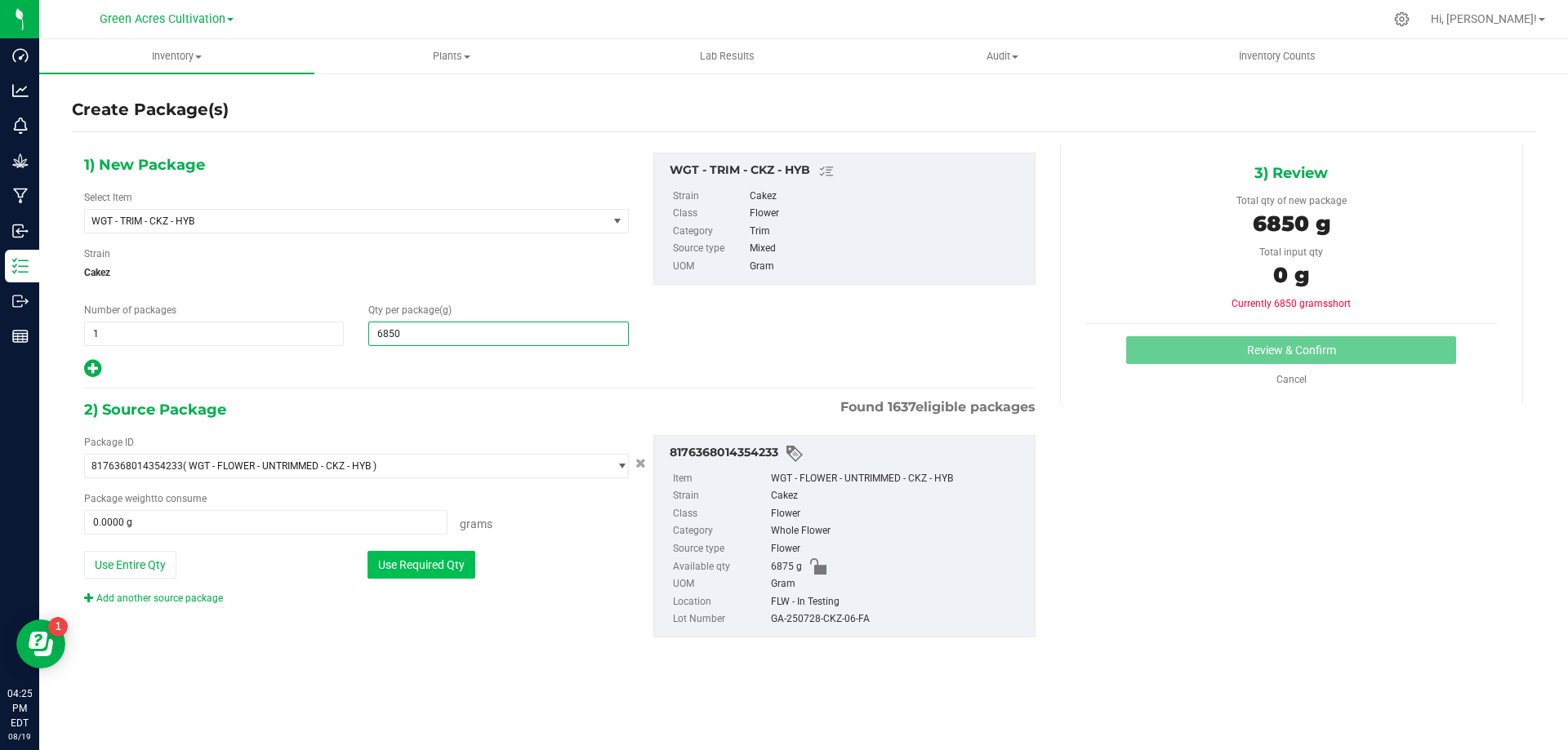
type input "6850.0000 g"
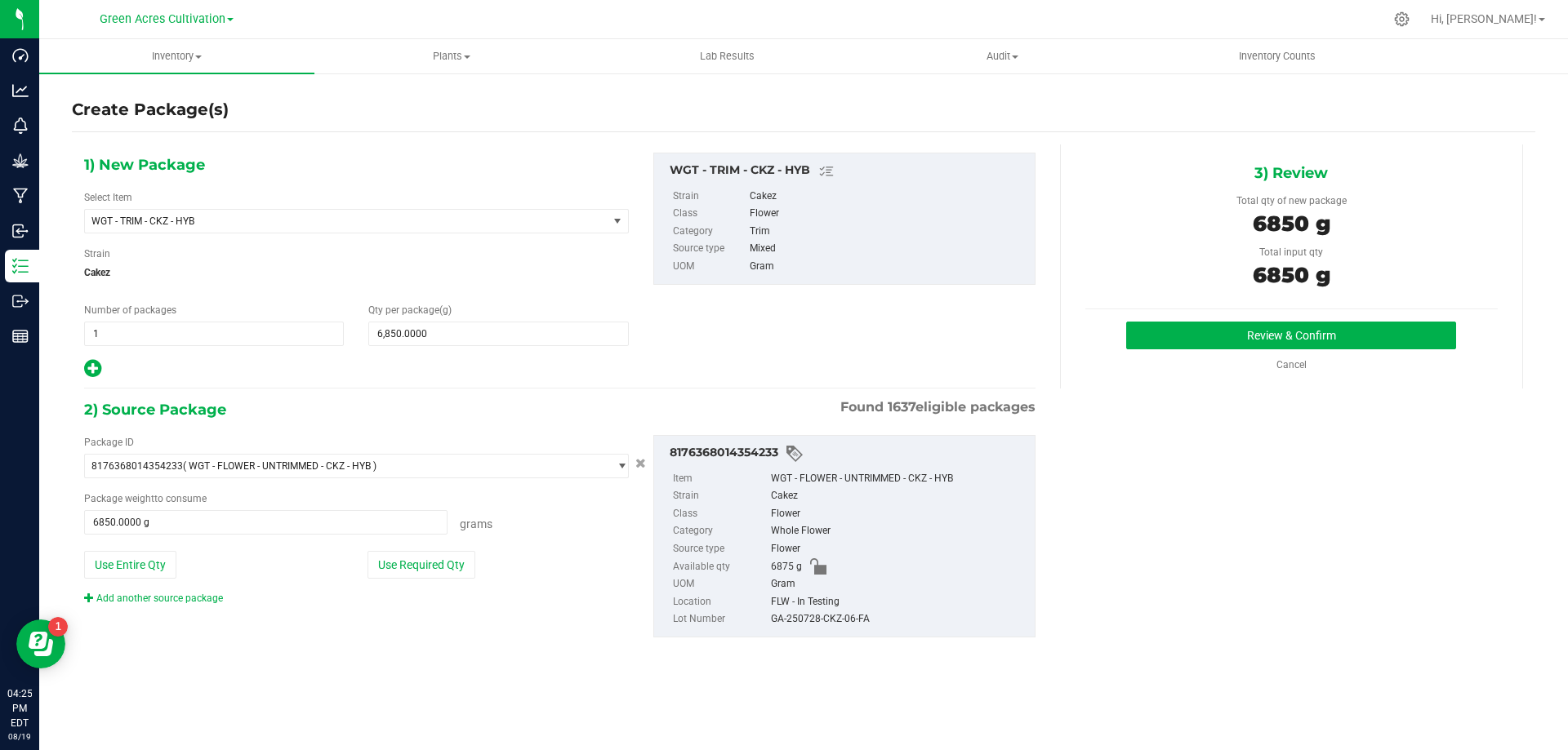
click at [829, 624] on div "GA-250728-CKZ-06-FA" at bounding box center [898, 619] width 256 height 18
copy div "GA-250728-CKZ-06-FA"
click at [1152, 335] on button "Review & Confirm" at bounding box center [1290, 335] width 330 height 28
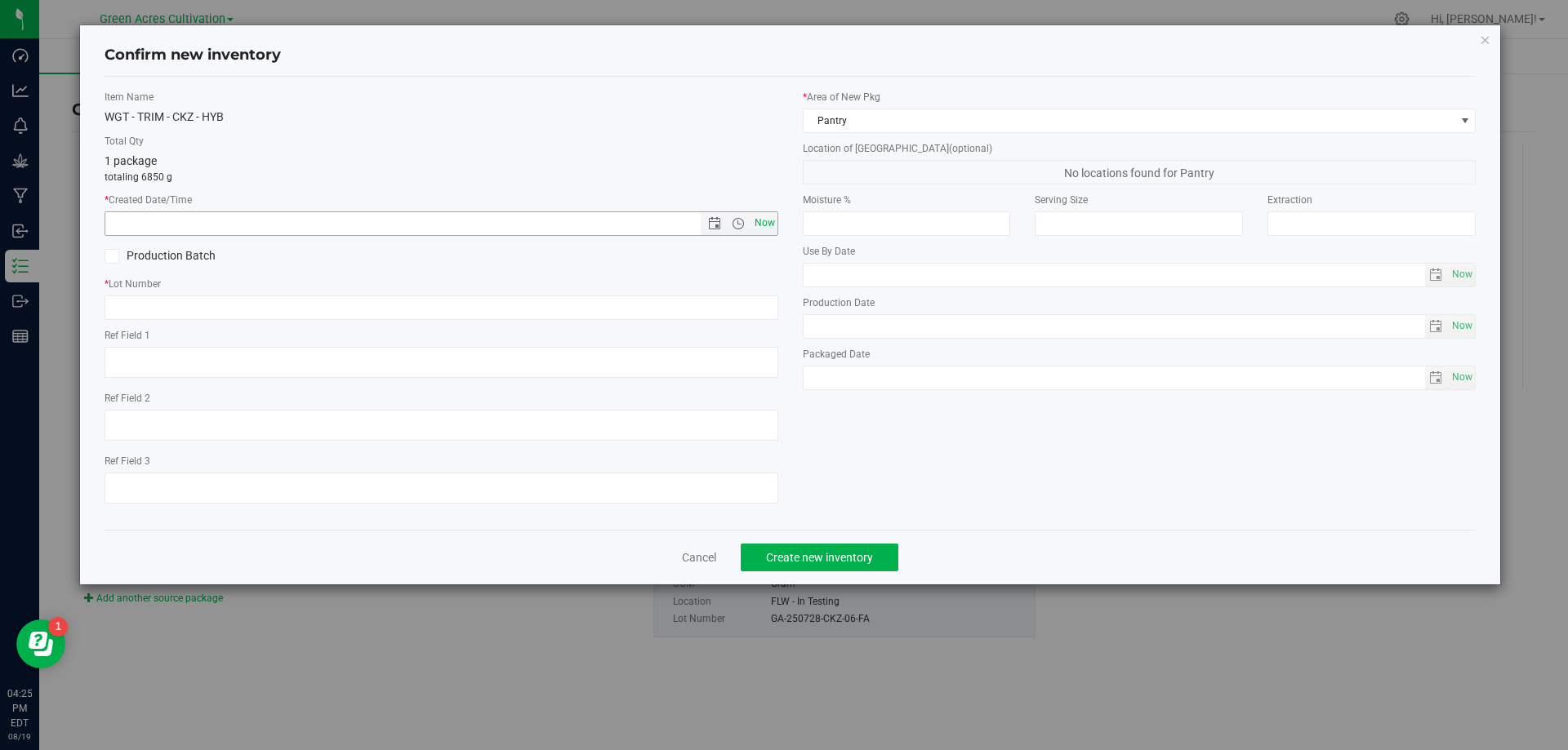
click at [770, 219] on span "Now" at bounding box center [764, 223] width 28 height 24
type input "[DATE] 4:25 PM"
click at [744, 310] on input "text" at bounding box center [441, 307] width 674 height 24
paste input "GA-250728-CKZ-06-FA"
type input "GA-250728-CKZ-06-TB"
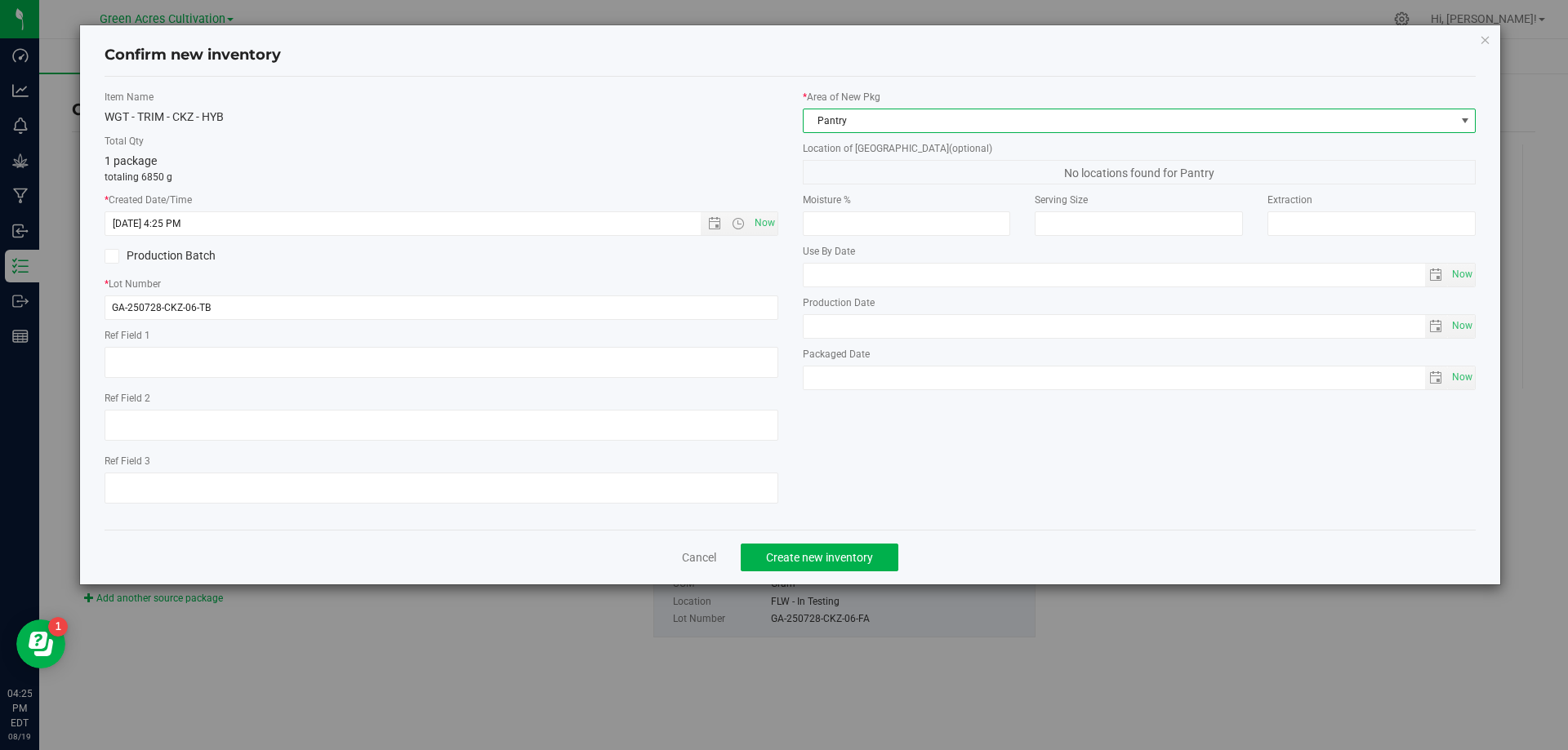
click at [886, 117] on span "Pantry" at bounding box center [1129, 120] width 652 height 23
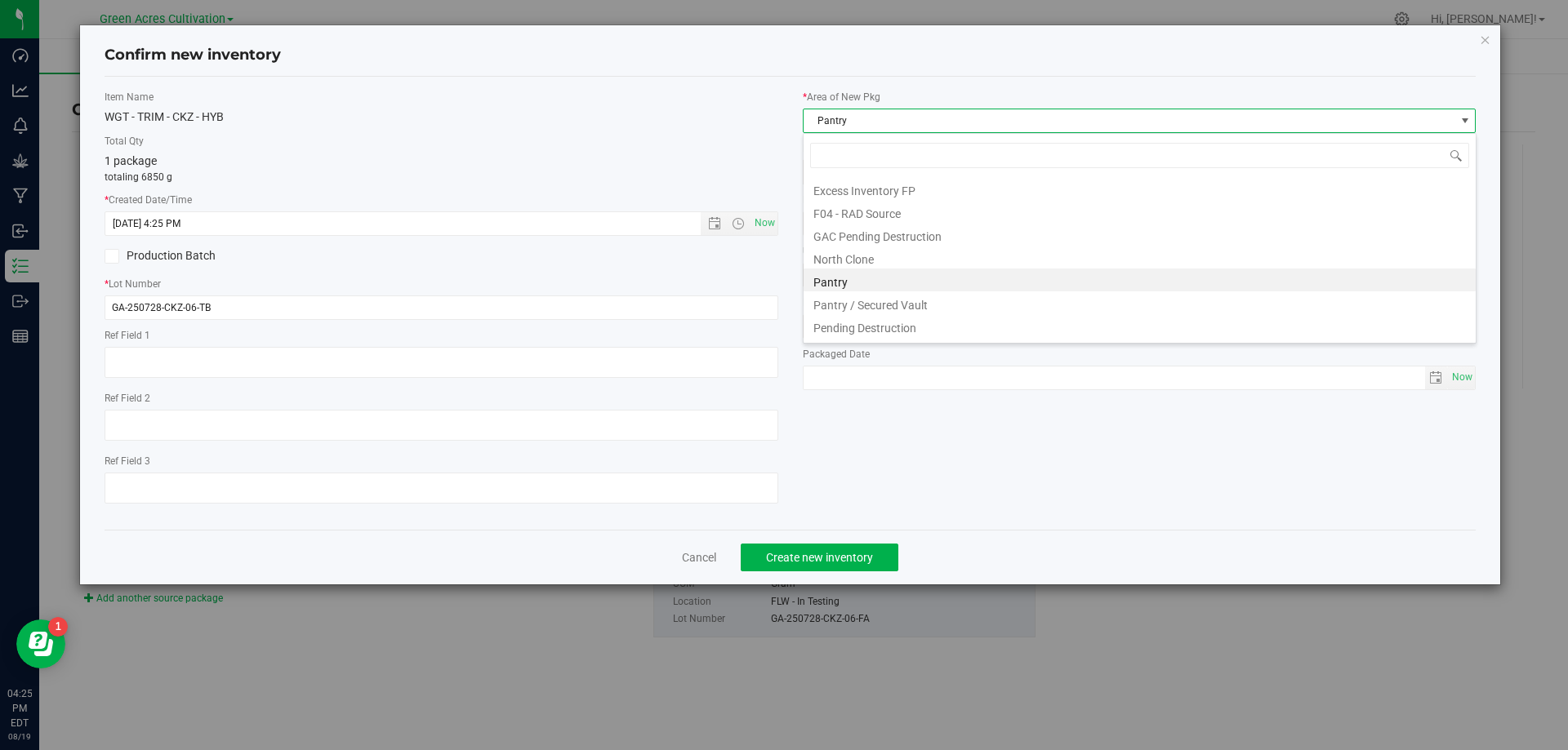
scroll to position [225, 0]
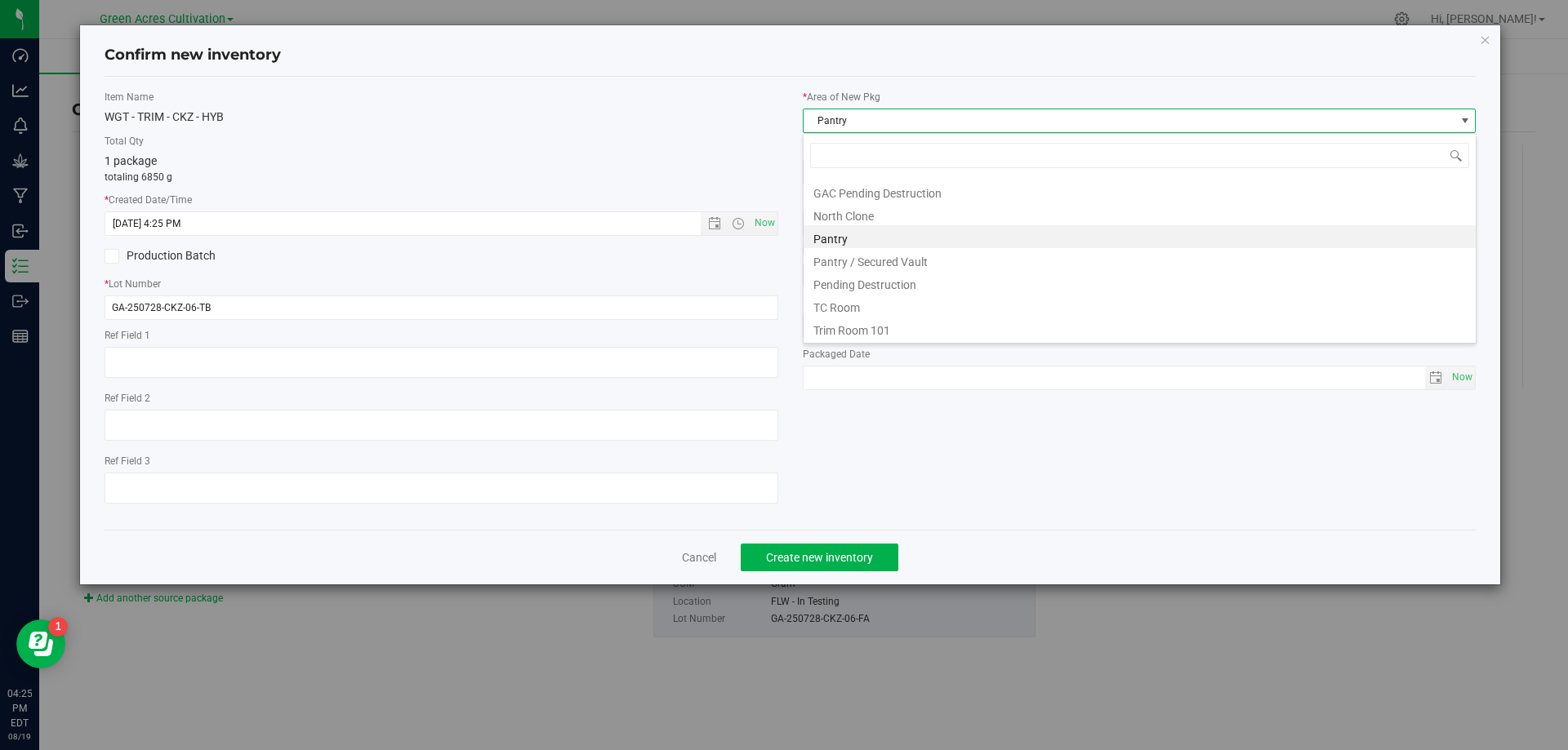
click at [834, 341] on div "33/35 BR - Clone Room 13 Cure Room 103 Dry Inventory - Post-Testing Dry Invento…" at bounding box center [1139, 238] width 674 height 210
click at [835, 338] on li "Trim Room 101" at bounding box center [1139, 328] width 672 height 23
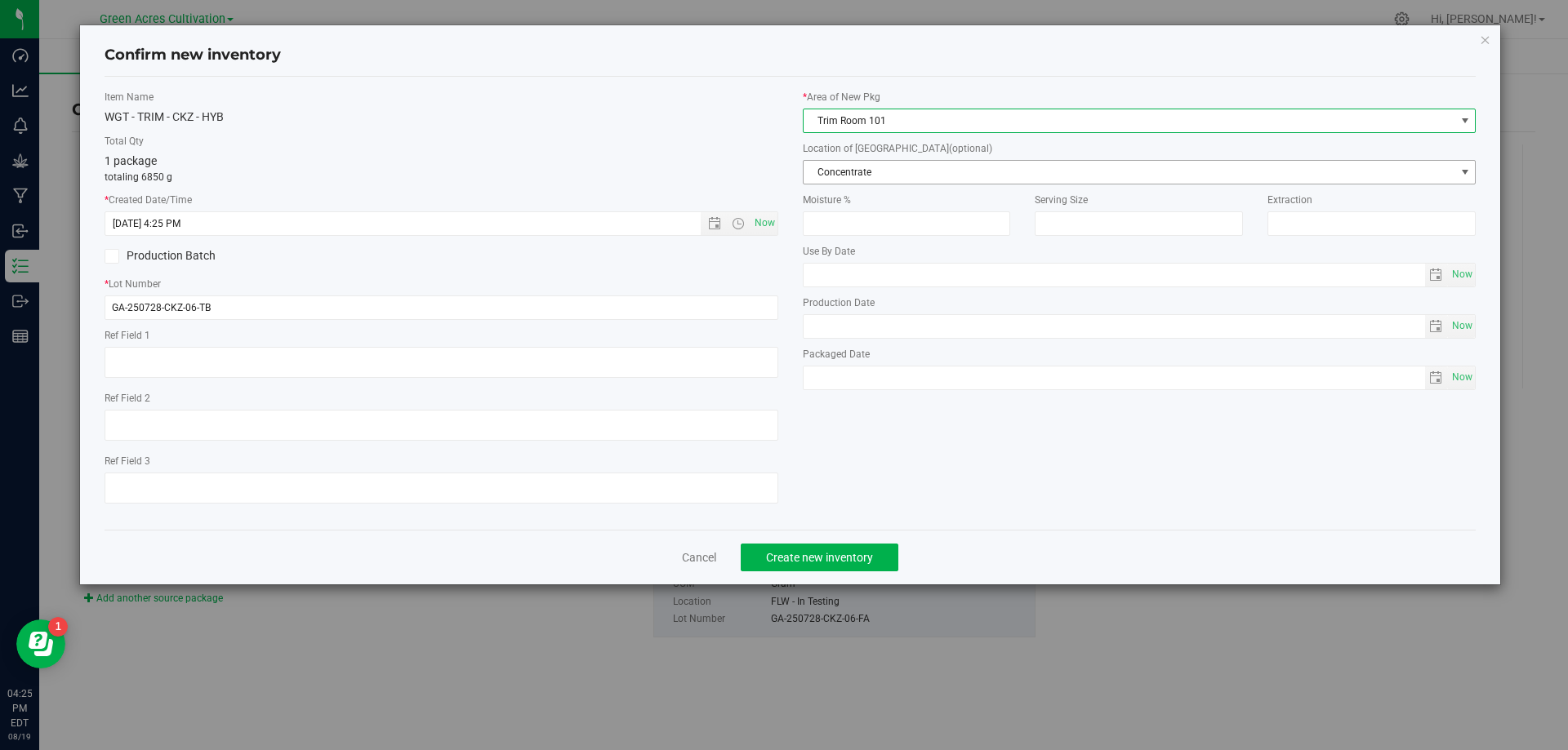
click at [908, 168] on span "Concentrate" at bounding box center [1129, 172] width 652 height 23
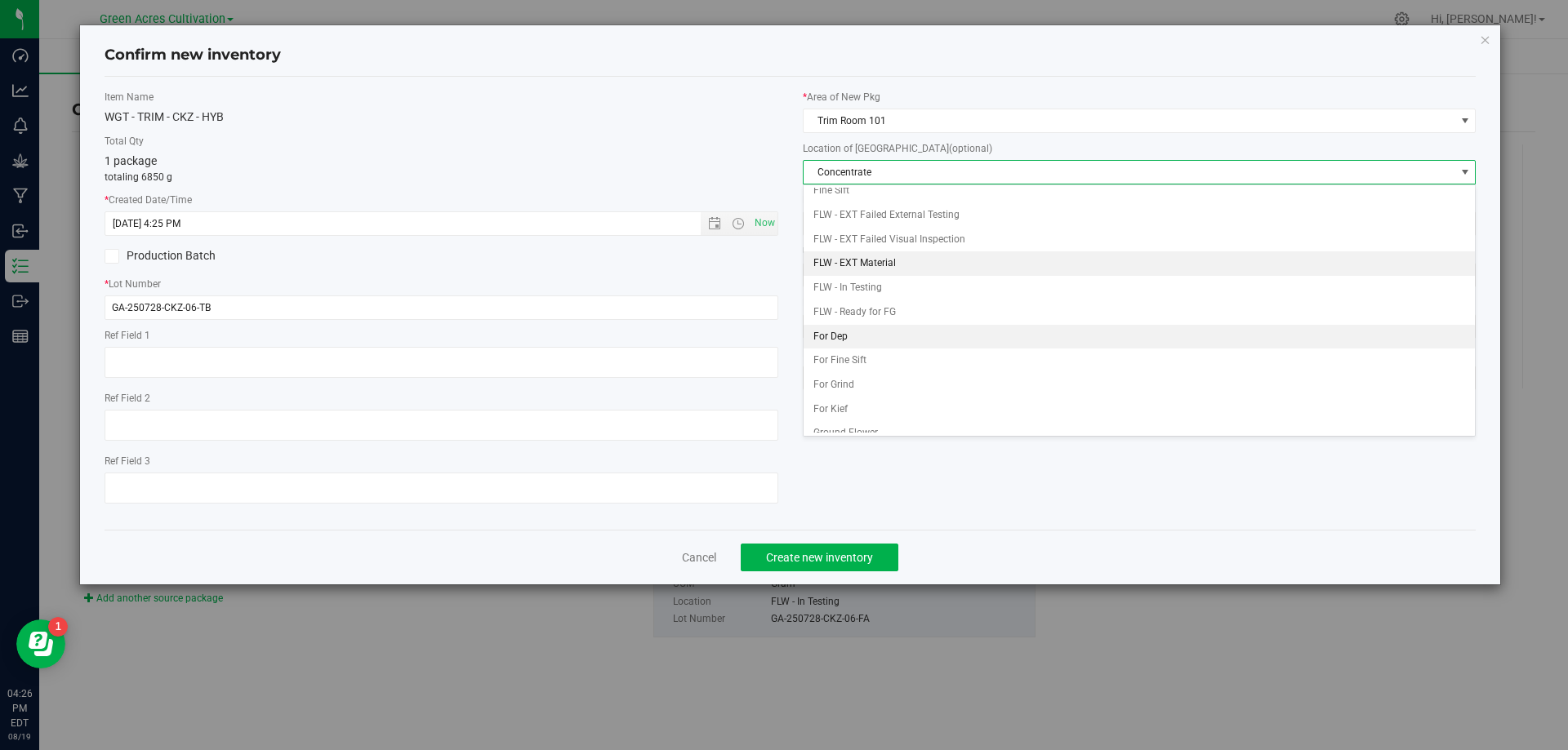
scroll to position [163, 0]
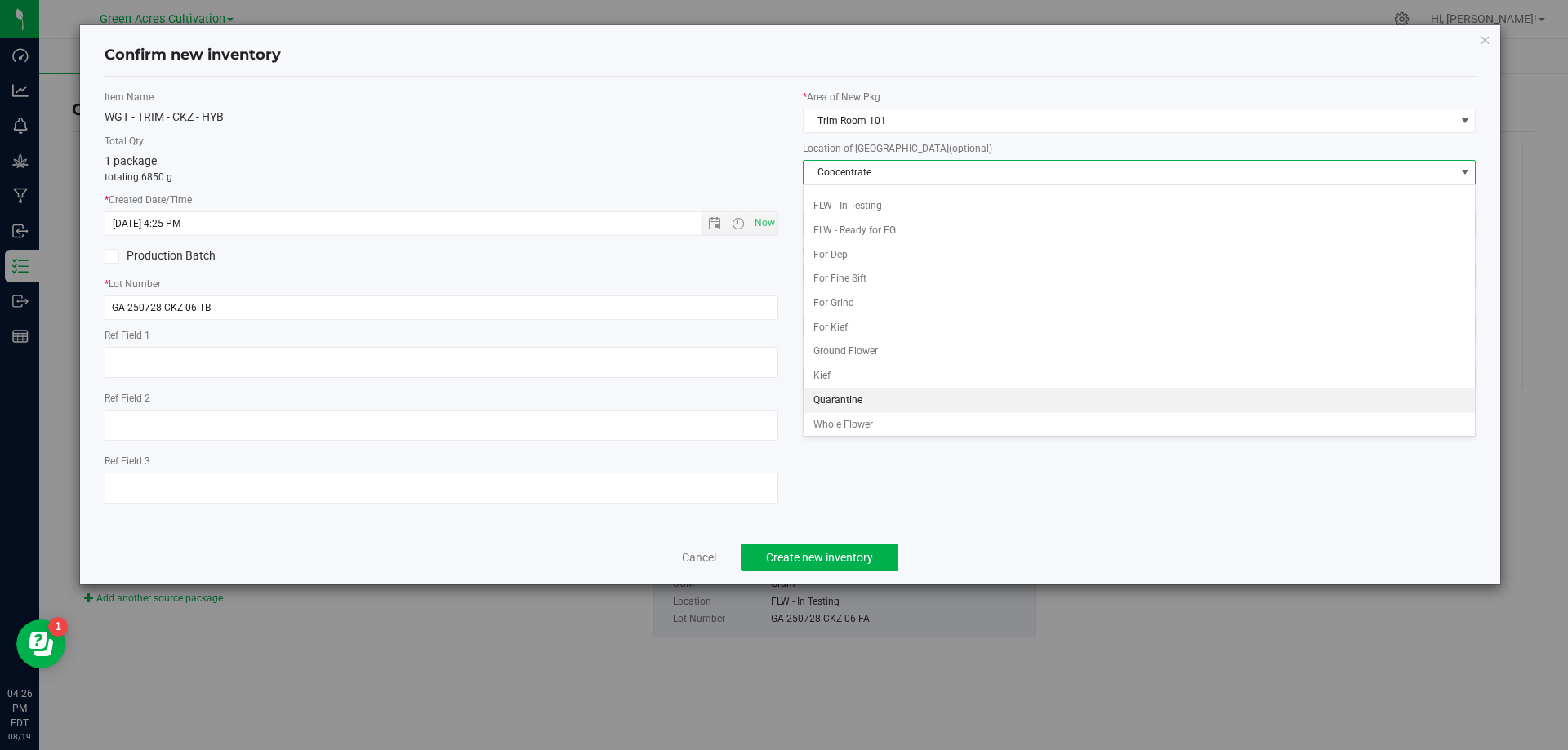
click at [851, 399] on li "Quarantine" at bounding box center [1139, 400] width 672 height 24
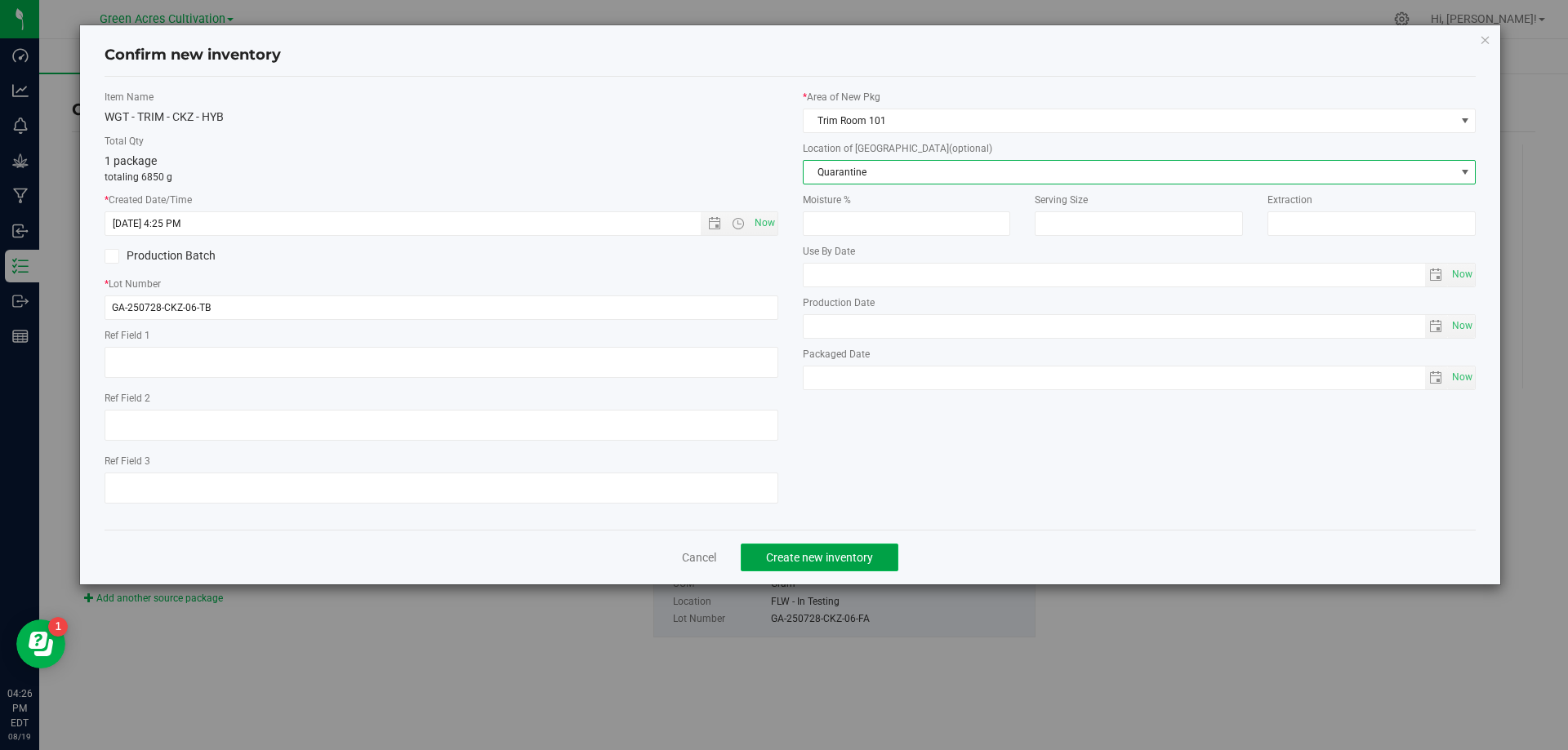
click at [818, 570] on button "Create new inventory" at bounding box center [818, 557] width 157 height 28
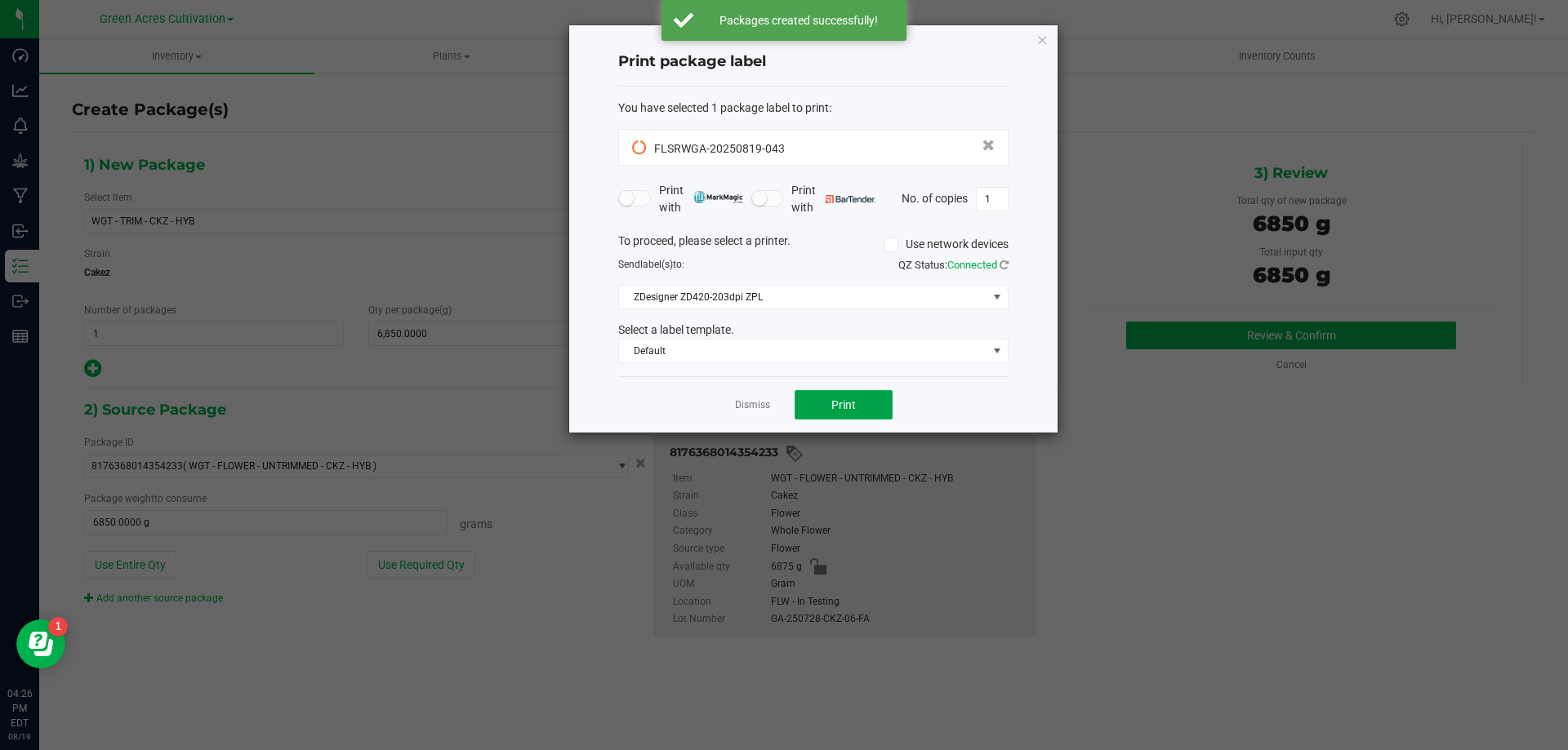
click at [856, 403] on button "Print" at bounding box center [843, 404] width 98 height 29
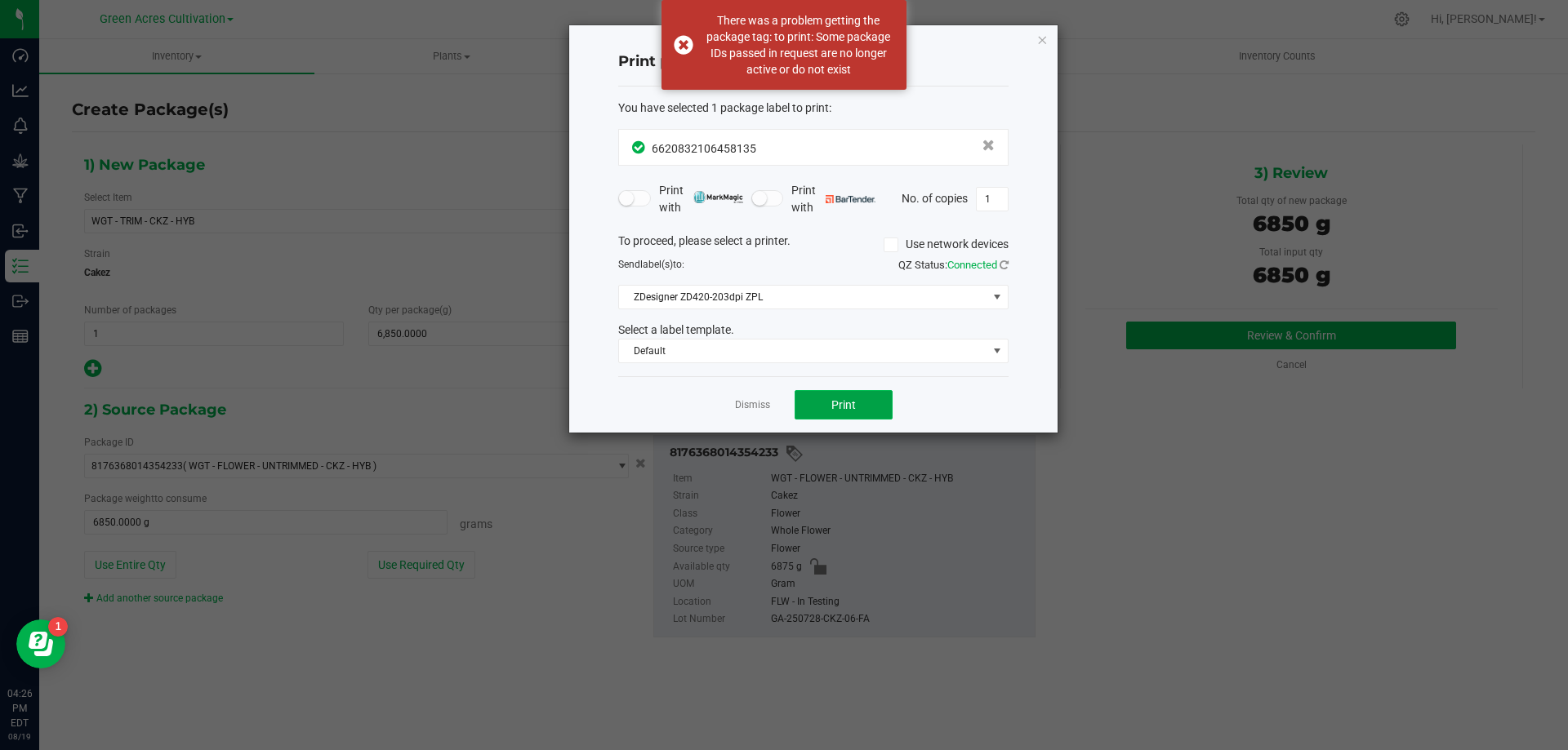
click at [857, 409] on button "Print" at bounding box center [843, 404] width 98 height 29
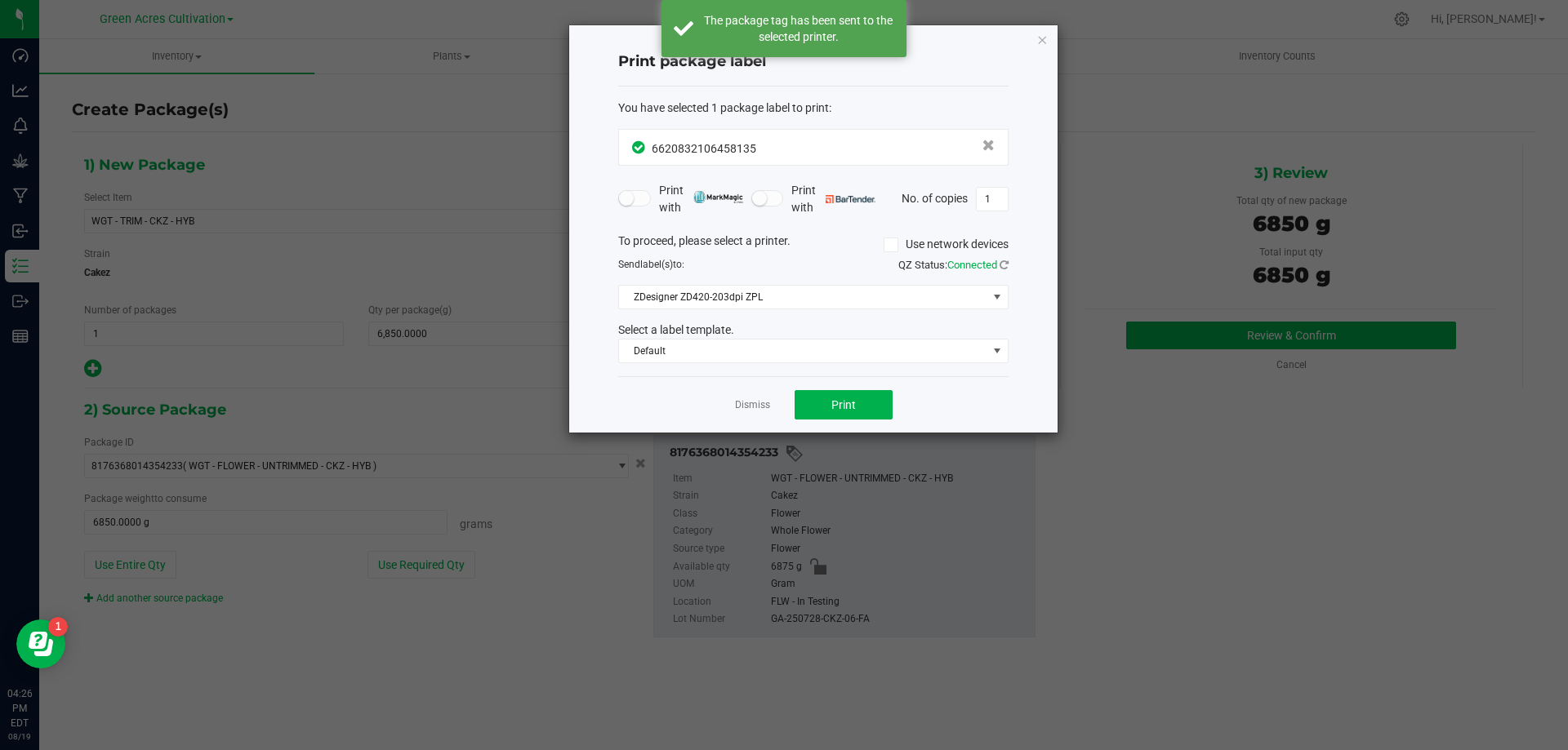
click at [744, 413] on app-cancel-button "Dismiss" at bounding box center [753, 405] width 35 height 17
click at [746, 411] on link "Dismiss" at bounding box center [753, 405] width 35 height 14
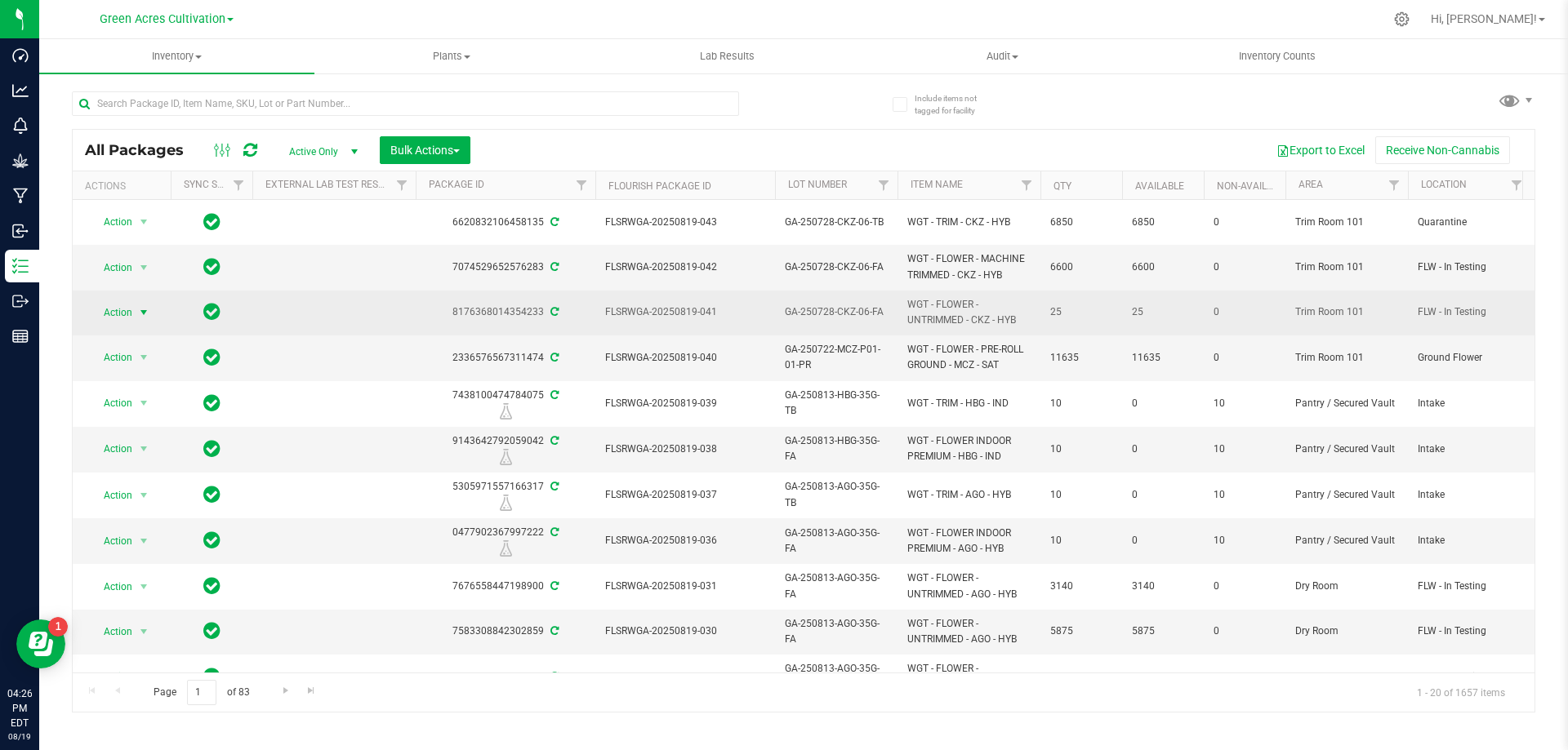
click at [130, 312] on span "Action" at bounding box center [111, 312] width 44 height 23
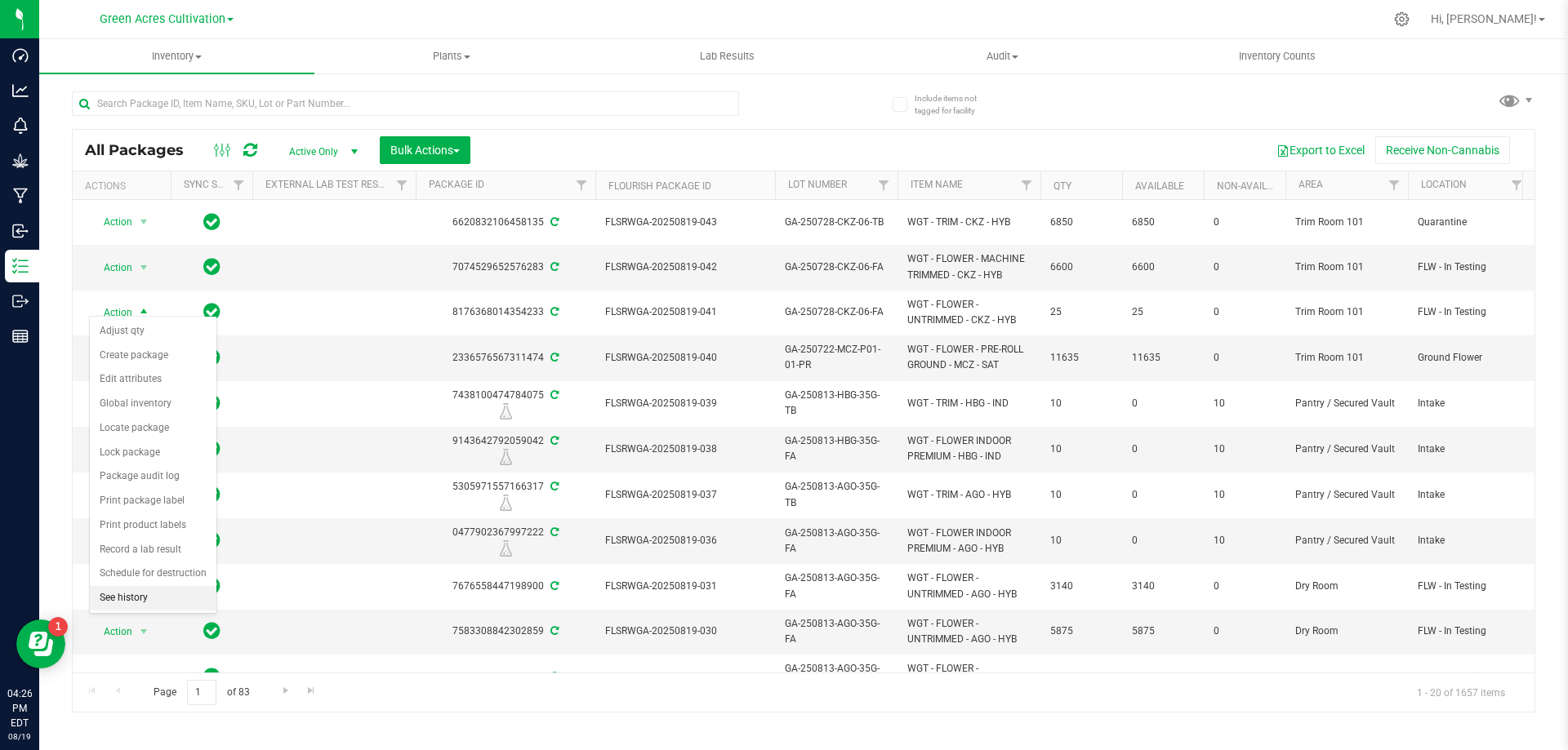
click at [144, 597] on li "See history" at bounding box center [153, 598] width 126 height 24
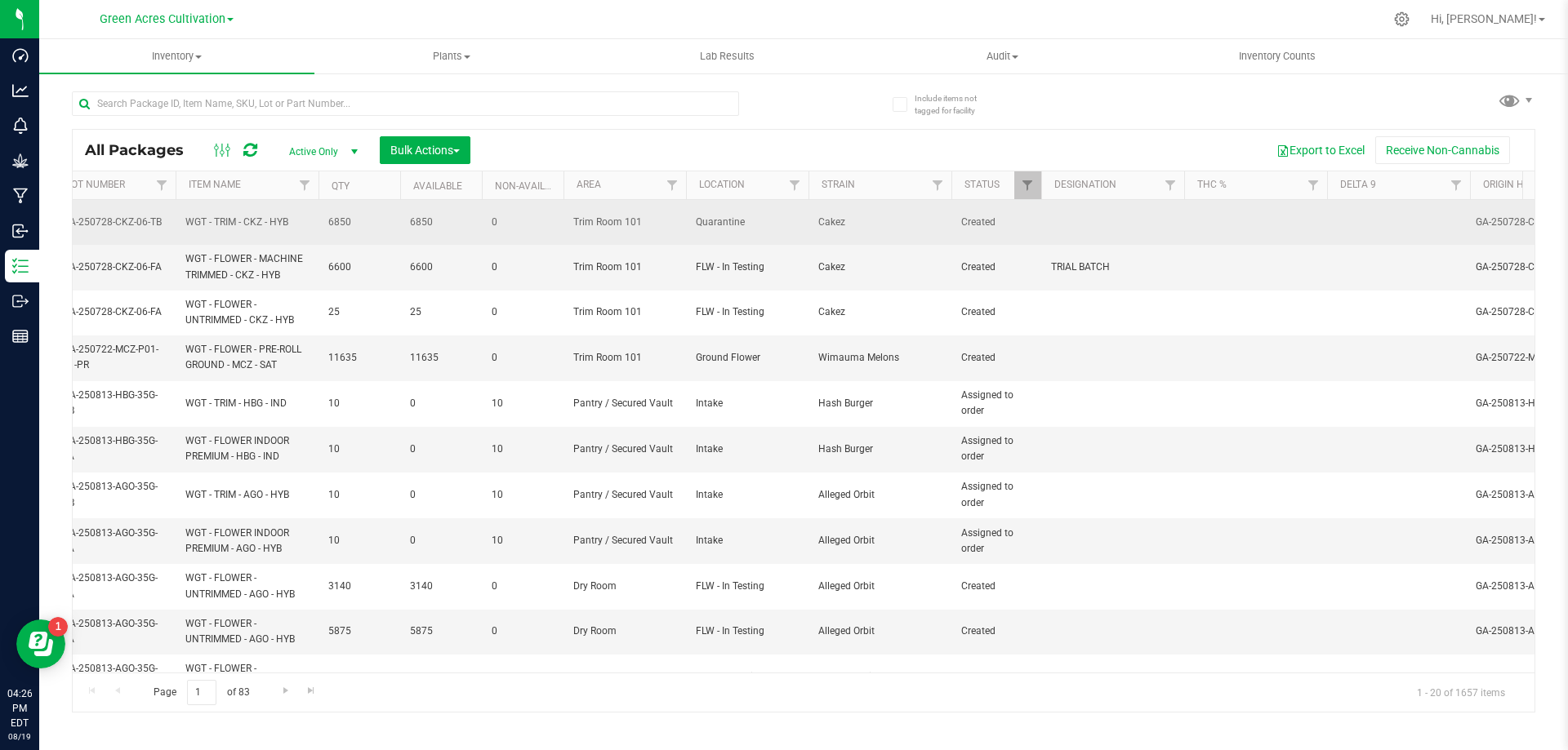
click at [1126, 214] on td at bounding box center [1113, 222] width 143 height 45
type input "4890 PBO"
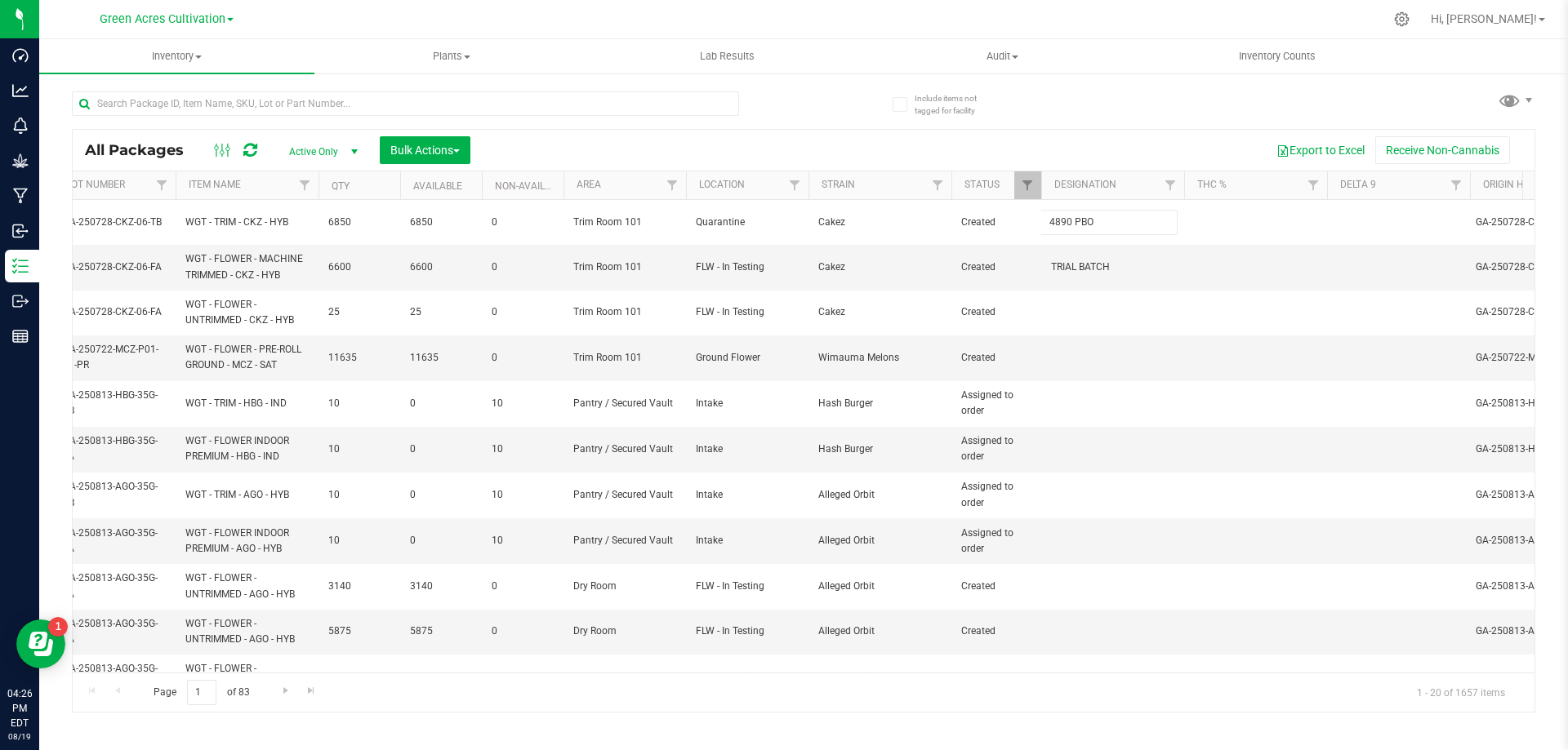
click at [739, 682] on div "All Packages Active Only Active Only Lab Samples Locked All External Internal B…" at bounding box center [803, 420] width 1463 height 584
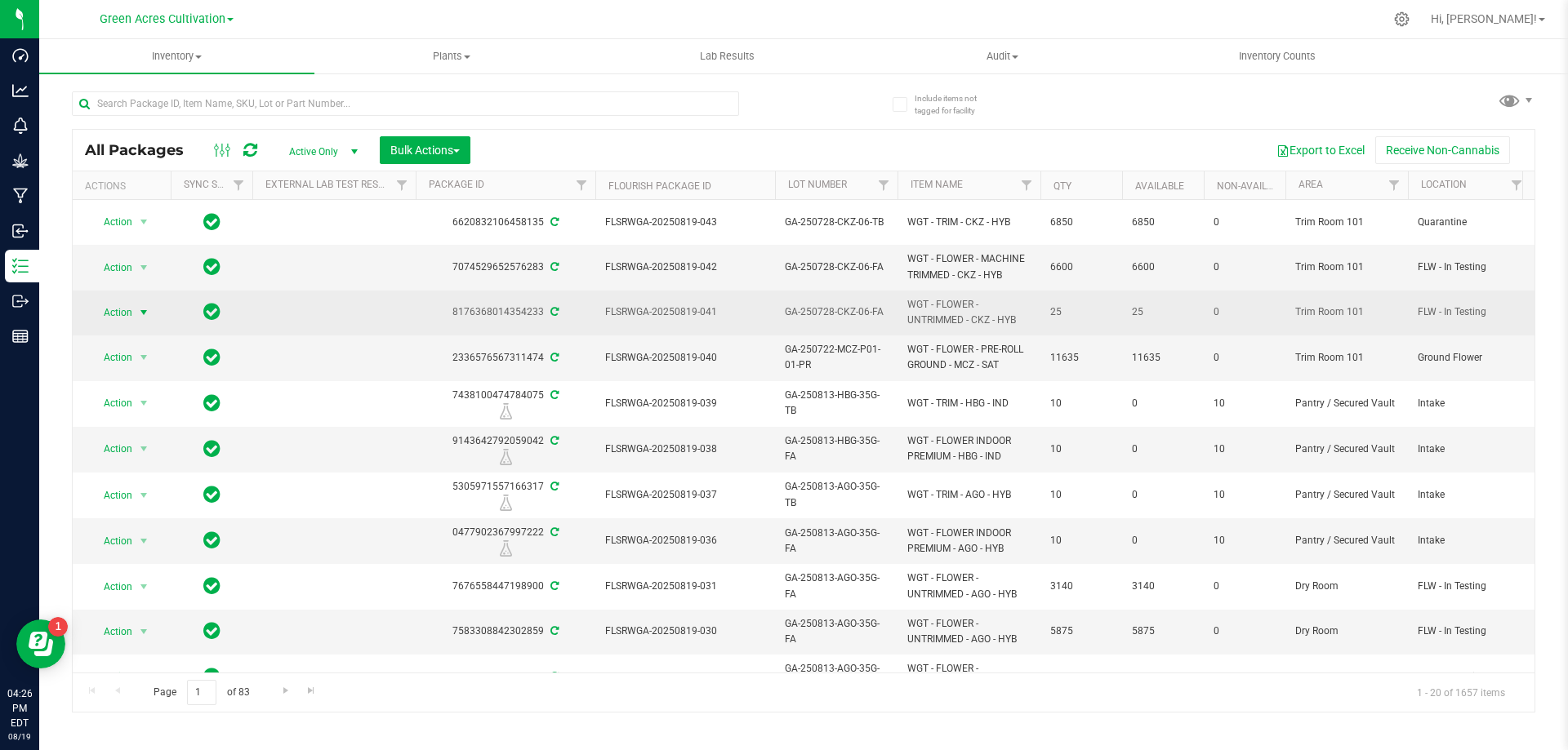
click at [134, 308] on span "select" at bounding box center [144, 312] width 20 height 23
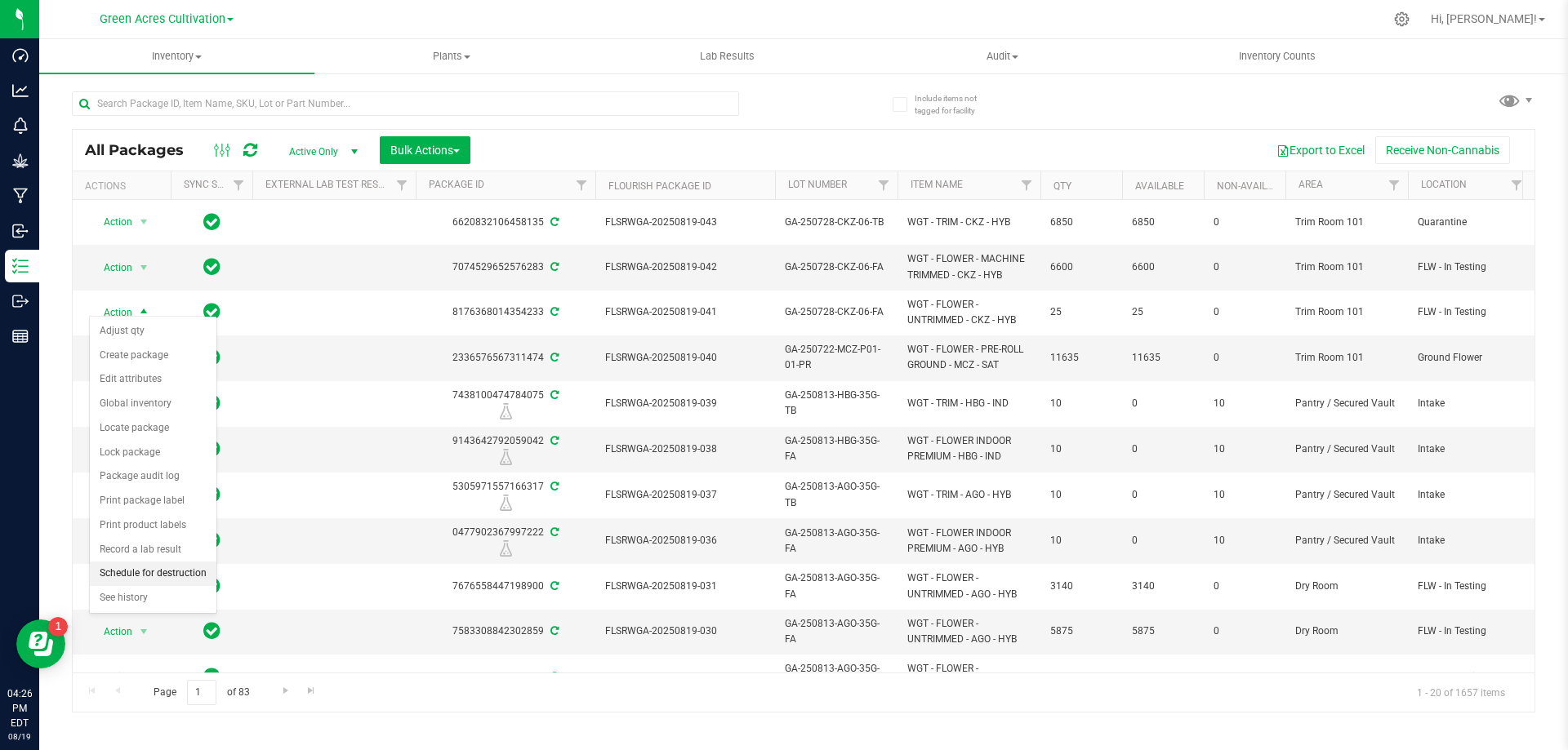
click at [181, 575] on li "Schedule for destruction" at bounding box center [153, 573] width 126 height 24
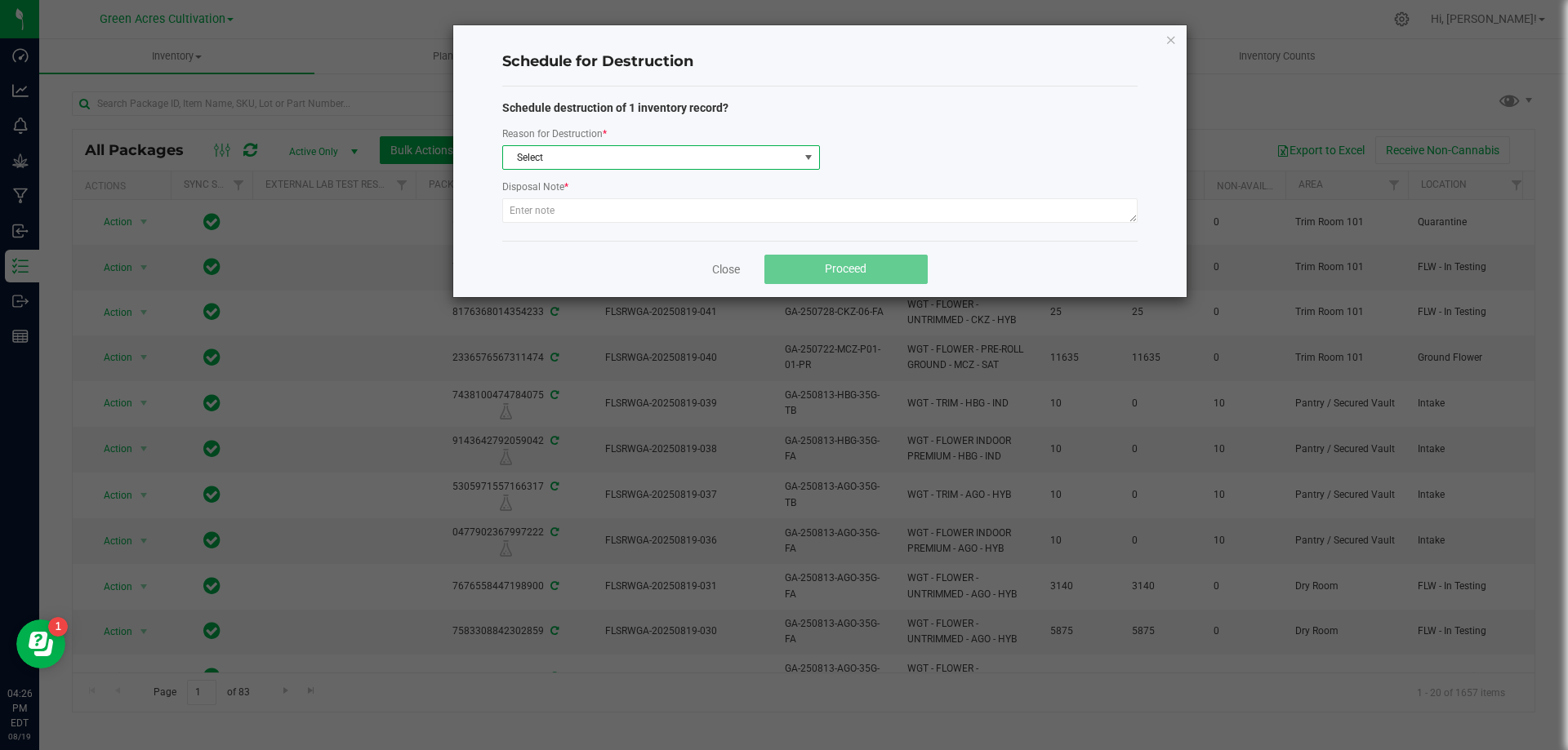
click at [681, 161] on span "Select" at bounding box center [650, 157] width 295 height 23
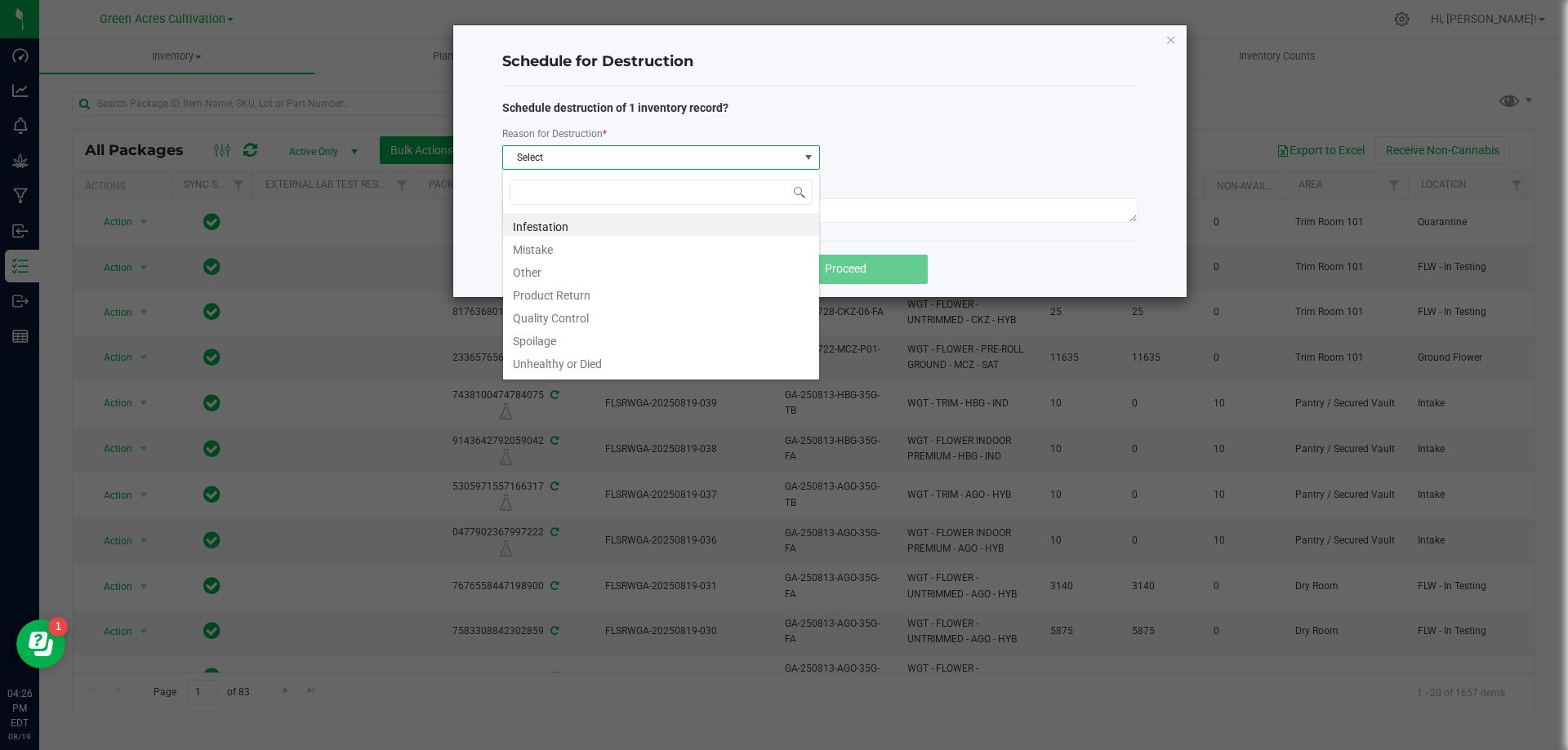
type input "W"
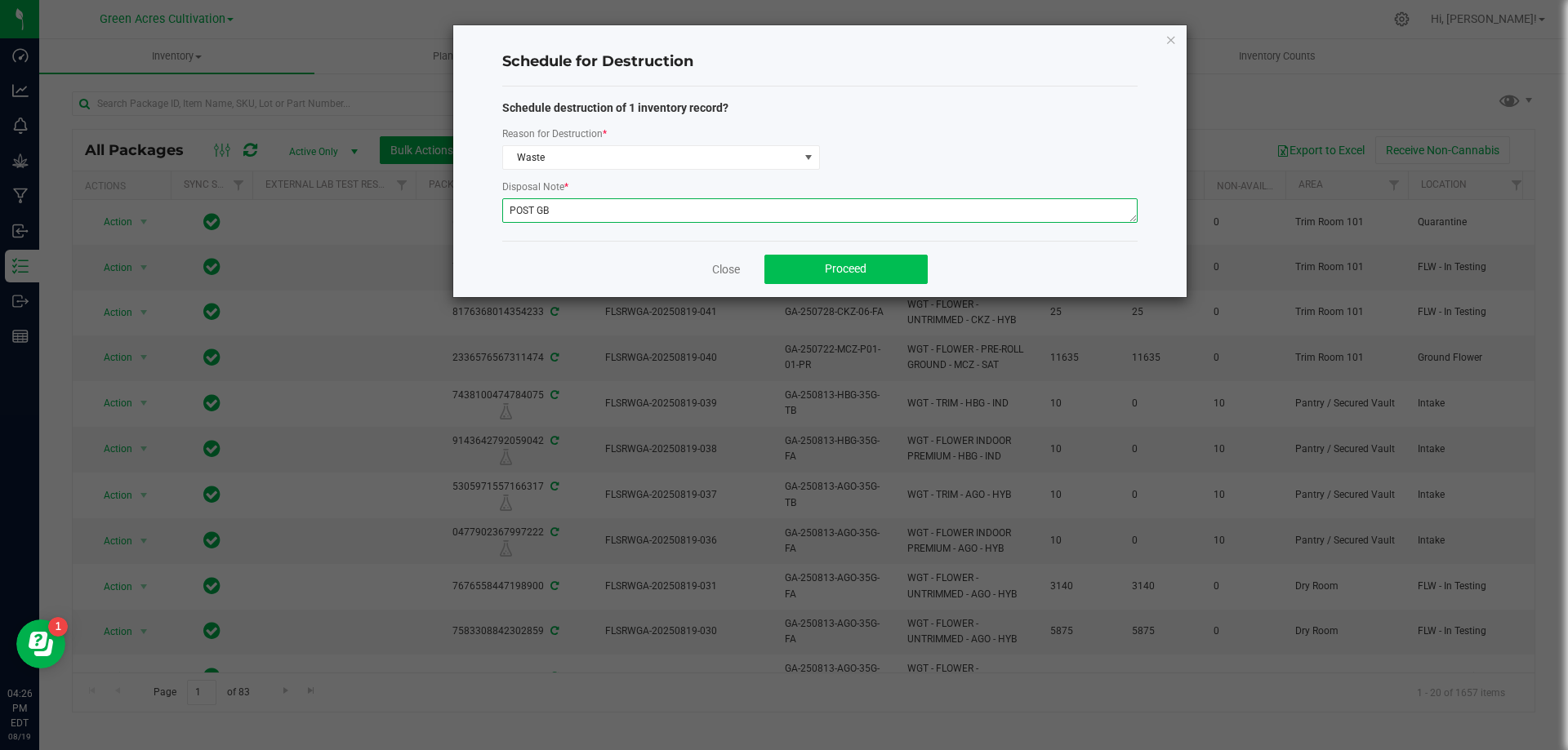
type textarea "POST GB"
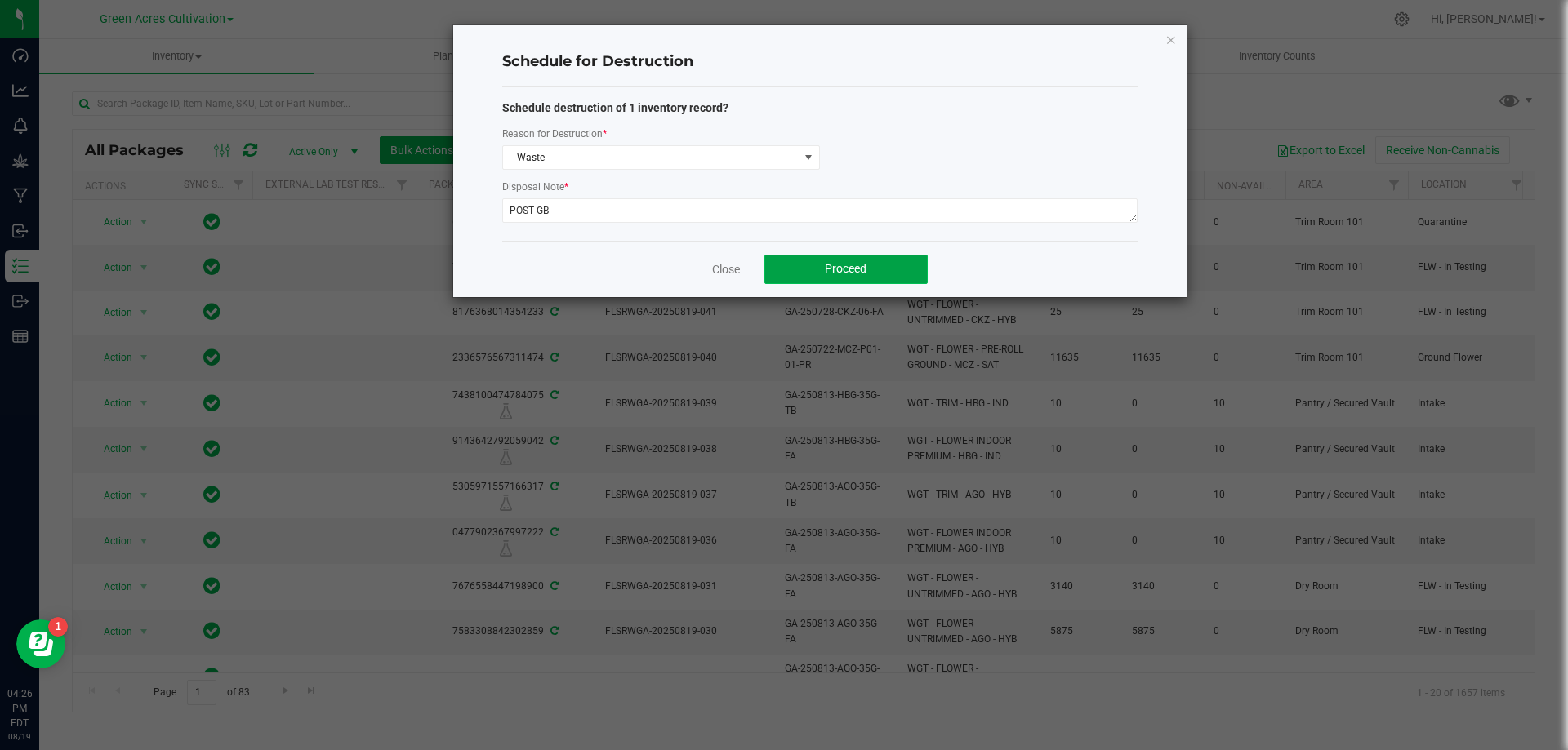
click at [789, 260] on button "Proceed" at bounding box center [845, 269] width 163 height 29
